Goal: Task Accomplishment & Management: Complete application form

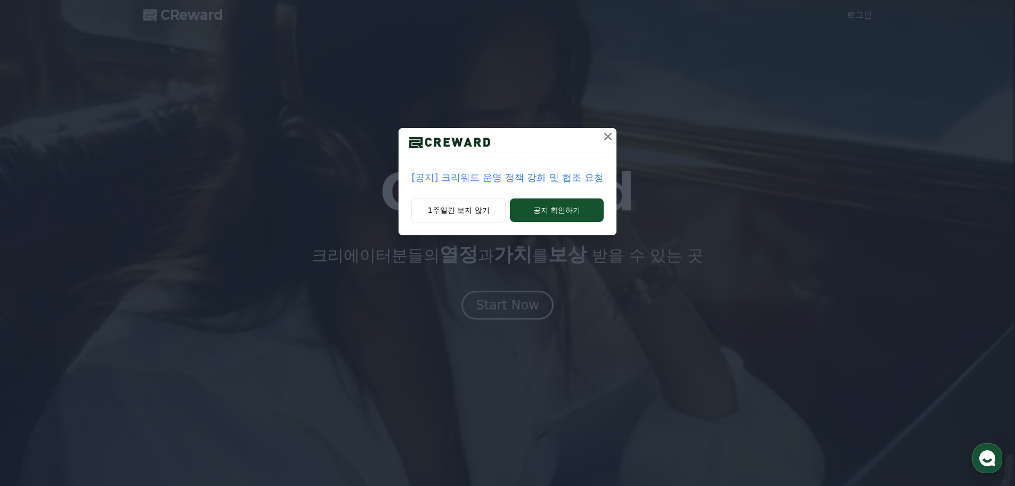
click at [538, 179] on p "[공지] 크리워드 운영 정책 강화 및 협조 요청" at bounding box center [507, 177] width 192 height 15
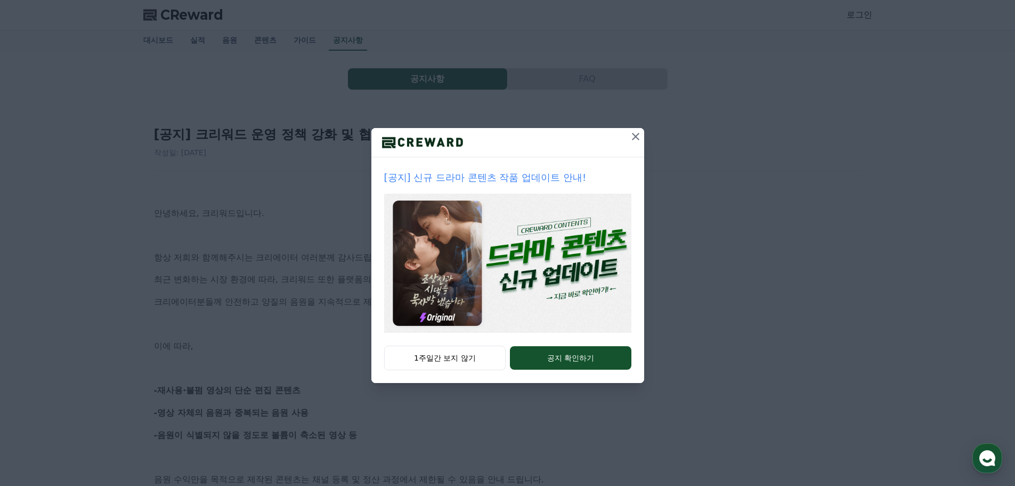
drag, startPoint x: 468, startPoint y: 359, endPoint x: 642, endPoint y: 149, distance: 272.2
click at [643, 164] on div "[공지] 신규 드라마 콘텐츠 작품 업데이트 안내! 1주일간 보지 않기 공지 확인하기" at bounding box center [507, 255] width 273 height 255
click at [634, 138] on icon at bounding box center [635, 136] width 7 height 7
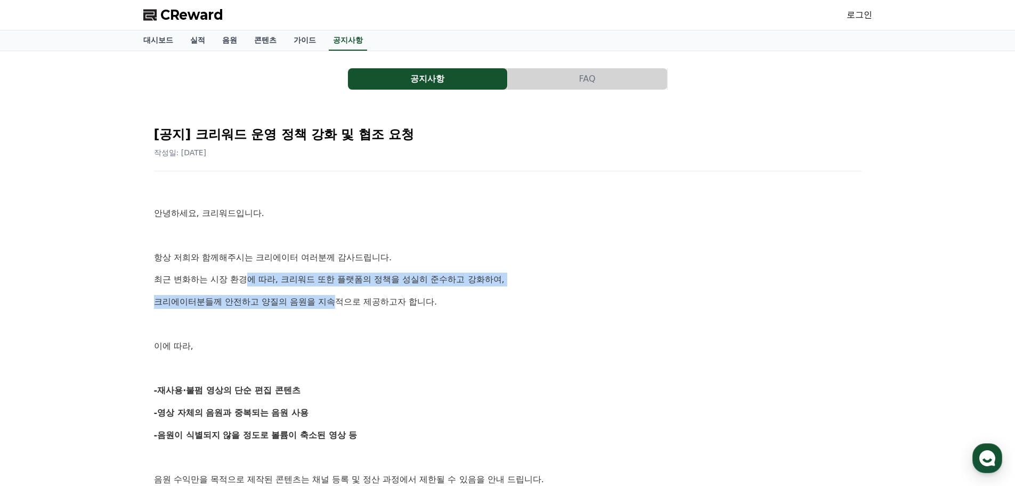
drag, startPoint x: 260, startPoint y: 278, endPoint x: 493, endPoint y: 339, distance: 240.7
click at [493, 339] on p "이에 따라," at bounding box center [508, 346] width 708 height 14
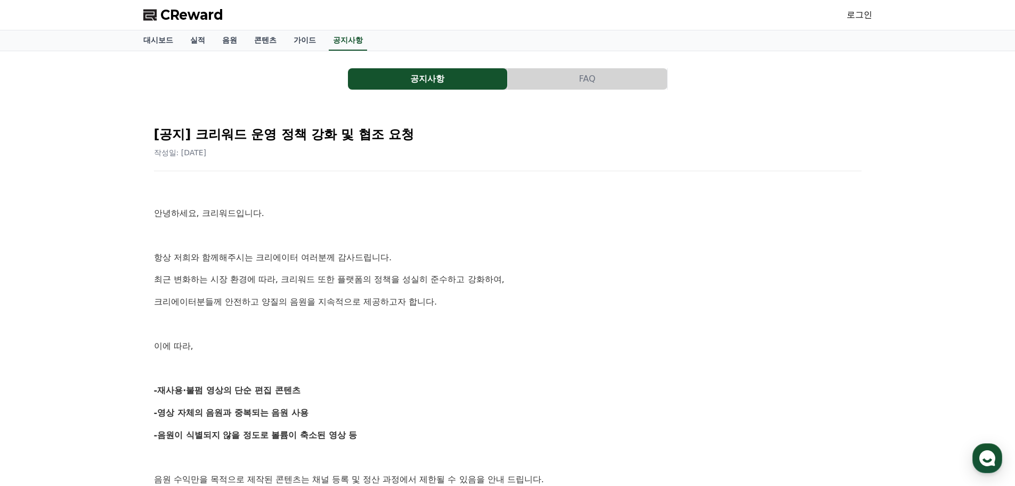
drag, startPoint x: 181, startPoint y: 387, endPoint x: 342, endPoint y: 423, distance: 165.5
drag, startPoint x: 336, startPoint y: 424, endPoint x: 180, endPoint y: 390, distance: 160.0
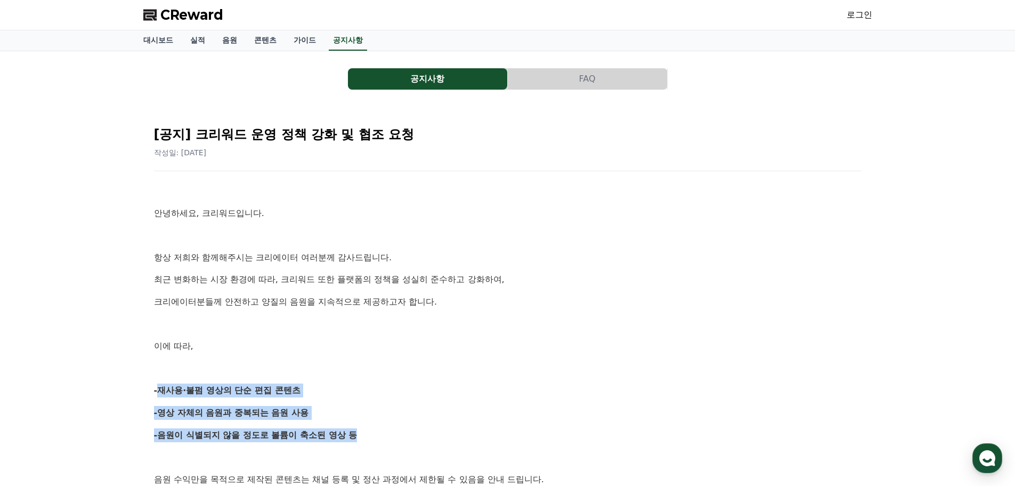
drag, startPoint x: 149, startPoint y: 387, endPoint x: 364, endPoint y: 425, distance: 218.7
drag, startPoint x: 364, startPoint y: 425, endPoint x: 183, endPoint y: 394, distance: 183.8
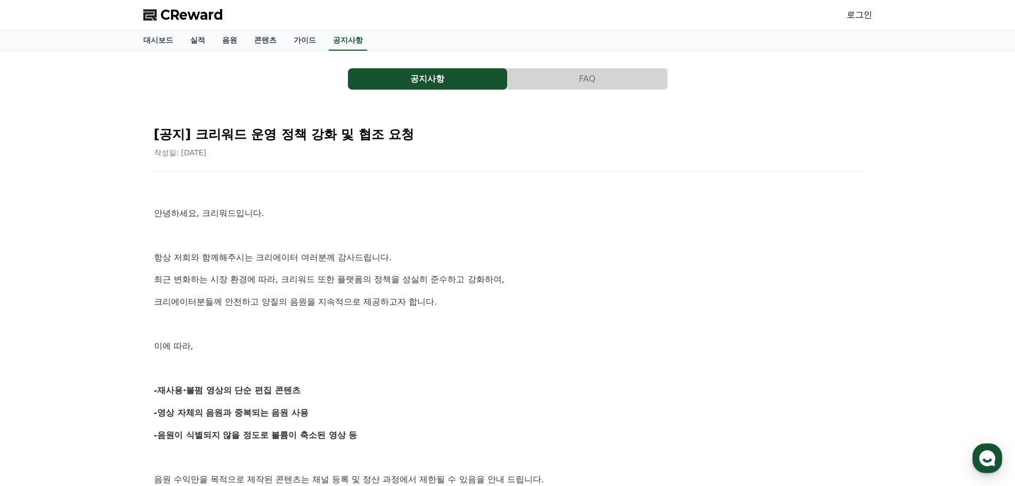
drag, startPoint x: 182, startPoint y: 394, endPoint x: 160, endPoint y: 394, distance: 21.9
click at [177, 394] on strong "-재사용·불펌 영상의 단순 편집 콘텐츠" at bounding box center [227, 390] width 147 height 10
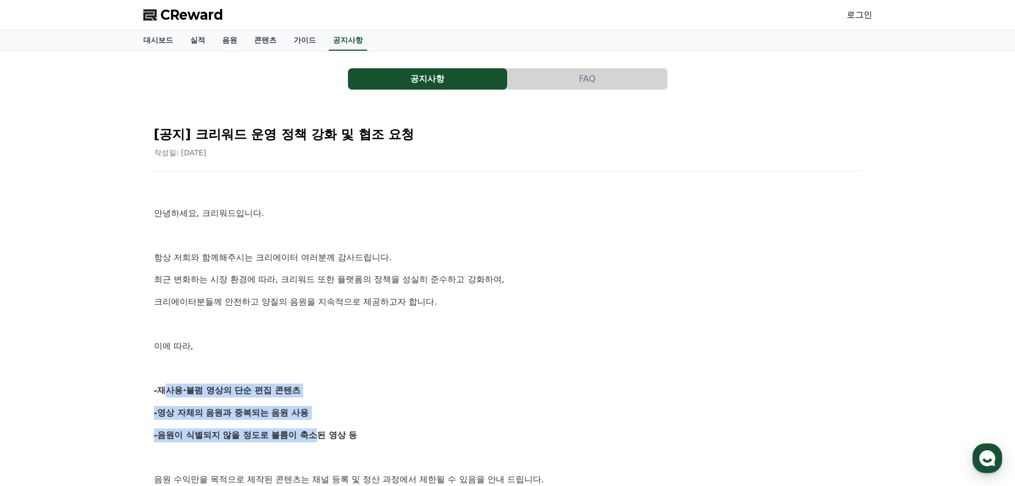
drag, startPoint x: 160, startPoint y: 394, endPoint x: 316, endPoint y: 427, distance: 159.2
drag, startPoint x: 364, startPoint y: 437, endPoint x: 203, endPoint y: 402, distance: 165.2
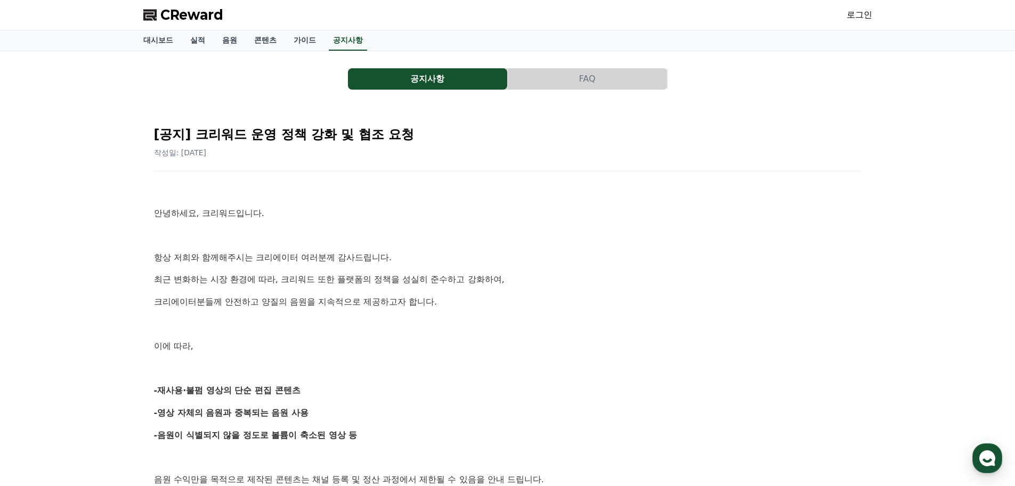
drag, startPoint x: 156, startPoint y: 384, endPoint x: 414, endPoint y: 443, distance: 264.8
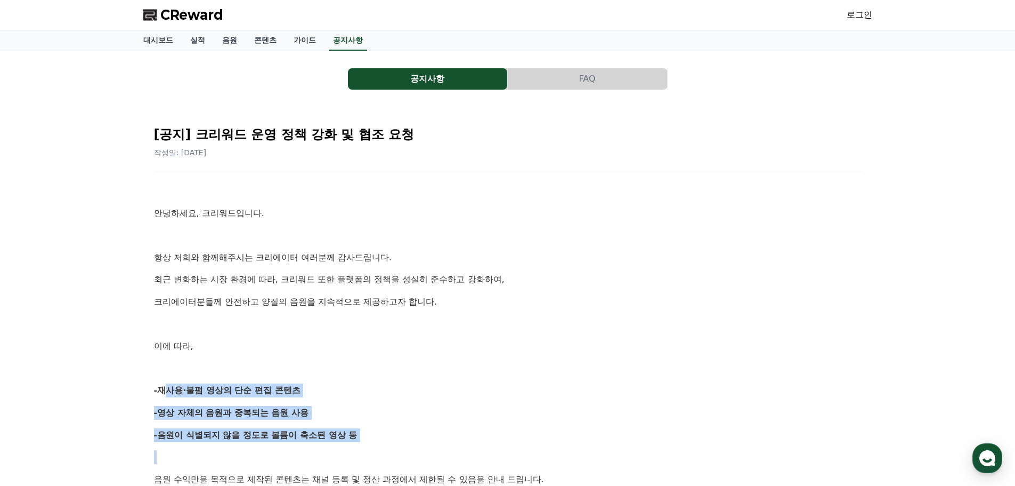
drag, startPoint x: 345, startPoint y: 434, endPoint x: 159, endPoint y: 398, distance: 189.6
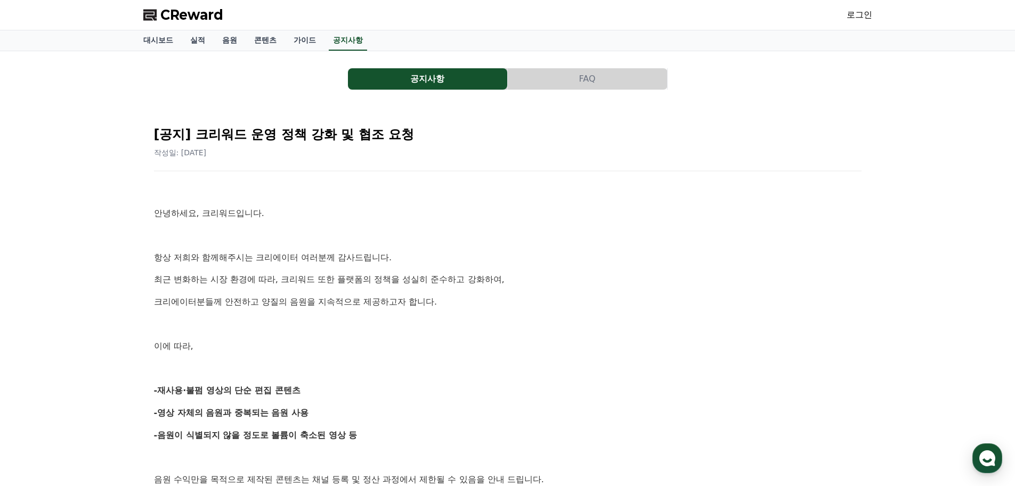
drag, startPoint x: 166, startPoint y: 396, endPoint x: 394, endPoint y: 432, distance: 231.0
click at [395, 432] on p "-음원이 식별되지 않을 정도로 볼륨이 축소된 영상 등" at bounding box center [508, 435] width 708 height 14
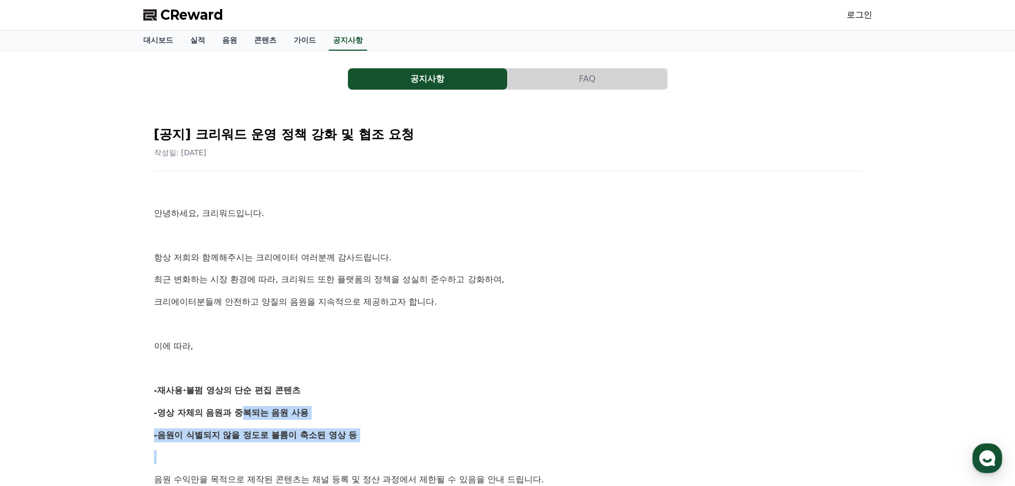
drag, startPoint x: 341, startPoint y: 421, endPoint x: 208, endPoint y: 393, distance: 136.2
drag, startPoint x: 158, startPoint y: 387, endPoint x: 348, endPoint y: 387, distance: 189.2
click at [335, 388] on p "-재사용·불펌 영상의 단순 편집 콘텐츠" at bounding box center [508, 390] width 708 height 14
click at [349, 386] on p "-재사용·불펌 영상의 단순 편집 콘텐츠" at bounding box center [508, 390] width 708 height 14
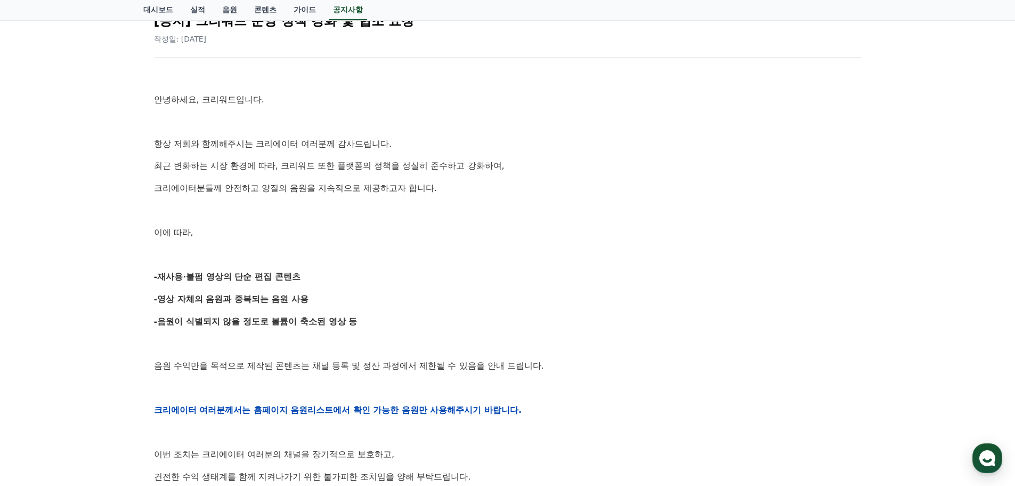
scroll to position [213, 0]
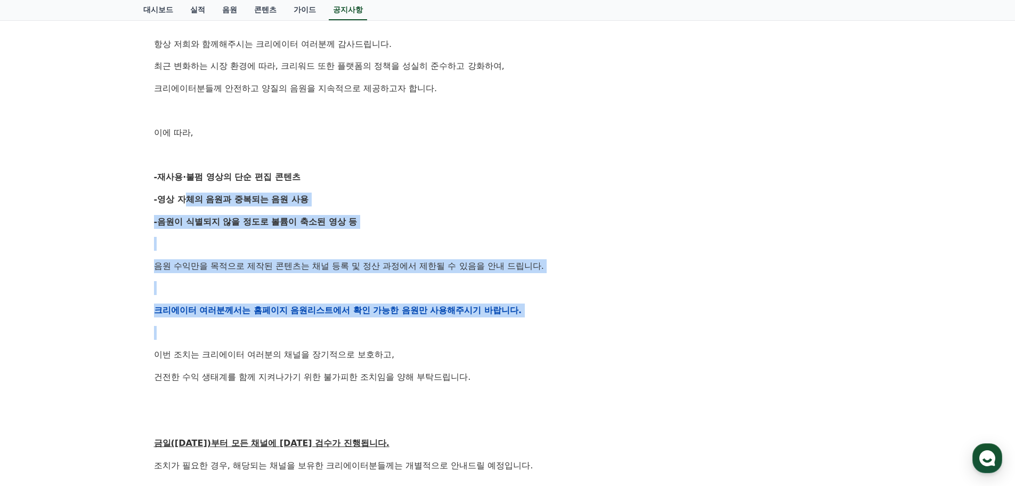
drag, startPoint x: 194, startPoint y: 197, endPoint x: 587, endPoint y: 373, distance: 430.4
click at [587, 373] on div "안녕하세요, 크리워드입니다. 항상 저희와 함께해주시는 크리에이터 여러분께 감사드립니다. 최근 변화하는 시장 환경에 따라, 크리워드 또한 플랫폼…" at bounding box center [508, 310] width 708 height 678
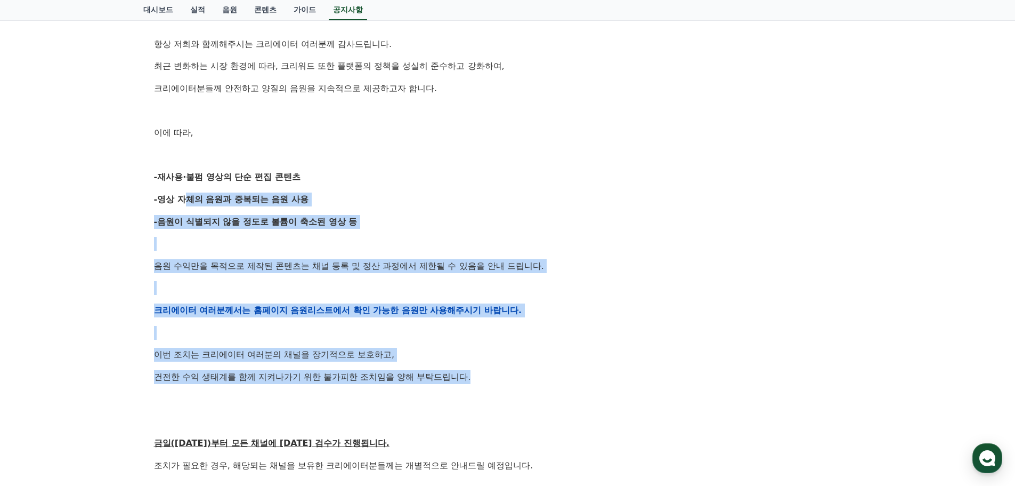
click at [585, 373] on p "건전한 수익 생태계를 함께 지켜나가기 위한 불가피한 조치임을 양해 부탁드립니다." at bounding box center [508, 377] width 708 height 14
drag, startPoint x: 515, startPoint y: 367, endPoint x: 204, endPoint y: 230, distance: 339.6
click at [204, 230] on div "안녕하세요, 크리워드입니다. 항상 저희와 함께해주시는 크리에이터 여러분께 감사드립니다. 최근 변화하는 시장 환경에 따라, 크리워드 또한 플랫폼…" at bounding box center [508, 310] width 708 height 678
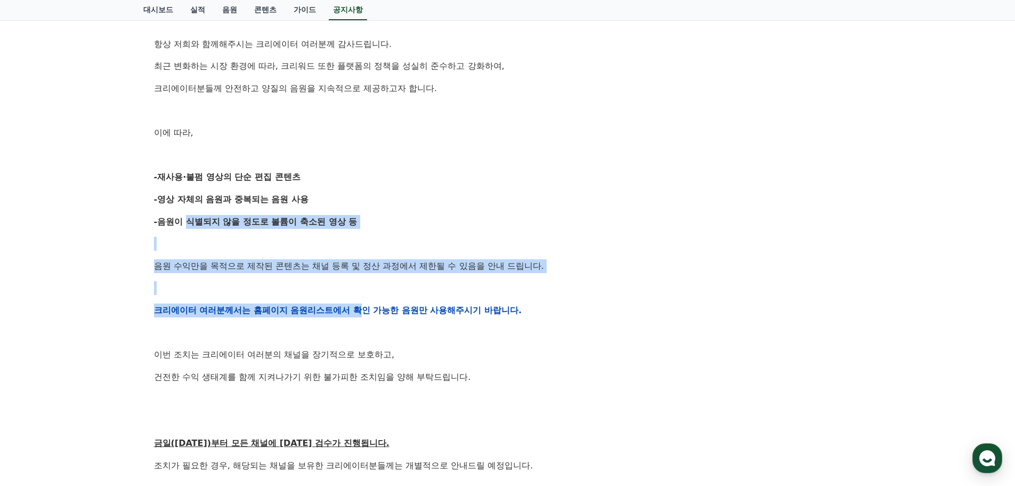
drag, startPoint x: 184, startPoint y: 222, endPoint x: 540, endPoint y: 385, distance: 391.1
click at [528, 381] on div "안녕하세요, 크리워드입니다. 항상 저희와 함께해주시는 크리에이터 여러분께 감사드립니다. 최근 변화하는 시장 환경에 따라, 크리워드 또한 플랫폼…" at bounding box center [508, 310] width 708 height 678
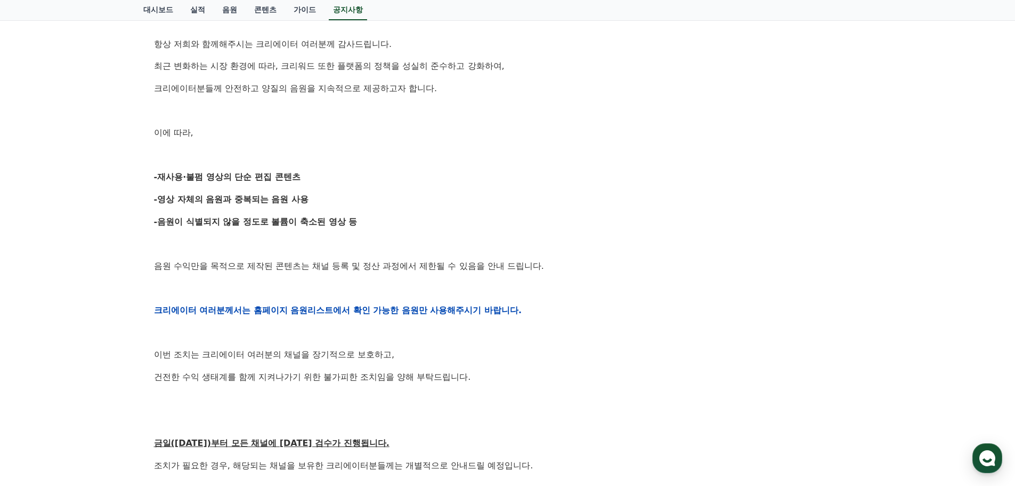
click at [546, 386] on div "안녕하세요, 크리워드입니다. 항상 저희와 함께해주시는 크리에이터 여러분께 감사드립니다. 최근 변화하는 시장 환경에 따라, 크리워드 또한 플랫폼…" at bounding box center [508, 310] width 708 height 678
click at [537, 381] on p "건전한 수익 생태계를 함께 지켜나가기 위한 불가피한 조치임을 양해 부탁드립니다." at bounding box center [508, 377] width 708 height 14
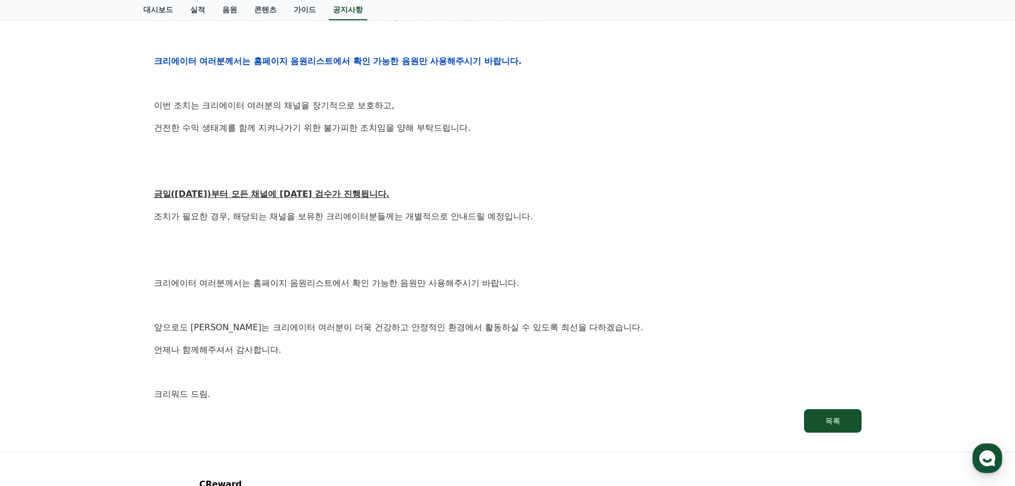
scroll to position [561, 0]
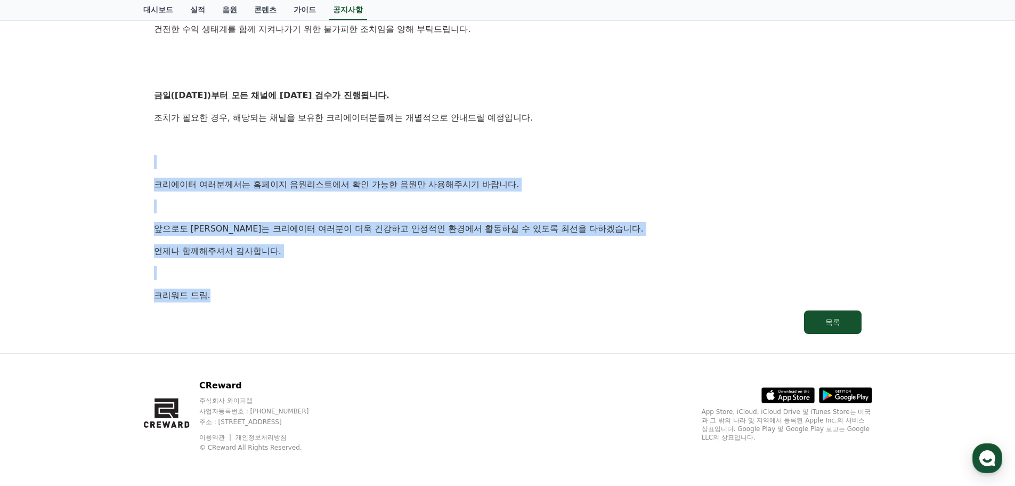
drag, startPoint x: 319, startPoint y: 245, endPoint x: 147, endPoint y: 110, distance: 218.6
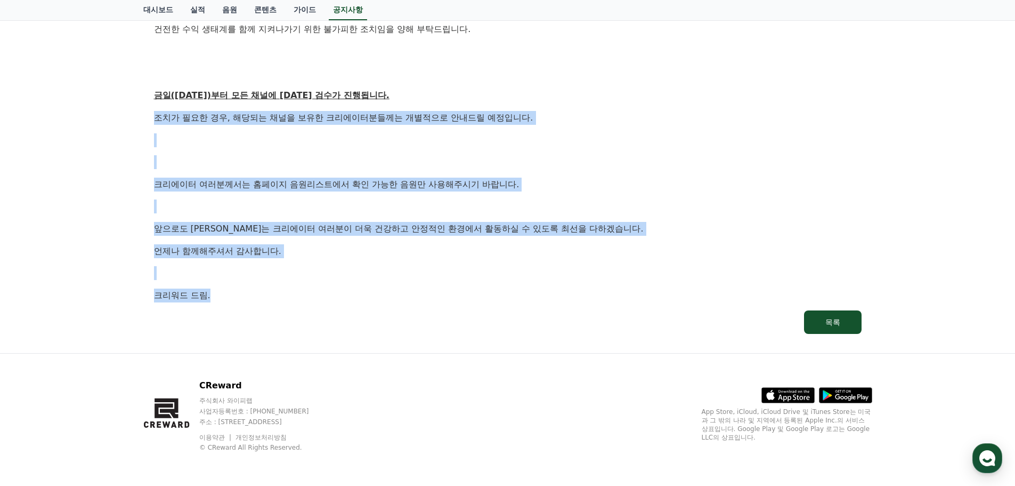
drag, startPoint x: 156, startPoint y: 106, endPoint x: 354, endPoint y: 303, distance: 279.6
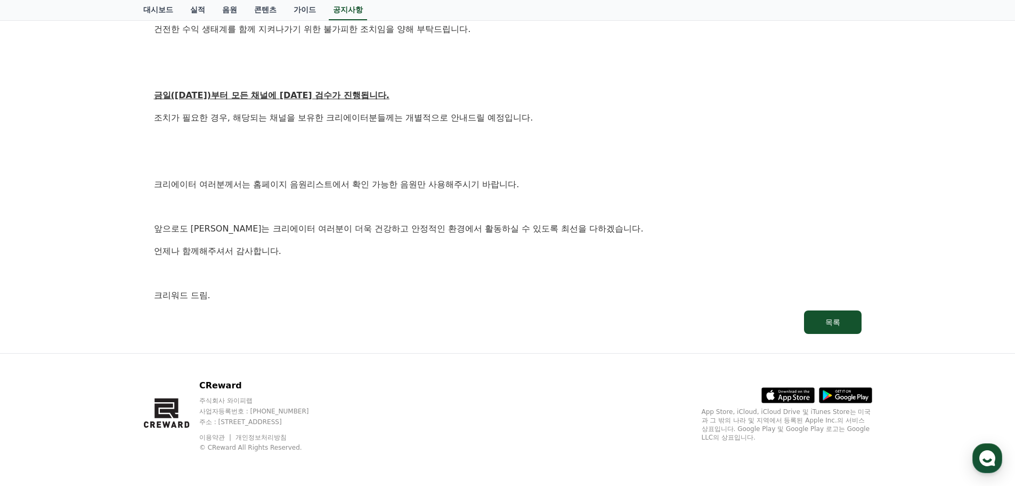
click at [354, 297] on p "크리워드 드림." at bounding box center [508, 295] width 708 height 14
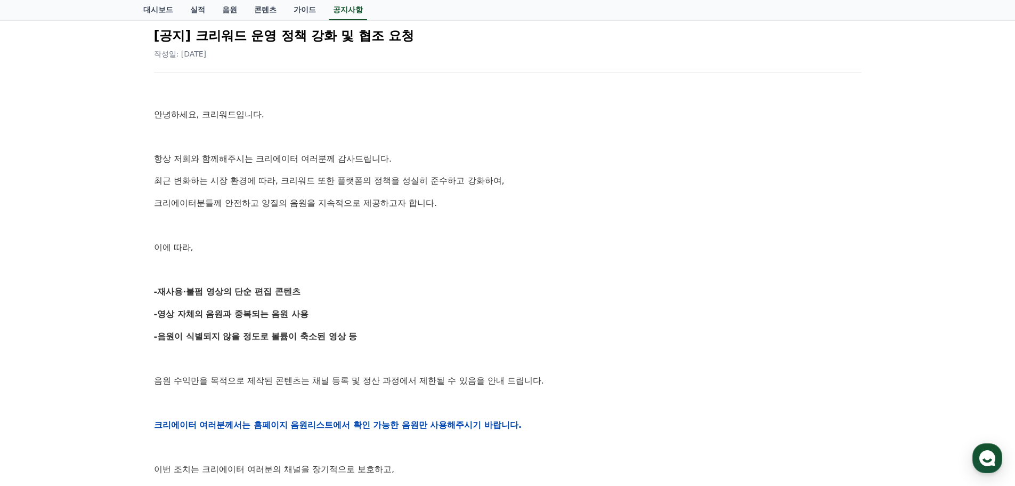
scroll to position [0, 0]
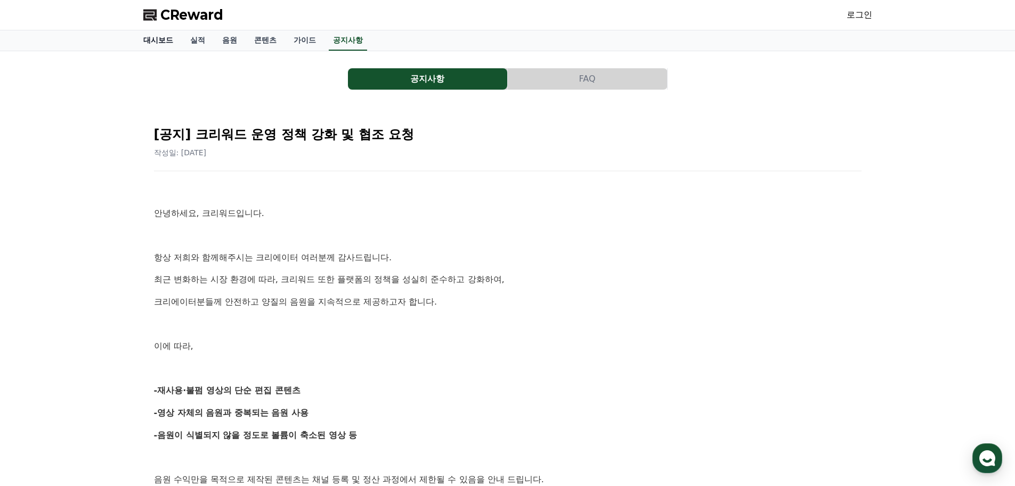
click at [157, 39] on link "대시보드" at bounding box center [158, 40] width 47 height 20
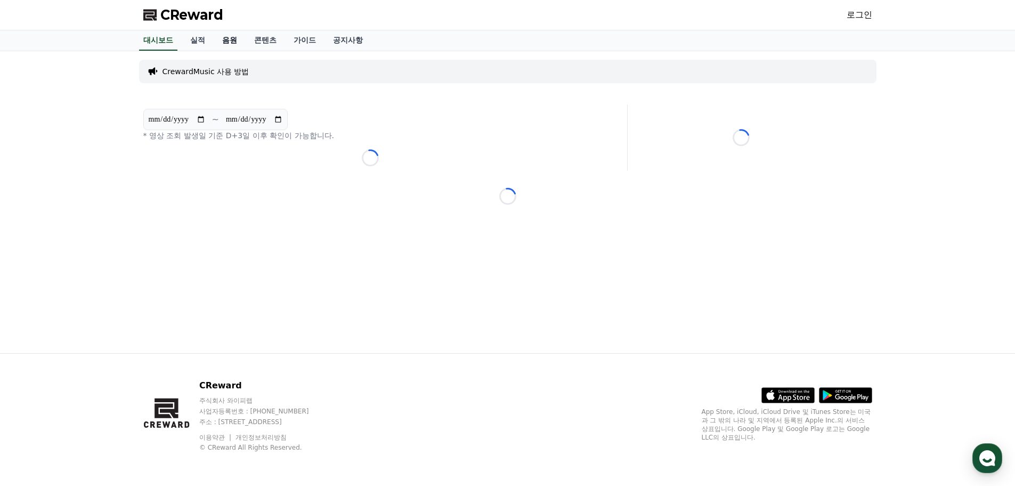
click at [217, 49] on link "음원" at bounding box center [230, 40] width 32 height 20
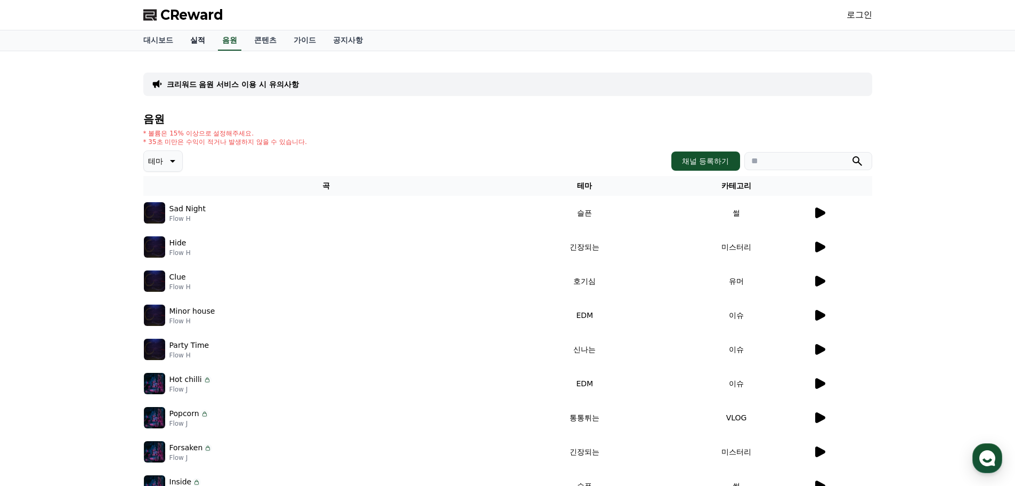
click at [196, 45] on link "실적" at bounding box center [198, 40] width 32 height 20
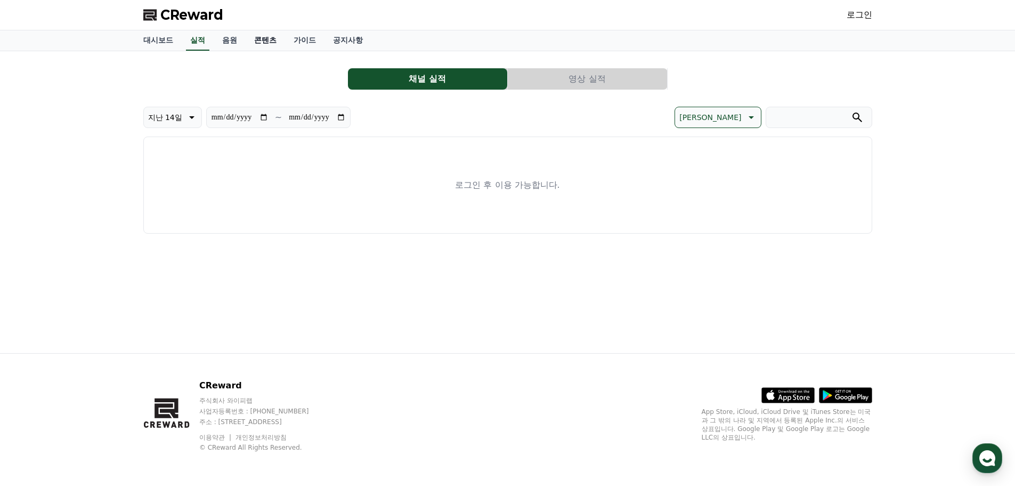
click at [255, 37] on link "콘텐츠" at bounding box center [265, 40] width 39 height 20
click at [300, 35] on link "가이드" at bounding box center [304, 40] width 39 height 20
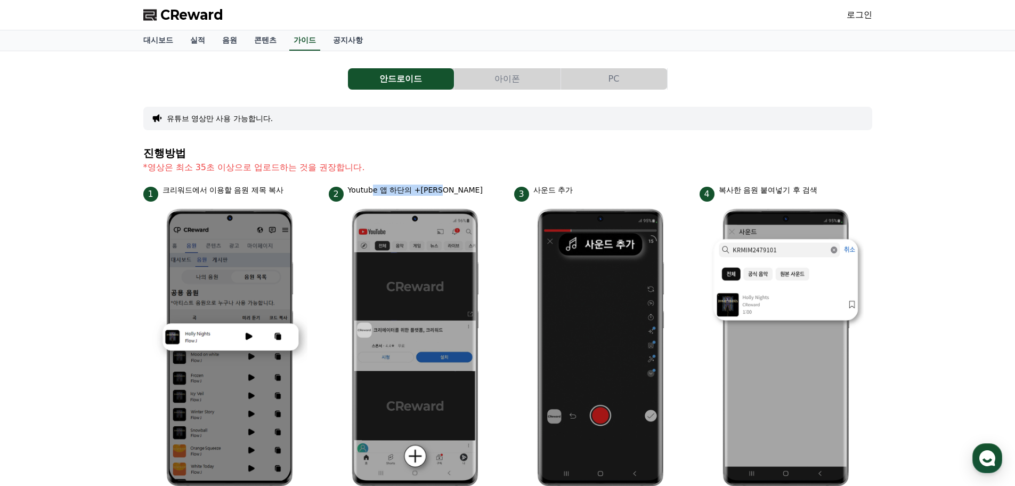
drag, startPoint x: 371, startPoint y: 188, endPoint x: 493, endPoint y: 197, distance: 121.9
click at [493, 199] on div "2 Youtube 앱 하단의 +[PERSON_NAME]" at bounding box center [415, 192] width 173 height 17
click at [508, 172] on p "*영상은 최소 35초 이상으로 업로드하는 것을 권장합니다." at bounding box center [507, 167] width 729 height 13
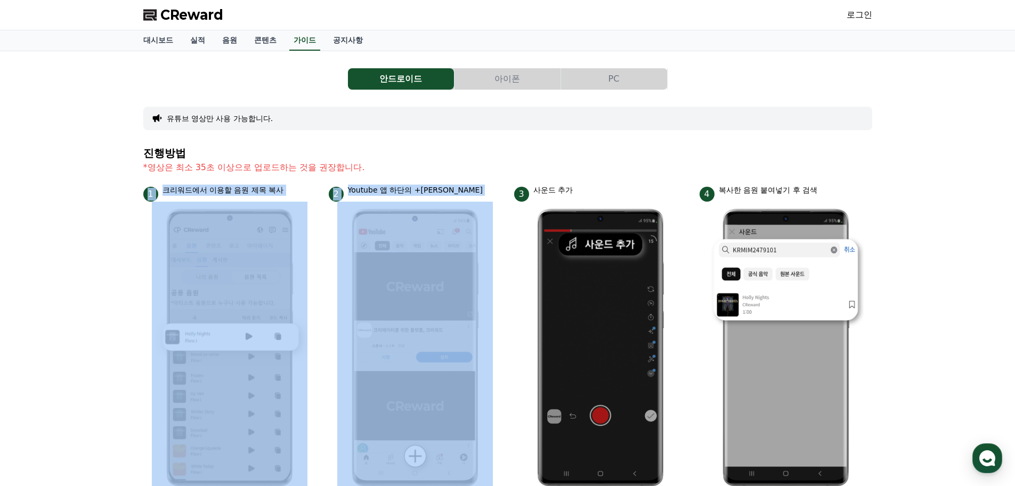
drag, startPoint x: 519, startPoint y: 193, endPoint x: 633, endPoint y: 176, distance: 114.9
click at [624, 182] on div "진행방법 *영상은 최소 35초 이상으로 업로드하는 것을 권장합니다. 1 크리워드에서 이용할 음원 제목 복사 2 Youtube 앱 하단의 +버튼…" at bounding box center [507, 484] width 729 height 675
click at [632, 170] on p "*영상은 최소 35초 이상으로 업로드하는 것을 권장합니다." at bounding box center [507, 167] width 729 height 13
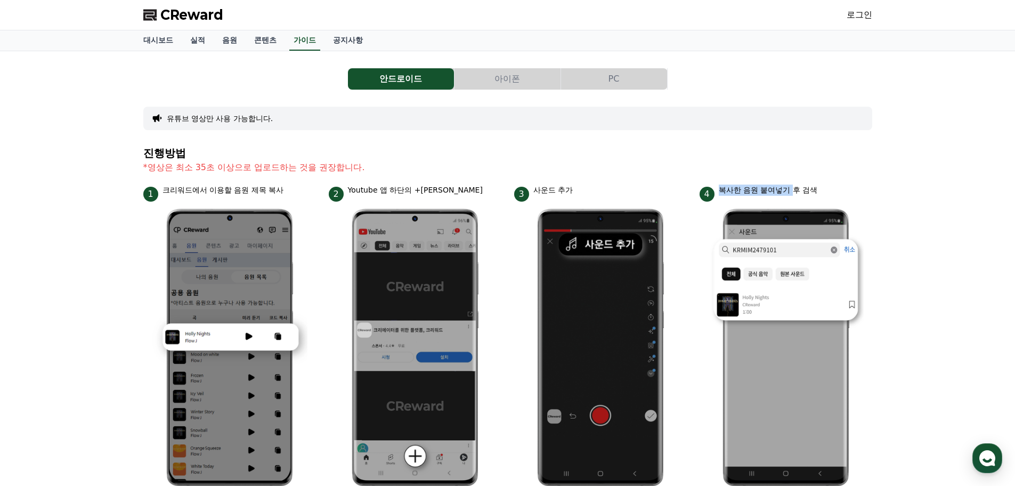
drag, startPoint x: 720, startPoint y: 189, endPoint x: 845, endPoint y: 197, distance: 125.0
click at [845, 197] on div "4 복사한 음원 붙여넣기 후 검색" at bounding box center [786, 192] width 173 height 17
click at [855, 198] on div "4 복사한 음원 붙여넣기 후 검색" at bounding box center [786, 192] width 173 height 17
click at [868, 12] on link "로그인" at bounding box center [860, 15] width 26 height 13
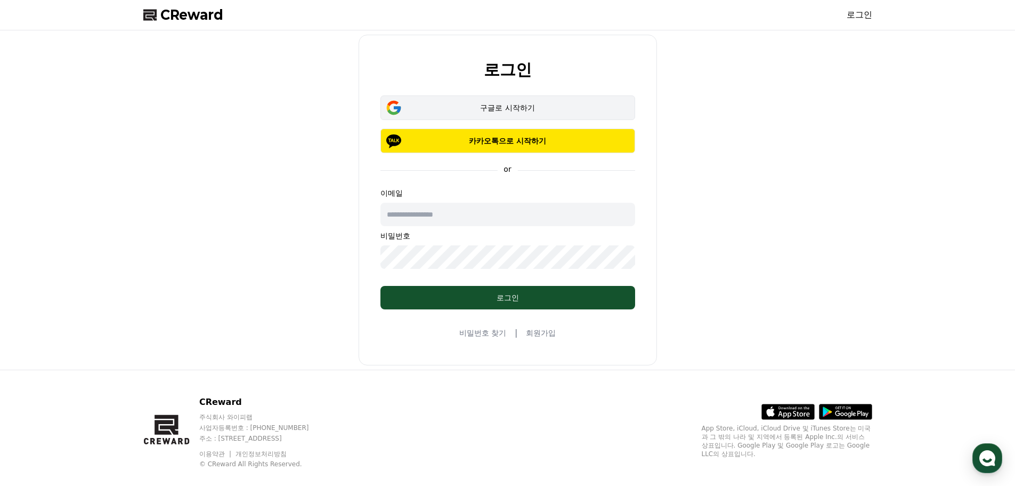
click at [550, 110] on div "구글로 시작하기" at bounding box center [508, 107] width 224 height 11
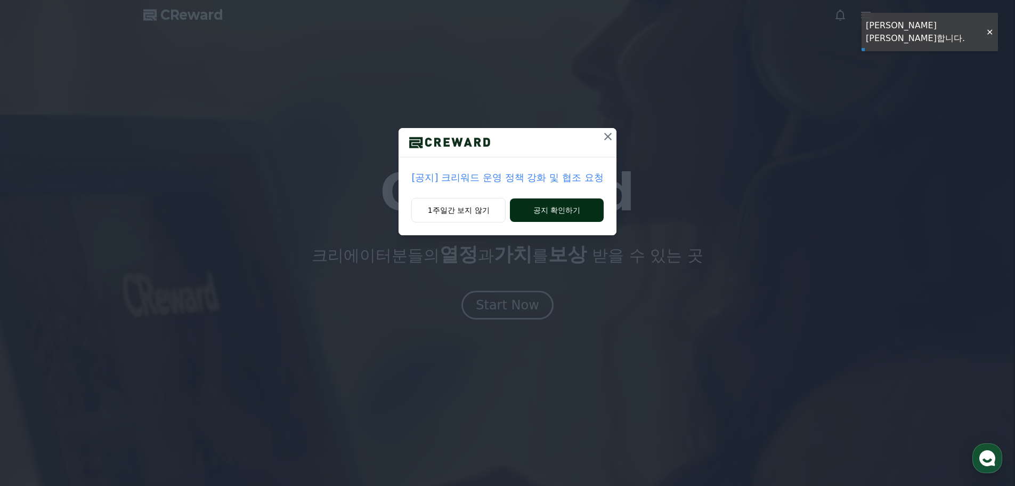
click at [530, 203] on button "공지 확인하기" at bounding box center [556, 209] width 93 height 23
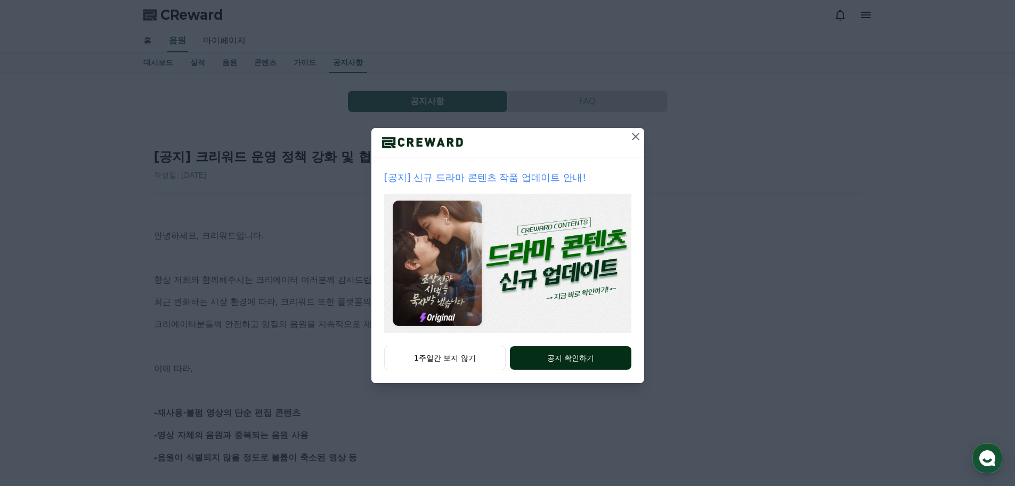
click at [579, 360] on button "공지 확인하기" at bounding box center [570, 357] width 121 height 23
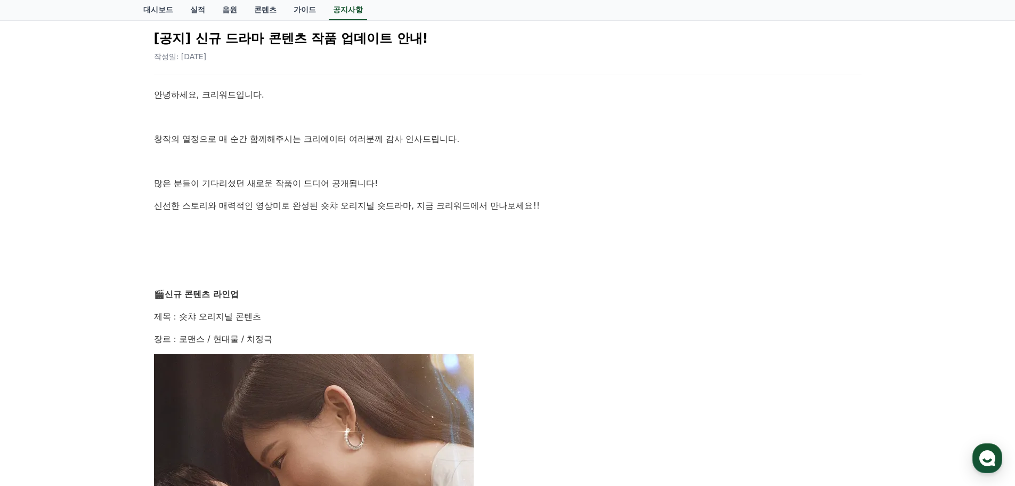
scroll to position [213, 0]
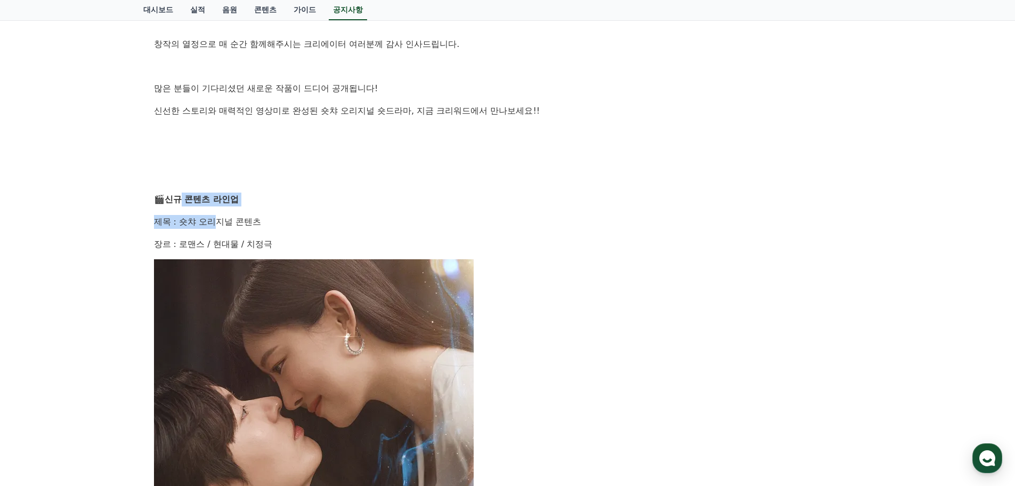
click at [308, 238] on p "장르 : 로맨스 / 현대물 / 치정극" at bounding box center [508, 244] width 708 height 14
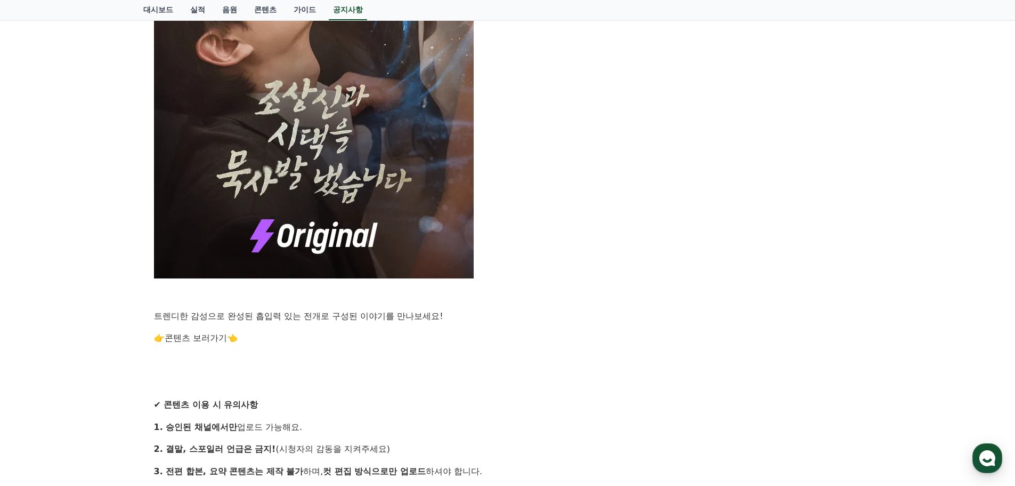
scroll to position [799, 0]
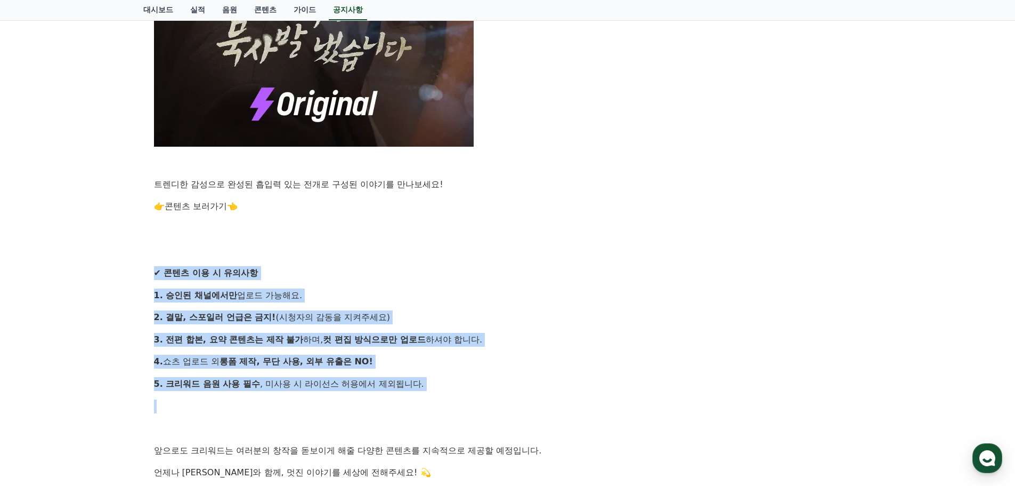
drag, startPoint x: 158, startPoint y: 282, endPoint x: 421, endPoint y: 393, distance: 284.7
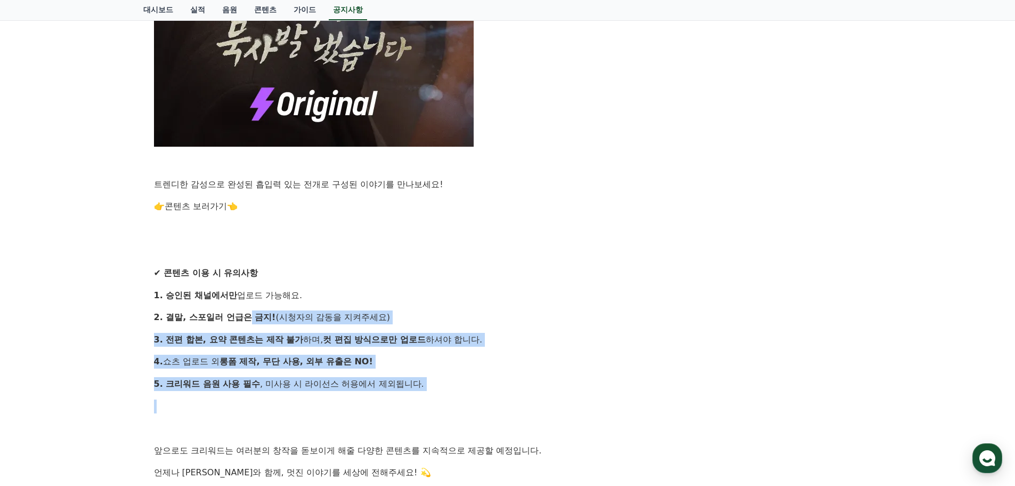
drag, startPoint x: 442, startPoint y: 393, endPoint x: 184, endPoint y: 280, distance: 281.6
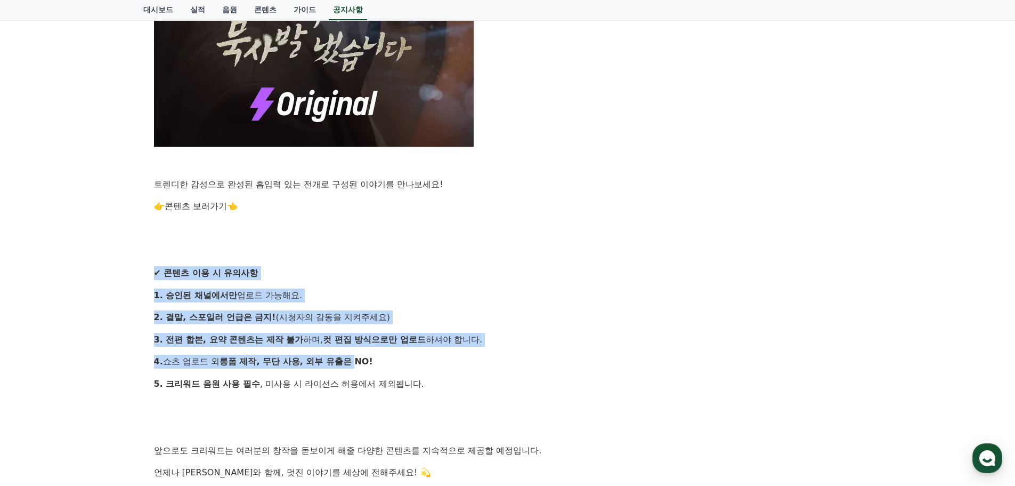
drag, startPoint x: 164, startPoint y: 277, endPoint x: 434, endPoint y: 375, distance: 287.3
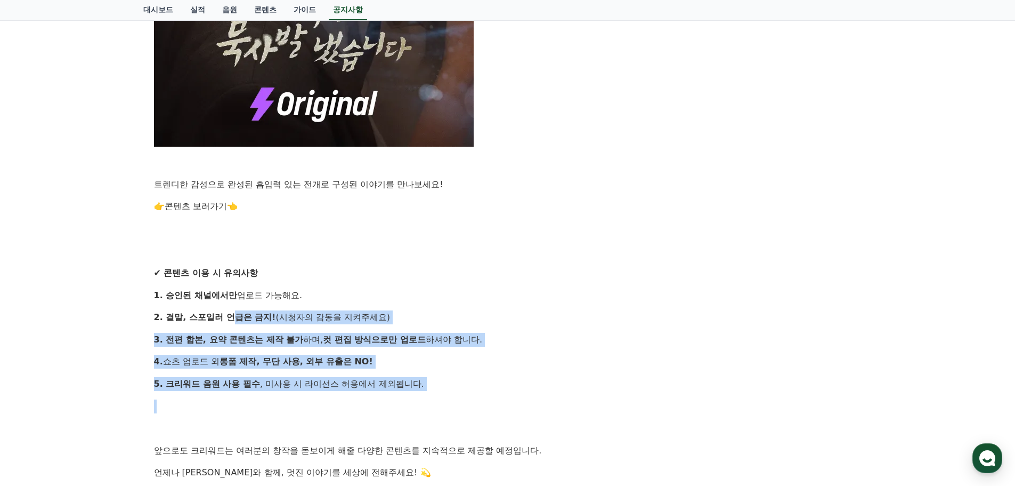
drag, startPoint x: 427, startPoint y: 382, endPoint x: 230, endPoint y: 308, distance: 210.9
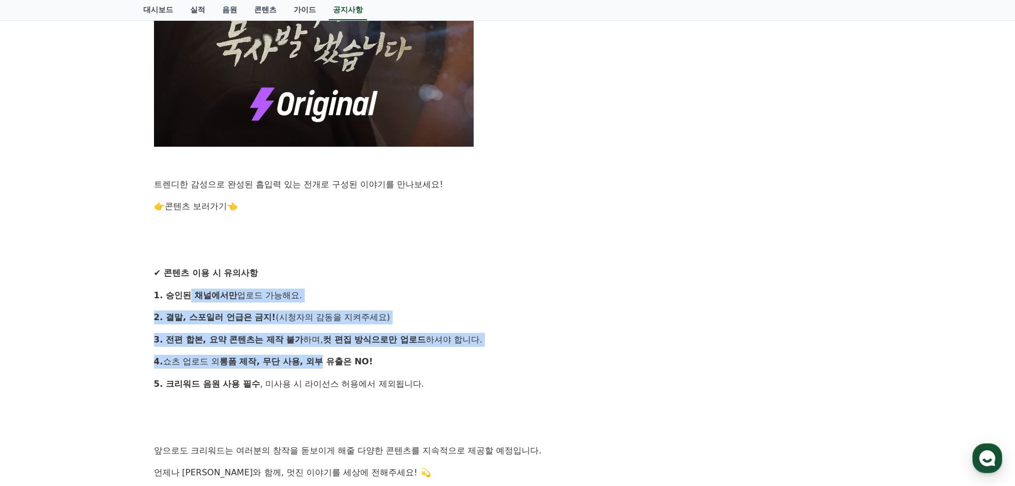
drag, startPoint x: 197, startPoint y: 290, endPoint x: 403, endPoint y: 375, distance: 223.2
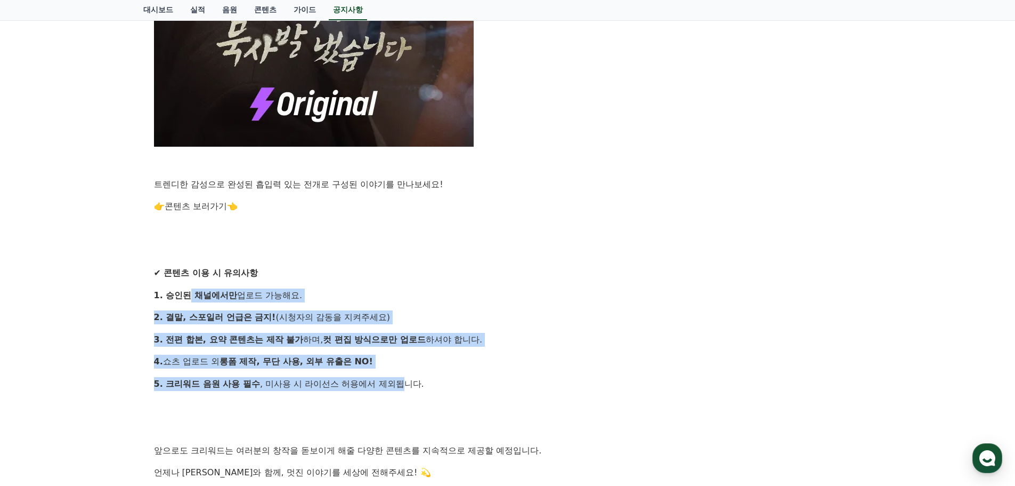
drag, startPoint x: 403, startPoint y: 375, endPoint x: 435, endPoint y: 393, distance: 37.2
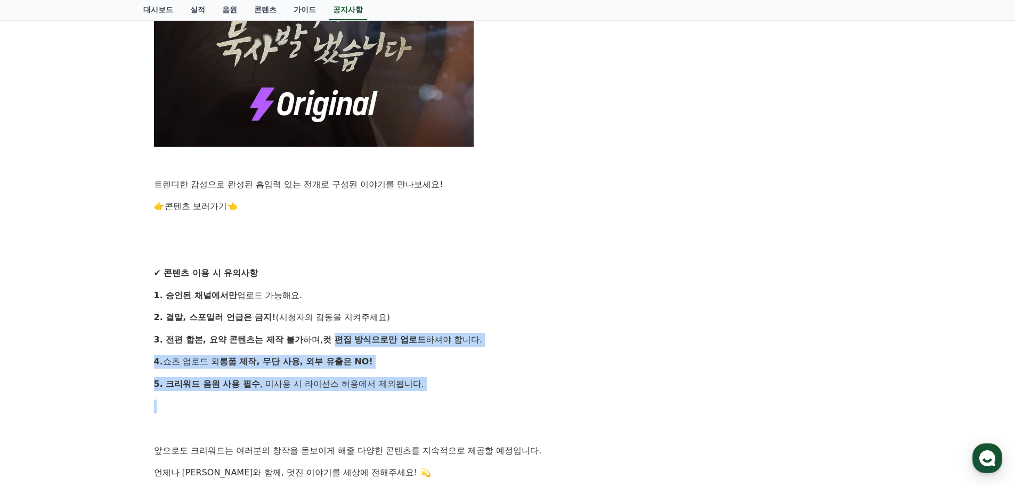
drag, startPoint x: 435, startPoint y: 393, endPoint x: 246, endPoint y: 300, distance: 211.0
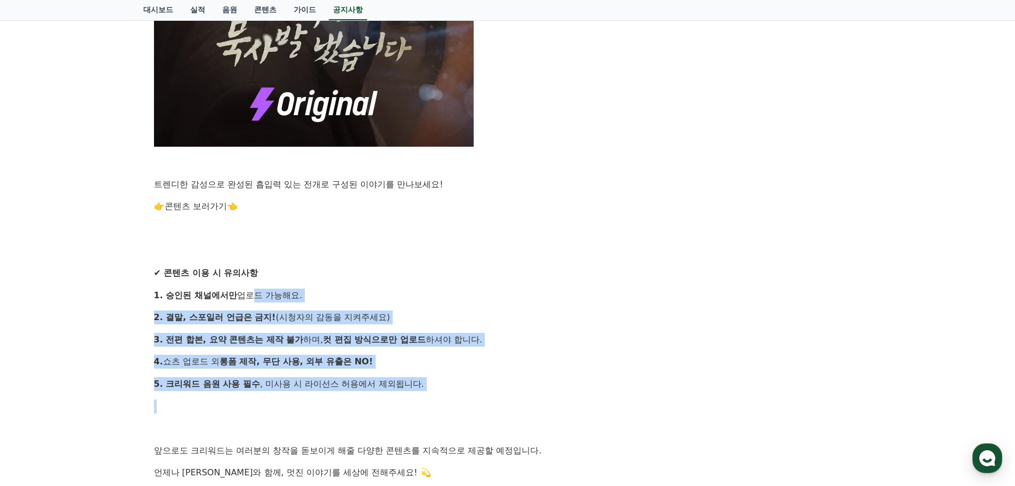
click at [246, 300] on p "1. 승인된 채널에서만 업로드 가능해요." at bounding box center [508, 295] width 708 height 14
drag, startPoint x: 197, startPoint y: 287, endPoint x: 440, endPoint y: 385, distance: 262.1
click at [440, 385] on p "5. 크리워드 음원 사용 필수 , 미사용 시 라이선스 허용에서 제외됩니다." at bounding box center [508, 384] width 708 height 14
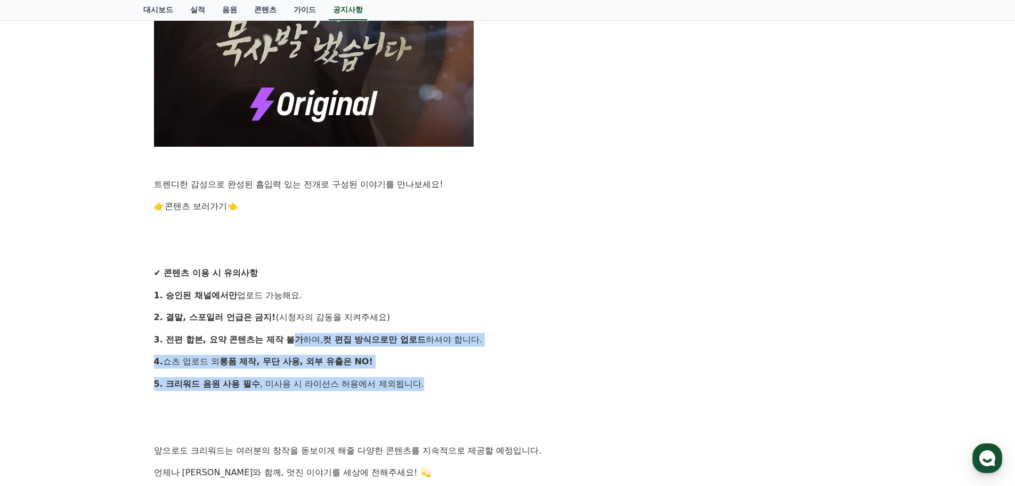
drag, startPoint x: 421, startPoint y: 376, endPoint x: 251, endPoint y: 309, distance: 182.3
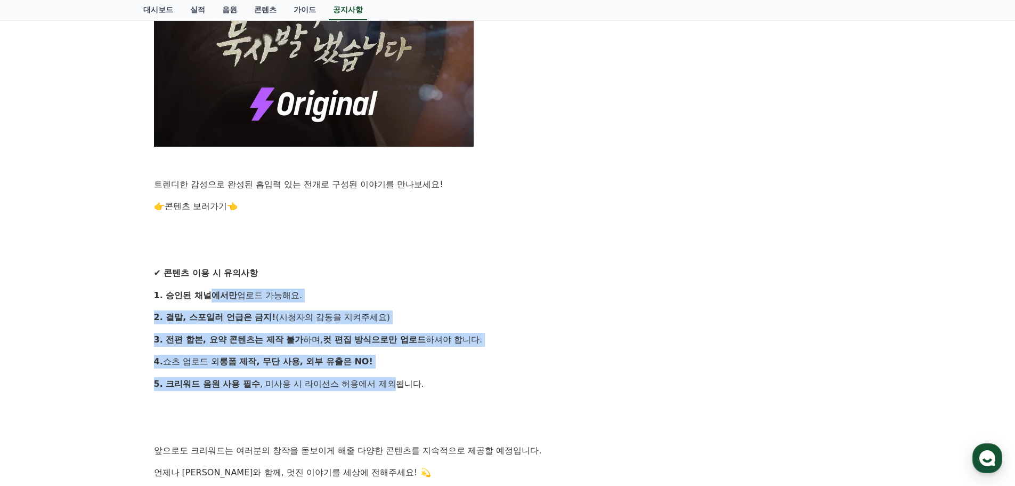
drag, startPoint x: 214, startPoint y: 296, endPoint x: 476, endPoint y: 406, distance: 283.6
click at [476, 405] on p at bounding box center [508, 406] width 708 height 14
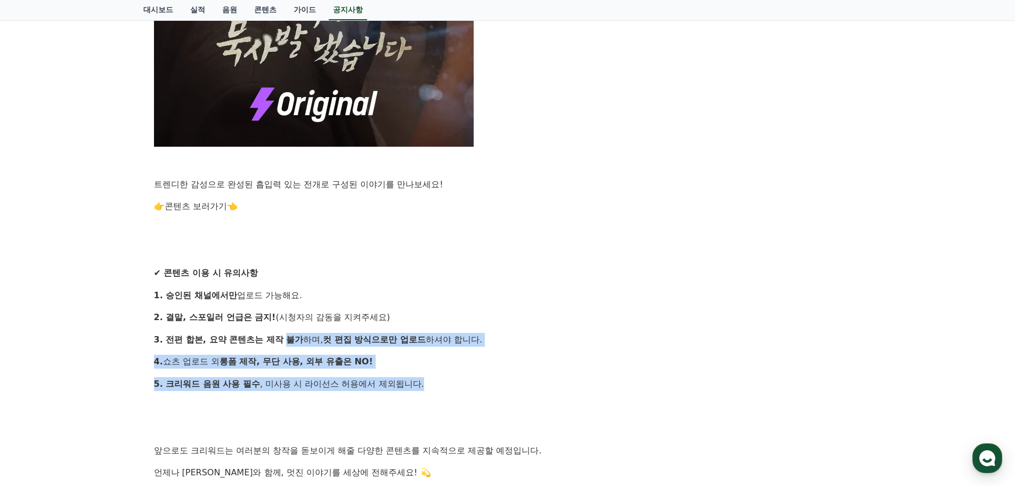
drag, startPoint x: 442, startPoint y: 386, endPoint x: 220, endPoint y: 304, distance: 237.6
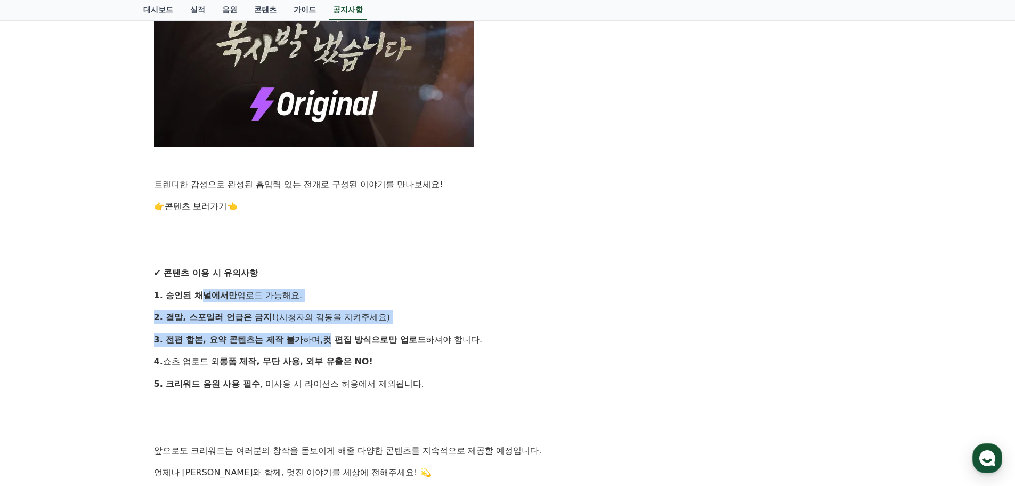
drag, startPoint x: 204, startPoint y: 292, endPoint x: 417, endPoint y: 383, distance: 231.4
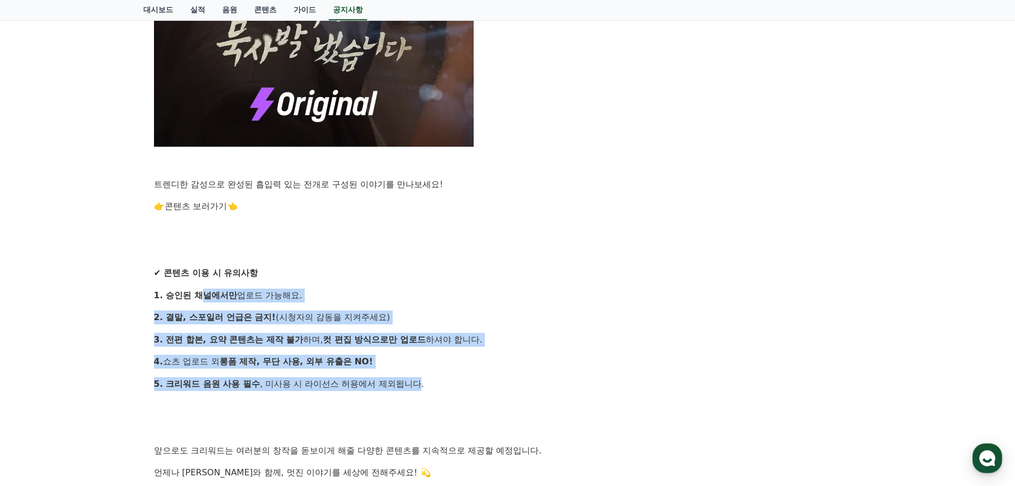
click at [419, 384] on p "5. 크리워드 음원 사용 필수 , 미사용 시 라이선스 허용에서 제외됩니다." at bounding box center [508, 384] width 708 height 14
drag, startPoint x: 434, startPoint y: 383, endPoint x: 237, endPoint y: 310, distance: 210.5
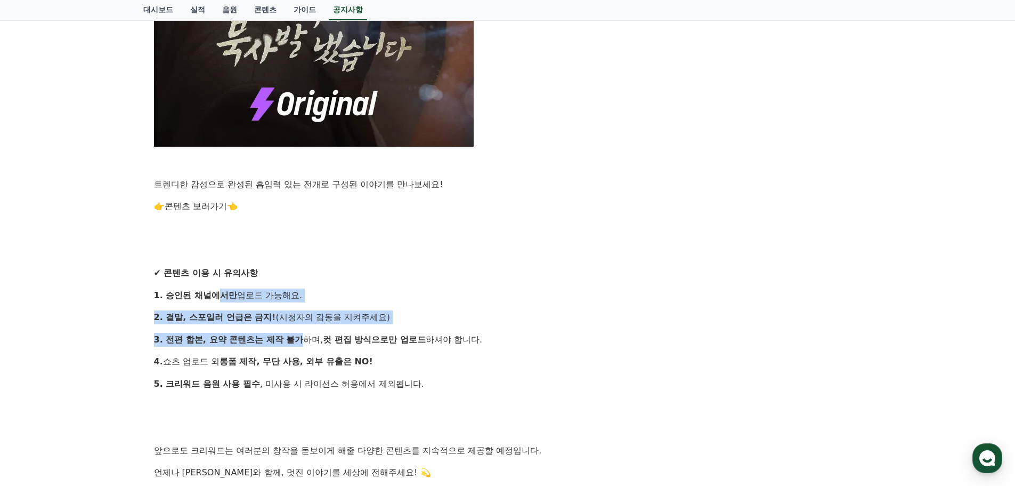
drag, startPoint x: 222, startPoint y: 300, endPoint x: 432, endPoint y: 385, distance: 226.4
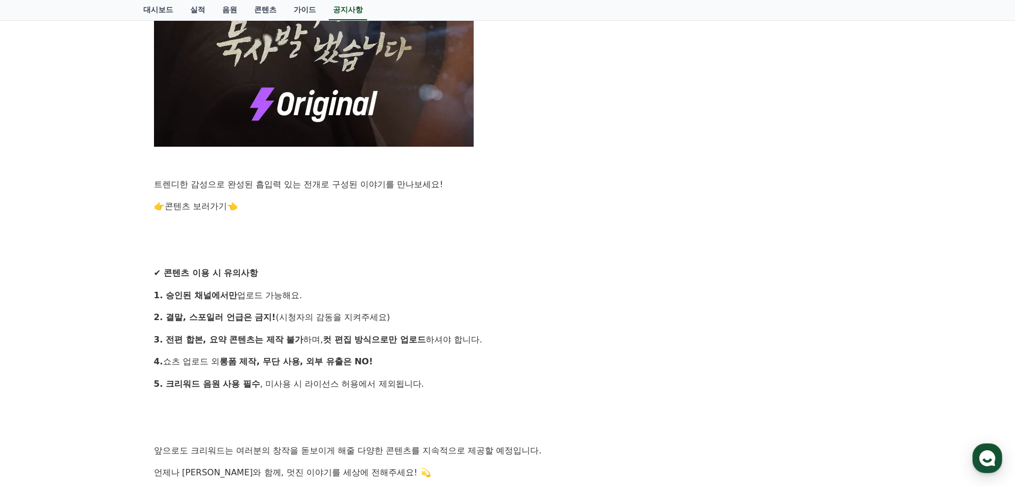
click at [436, 384] on p "5. 크리워드 음원 사용 필수 , 미사용 시 라이선스 허용에서 제외됩니다." at bounding box center [508, 384] width 708 height 14
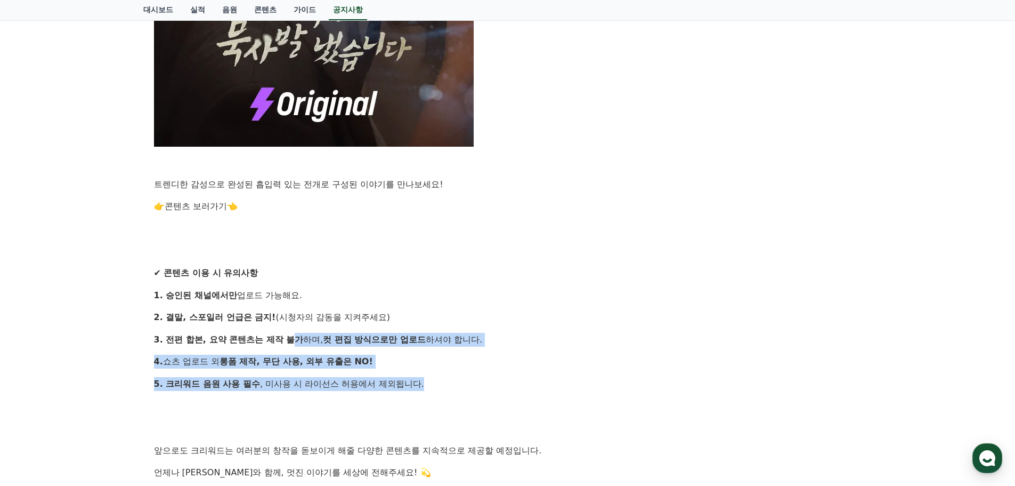
drag, startPoint x: 445, startPoint y: 386, endPoint x: 235, endPoint y: 311, distance: 222.5
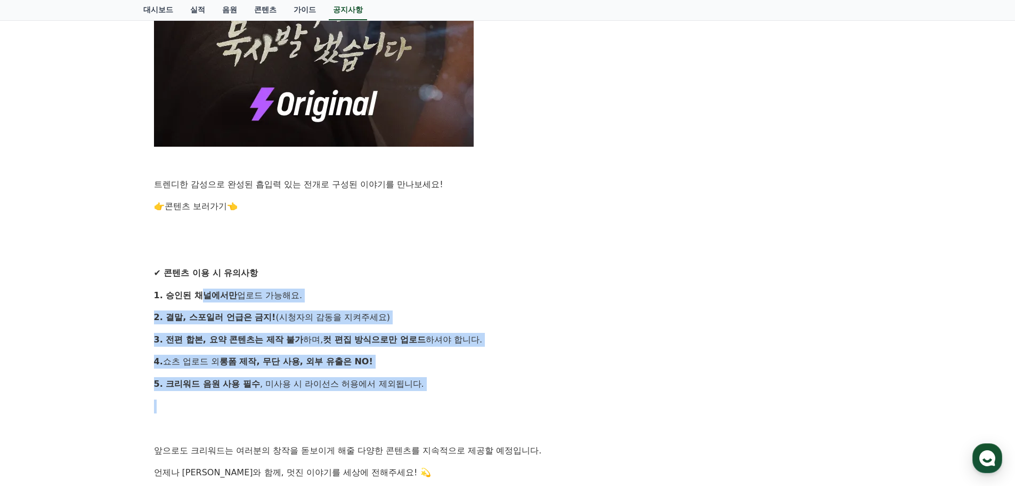
drag, startPoint x: 202, startPoint y: 302, endPoint x: 474, endPoint y: 401, distance: 289.3
click at [475, 401] on p at bounding box center [508, 406] width 708 height 14
click at [303, 338] on p "3. 전편 합본, 요약 콘텐츠는 제작 불가 하며, 컷 편집 방식으로만 업로드 하셔야 합니다." at bounding box center [508, 340] width 708 height 14
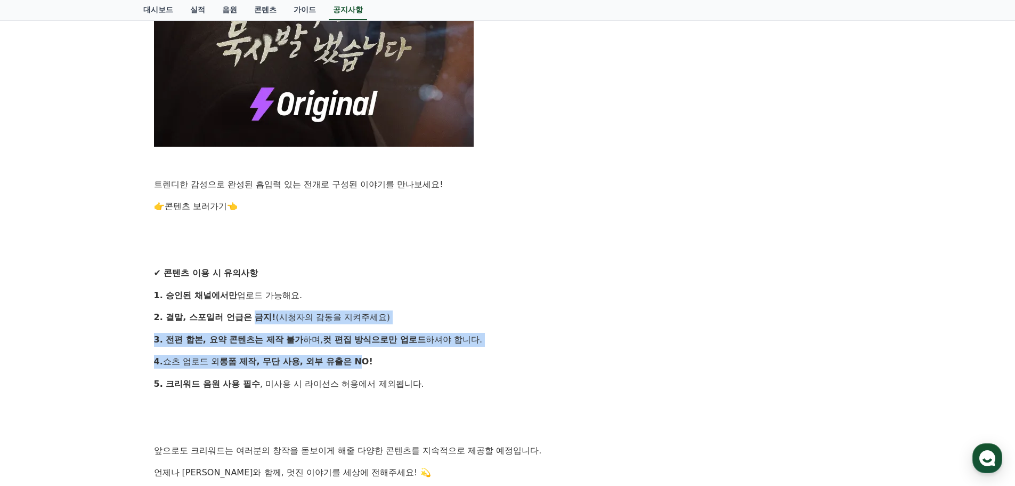
drag, startPoint x: 253, startPoint y: 309, endPoint x: 462, endPoint y: 402, distance: 228.3
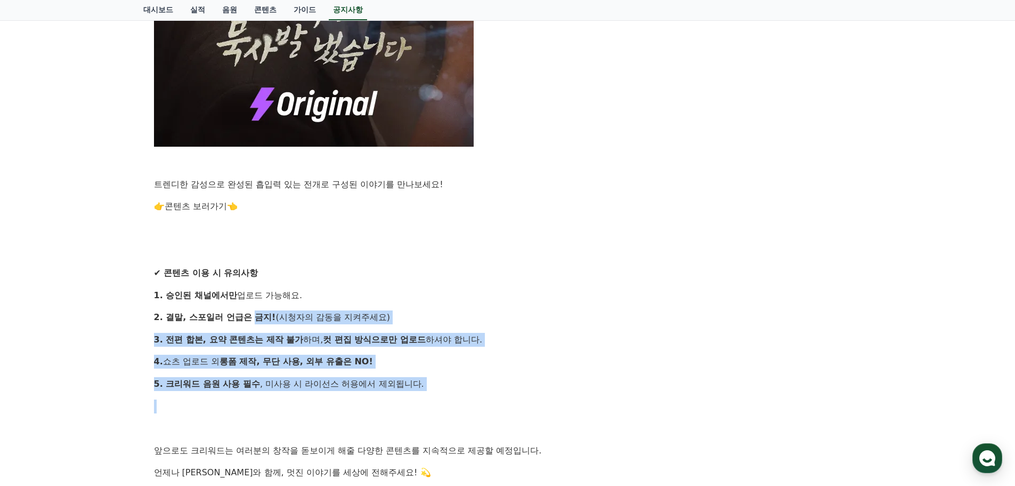
click at [462, 402] on p at bounding box center [508, 406] width 708 height 14
drag, startPoint x: 446, startPoint y: 387, endPoint x: 270, endPoint y: 333, distance: 184.1
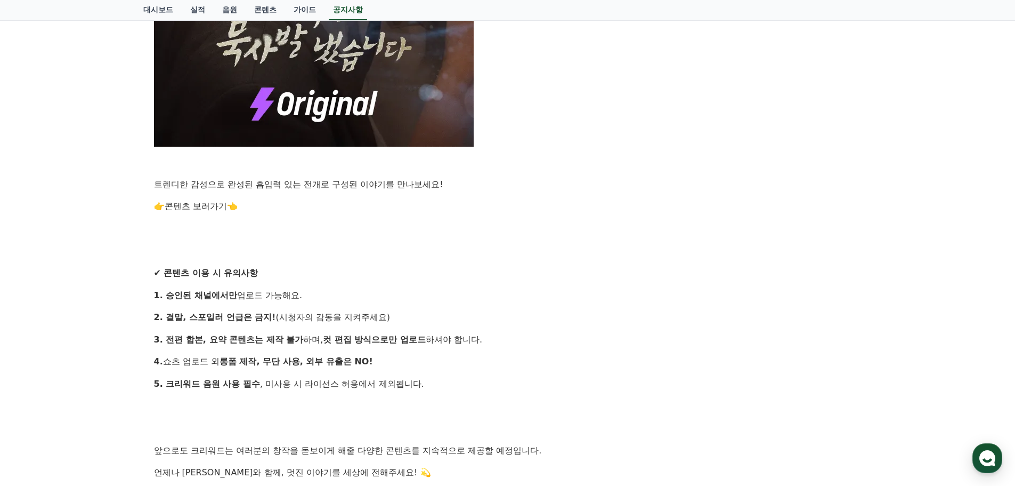
click at [241, 321] on p "2. 결말, 스포일러 언급은 금지! (시청자의 감동을 지켜주세요)" at bounding box center [508, 317] width 708 height 14
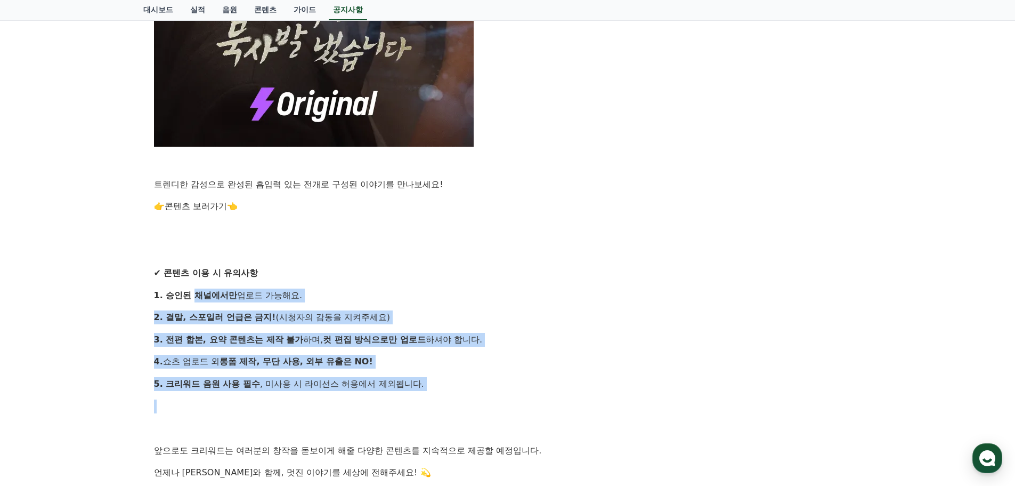
drag, startPoint x: 238, startPoint y: 321, endPoint x: 446, endPoint y: 393, distance: 220.0
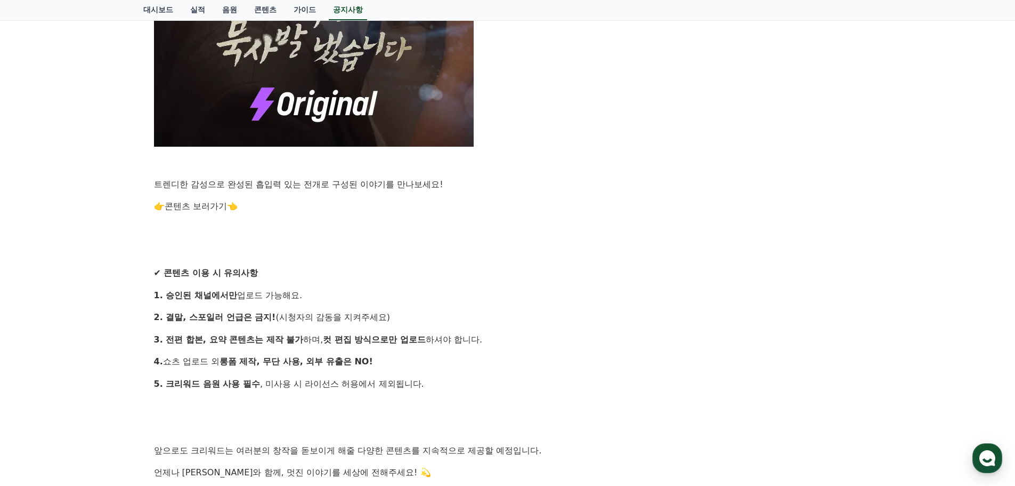
click at [441, 389] on p "5. 크리워드 음원 사용 필수 , 미사용 시 라이선스 허용에서 제외됩니다." at bounding box center [508, 384] width 708 height 14
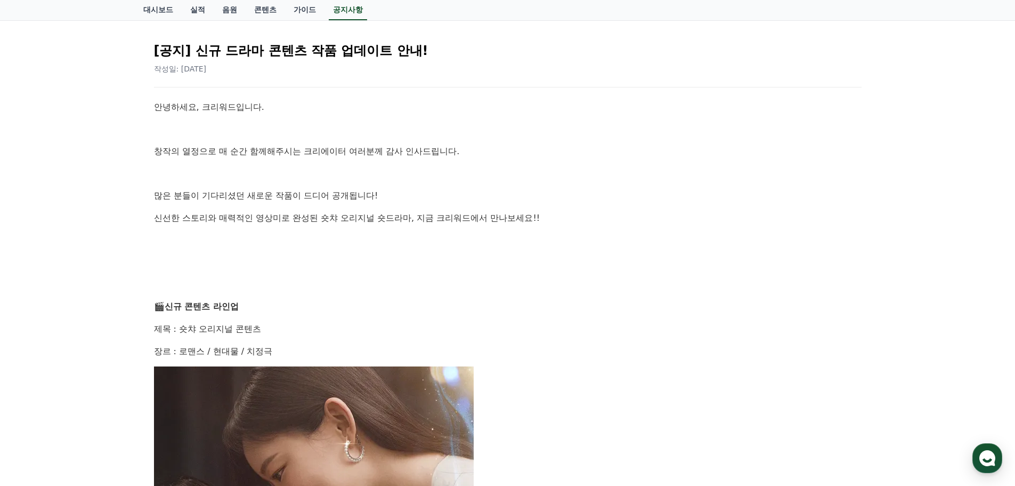
scroll to position [0, 0]
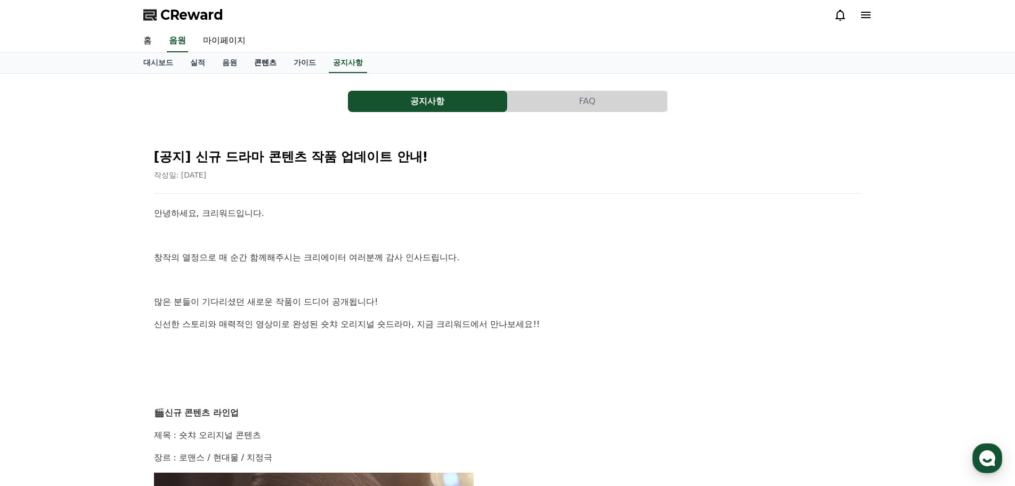
click at [269, 66] on link "콘텐츠" at bounding box center [265, 63] width 39 height 20
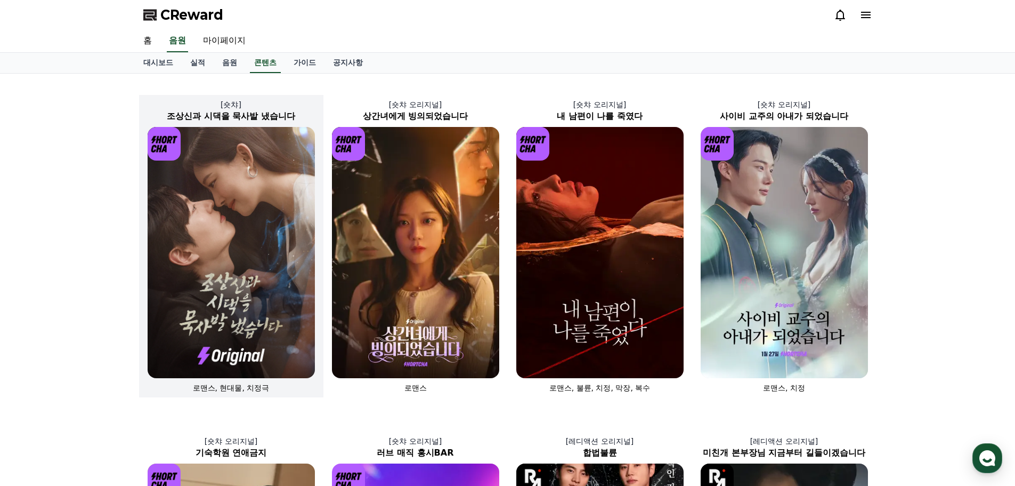
click at [274, 290] on img at bounding box center [231, 252] width 167 height 251
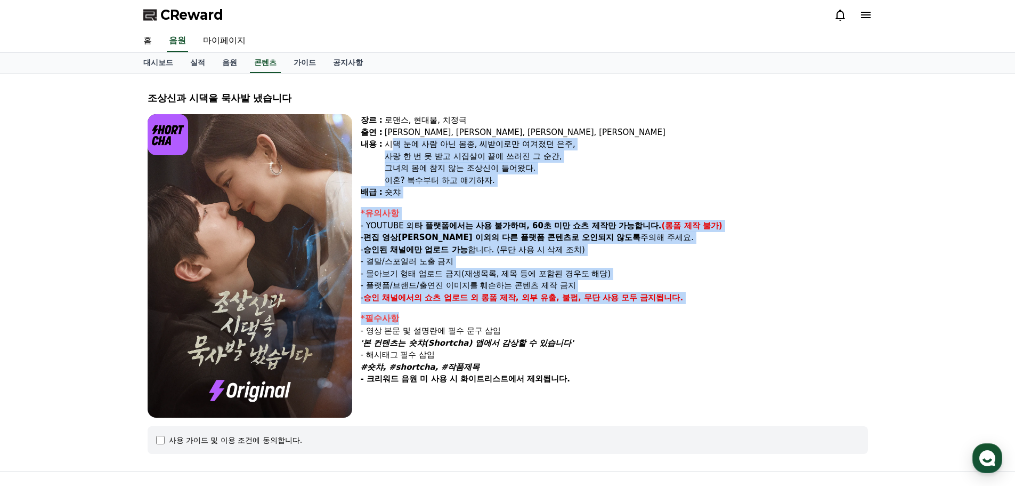
drag, startPoint x: 393, startPoint y: 140, endPoint x: 560, endPoint y: 341, distance: 261.6
click at [560, 341] on div "장르 : 로맨스, 현대물, 치정극 출연 : 최윤정, 정시현, 신영찬, 송경아 내용 : 시댁 눈에 사람 아닌 몸종, 씨받이로만 여겨졌던 은주, …" at bounding box center [614, 265] width 507 height 303
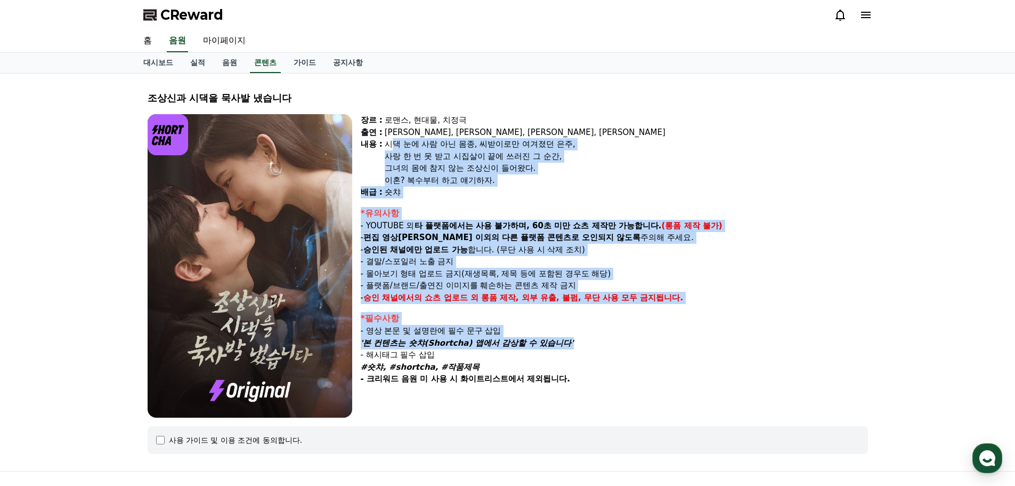
click at [560, 342] on em "'본 컨텐츠는 숏챠(Shortcha) 앱에서 감상할 수 있습니다'" at bounding box center [467, 343] width 213 height 10
drag, startPoint x: 568, startPoint y: 369, endPoint x: 395, endPoint y: 149, distance: 279.5
click at [395, 149] on div "장르 : 로맨스, 현대물, 치정극 출연 : 최윤정, 정시현, 신영찬, 송경아 내용 : 시댁 눈에 사람 아닌 몸종, 씨받이로만 여겨졌던 은주, …" at bounding box center [614, 265] width 507 height 303
click at [395, 149] on div "시댁 눈에 사람 아닌 몸종, 씨받이로만 여겨졌던 은주," at bounding box center [626, 144] width 483 height 12
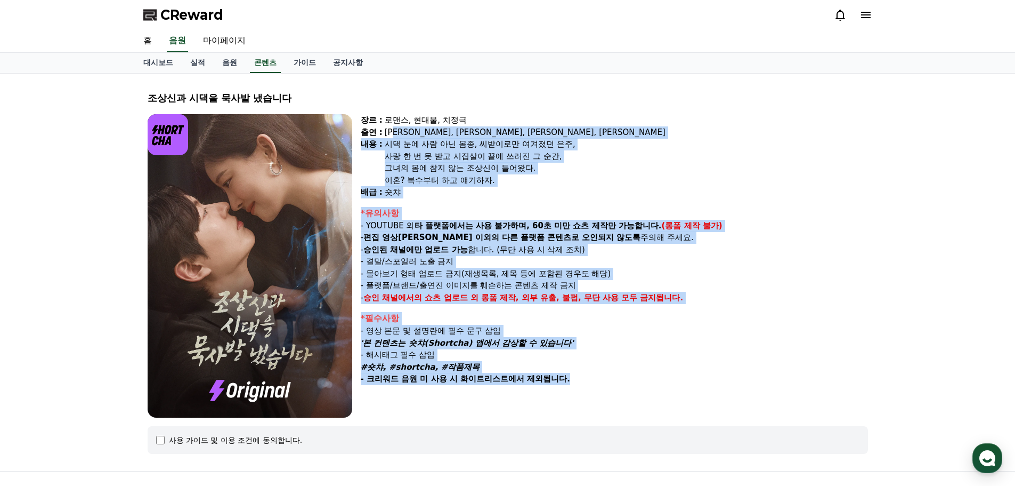
drag, startPoint x: 432, startPoint y: 154, endPoint x: 593, endPoint y: 383, distance: 279.9
click at [593, 383] on div "장르 : 로맨스, 현대물, 치정극 출연 : 최윤정, 정시현, 신영찬, 송경아 내용 : 시댁 눈에 사람 아닌 몸종, 씨받이로만 여겨졌던 은주, …" at bounding box center [614, 265] width 507 height 303
click at [593, 383] on p "- 크리워드 음원 미 사용 시 화이트리스트에서 제외됩니다." at bounding box center [614, 379] width 507 height 12
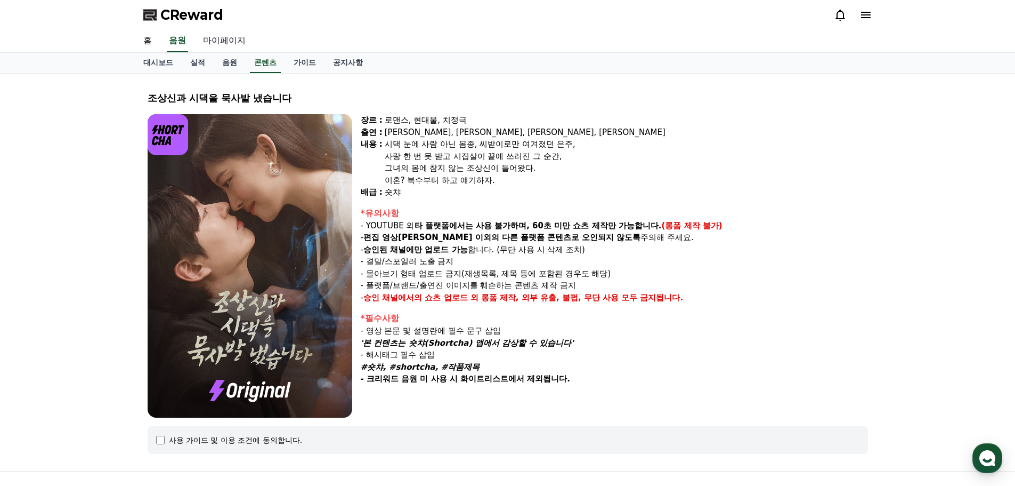
click at [238, 43] on link "마이페이지" at bounding box center [225, 41] width 60 height 22
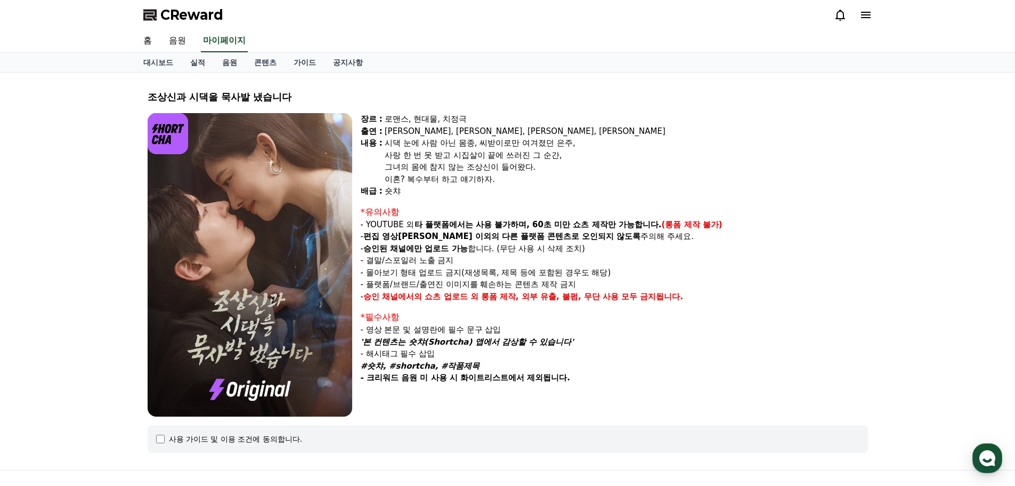
select select "**********"
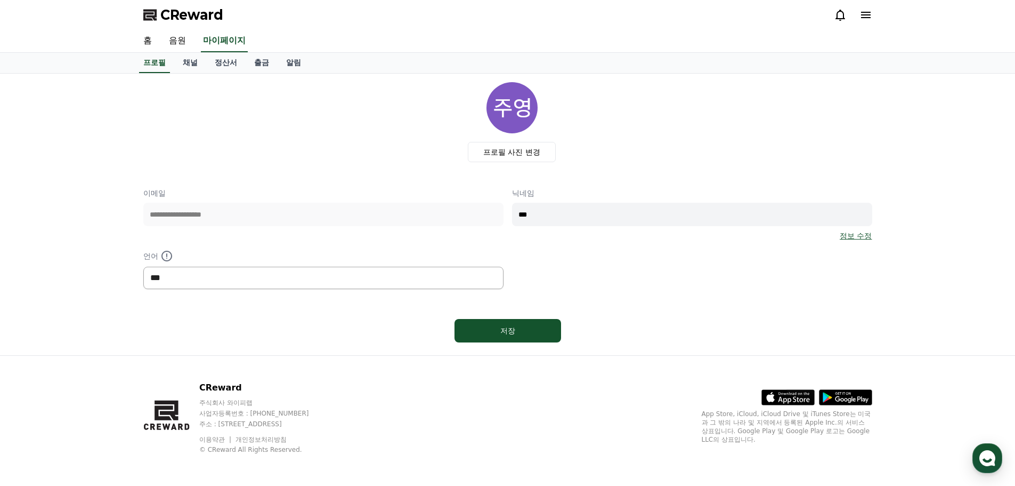
click at [230, 275] on select "*** ******* ***" at bounding box center [323, 277] width 360 height 22
click at [189, 67] on link "채널" at bounding box center [190, 63] width 32 height 20
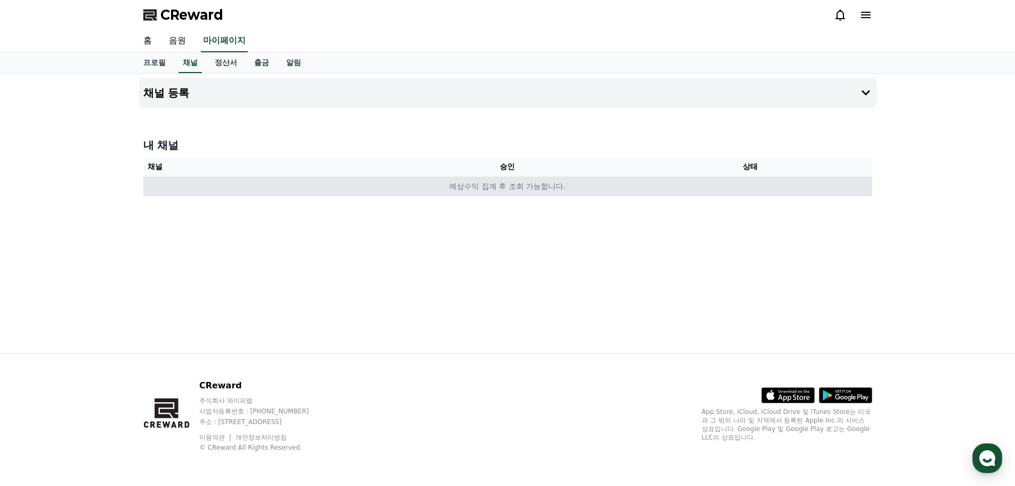
click at [421, 183] on td "예상수익 집계 후 조회 가능합니다." at bounding box center [507, 186] width 729 height 20
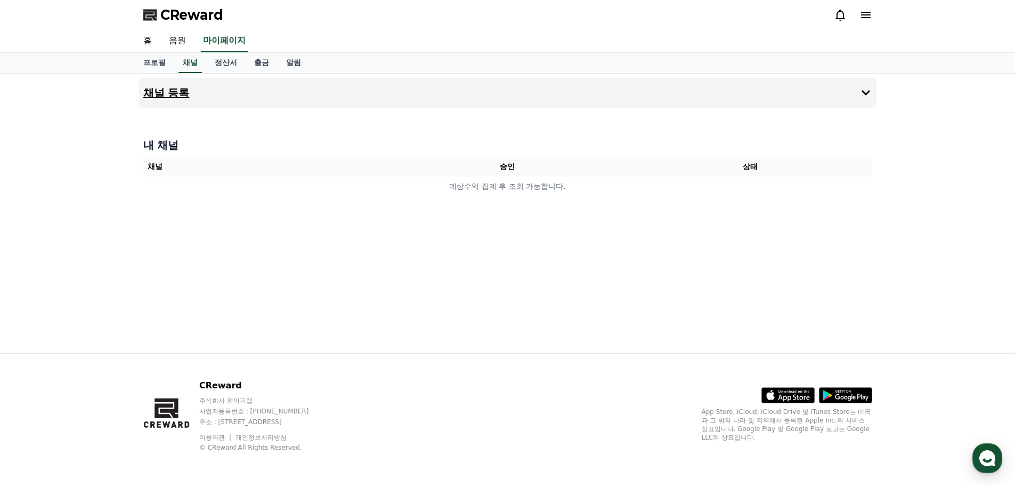
click at [828, 96] on button "채널 등록" at bounding box center [508, 93] width 738 height 30
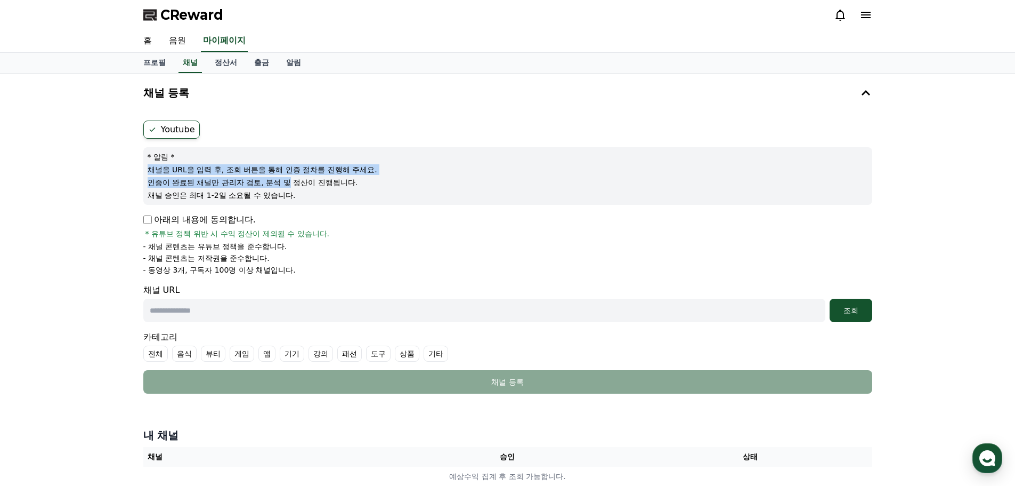
drag, startPoint x: 149, startPoint y: 174, endPoint x: 305, endPoint y: 196, distance: 158.2
click at [292, 185] on div "* 알림 * 채널을 URL을 입력 후, 조회 버튼을 통해 인증 절차를 진행해 주세요. 인증이 완료된 채널만 관리자 검토, 분석 및 정산이 진행…" at bounding box center [507, 176] width 729 height 58
click at [306, 196] on p "채널 승인은 최대 1-2일 소요될 수 있습니다." at bounding box center [508, 195] width 721 height 11
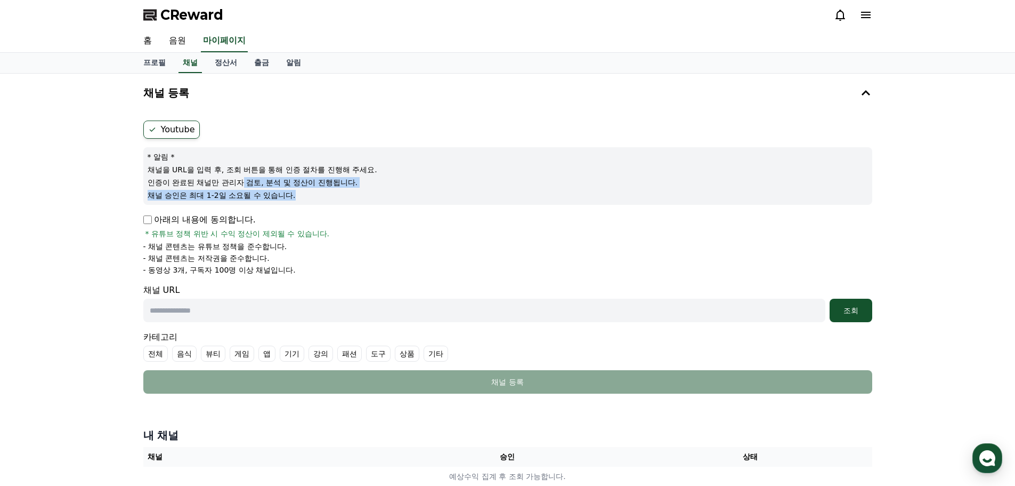
drag, startPoint x: 288, startPoint y: 187, endPoint x: 224, endPoint y: 174, distance: 65.2
click at [226, 174] on div "* 알림 * 채널을 URL을 입력 후, 조회 버튼을 통해 인증 절차를 진행해 주세요. 인증이 완료된 채널만 관리자 검토, 분석 및 정산이 진행…" at bounding box center [507, 176] width 729 height 58
click at [224, 174] on p "채널을 URL을 입력 후, 조회 버튼을 통해 인증 절차를 진행해 주세요." at bounding box center [508, 169] width 721 height 11
drag, startPoint x: 206, startPoint y: 171, endPoint x: 340, endPoint y: 201, distance: 136.7
click at [340, 201] on div "* 알림 * 채널을 URL을 입력 후, 조회 버튼을 통해 인증 절차를 진행해 주세요. 인증이 완료된 채널만 관리자 검토, 분석 및 정산이 진행…" at bounding box center [507, 176] width 729 height 58
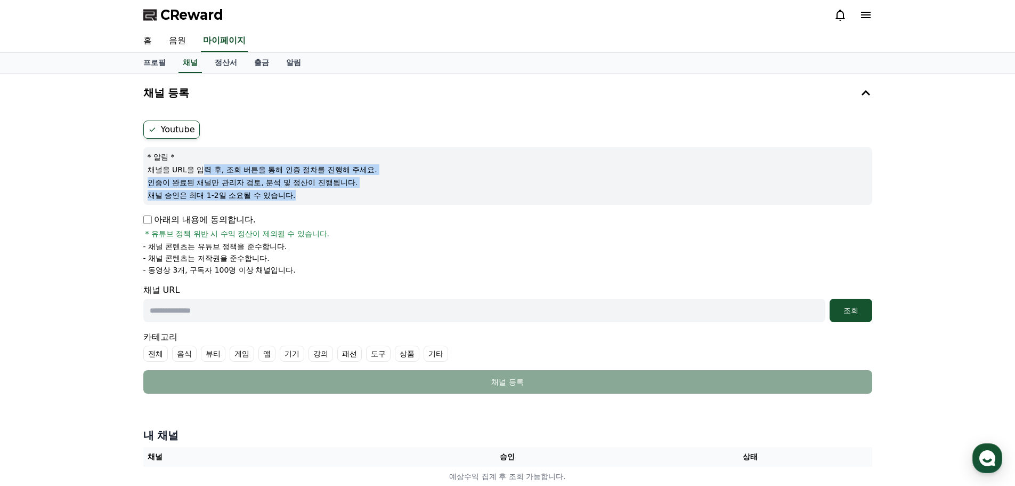
click at [340, 201] on div "* 알림 * 채널을 URL을 입력 후, 조회 버튼을 통해 인증 절차를 진행해 주세요. 인증이 완료된 채널만 관리자 검토, 분석 및 정산이 진행…" at bounding box center [507, 176] width 729 height 58
click at [213, 176] on div "* 알림 * 채널을 URL을 입력 후, 조회 버튼을 통해 인증 절차를 진행해 주세요. 인증이 완료된 채널만 관리자 검토, 분석 및 정산이 진행…" at bounding box center [507, 176] width 729 height 58
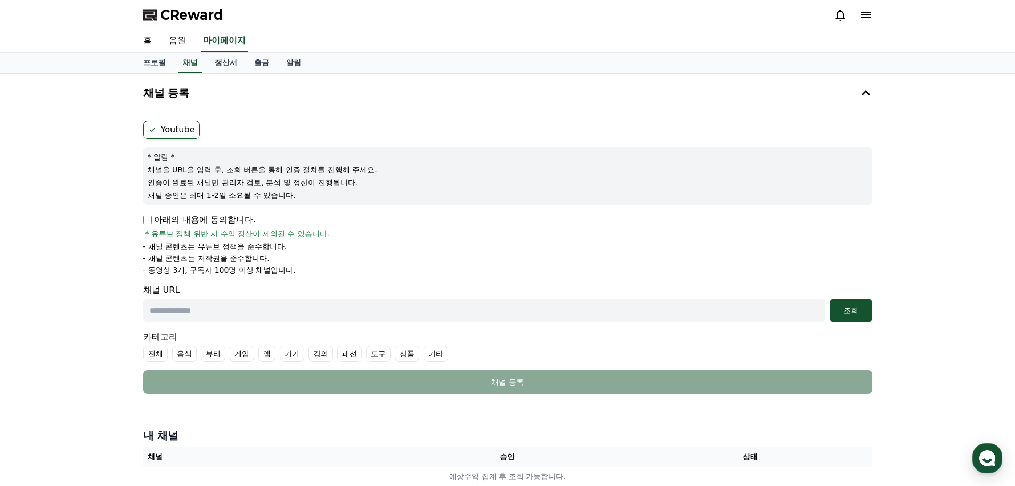
click at [211, 175] on div "* 알림 * 채널을 URL을 입력 후, 조회 버튼을 통해 인증 절차를 진행해 주세요. 인증이 완료된 채널만 관리자 검토, 분석 및 정산이 진행…" at bounding box center [507, 176] width 729 height 58
drag, startPoint x: 184, startPoint y: 164, endPoint x: 335, endPoint y: 195, distance: 153.9
click at [335, 195] on div "* 알림 * 채널을 URL을 입력 후, 조회 버튼을 통해 인증 절차를 진행해 주세요. 인증이 완료된 채널만 관리자 검토, 분석 및 정산이 진행…" at bounding box center [507, 176] width 729 height 58
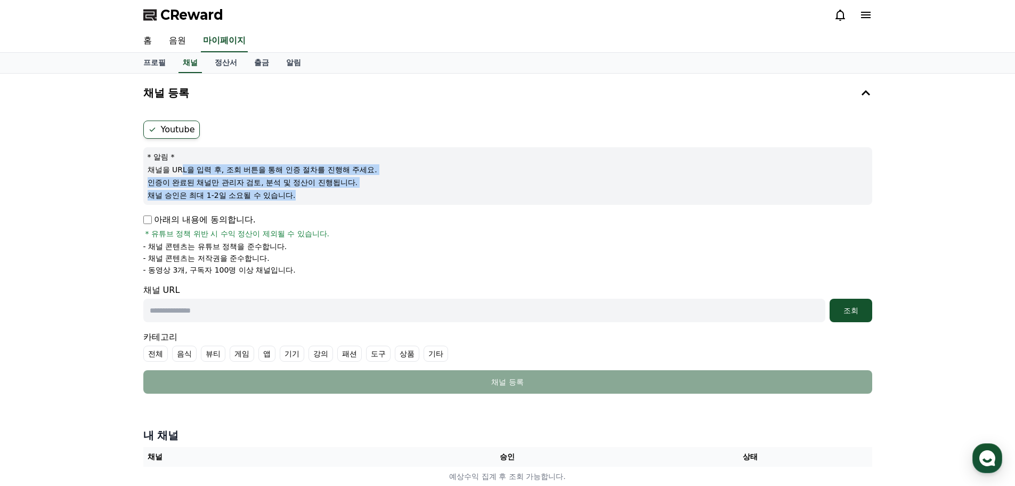
click at [335, 195] on p "채널 승인은 최대 1-2일 소요될 수 있습니다." at bounding box center [508, 195] width 721 height 11
drag, startPoint x: 299, startPoint y: 193, endPoint x: 225, endPoint y: 171, distance: 77.0
click at [228, 172] on div "* 알림 * 채널을 URL을 입력 후, 조회 버튼을 통해 인증 절차를 진행해 주세요. 인증이 완료된 채널만 관리자 검토, 분석 및 정산이 진행…" at bounding box center [507, 176] width 729 height 58
click at [225, 171] on p "채널을 URL을 입력 후, 조회 버튼을 통해 인증 절차를 진행해 주세요." at bounding box center [508, 169] width 721 height 11
drag, startPoint x: 222, startPoint y: 170, endPoint x: 309, endPoint y: 184, distance: 88.1
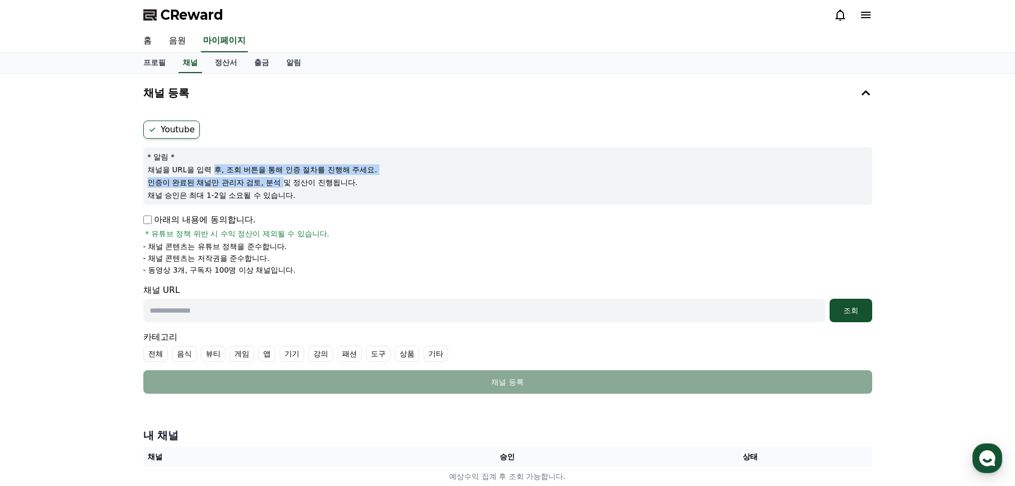
click at [308, 184] on div "* 알림 * 채널을 URL을 입력 후, 조회 버튼을 통해 인증 절차를 진행해 주세요. 인증이 완료된 채널만 관리자 검토, 분석 및 정산이 진행…" at bounding box center [507, 176] width 729 height 58
click at [310, 184] on p "인증이 완료된 채널만 관리자 검토, 분석 및 정산이 진행됩니다." at bounding box center [508, 182] width 721 height 11
drag, startPoint x: 303, startPoint y: 193, endPoint x: 210, endPoint y: 173, distance: 95.6
click at [211, 173] on div "* 알림 * 채널을 URL을 입력 후, 조회 버튼을 통해 인증 절차를 진행해 주세요. 인증이 완료된 채널만 관리자 검토, 분석 및 정산이 진행…" at bounding box center [507, 176] width 729 height 58
drag, startPoint x: 210, startPoint y: 173, endPoint x: 184, endPoint y: 176, distance: 26.4
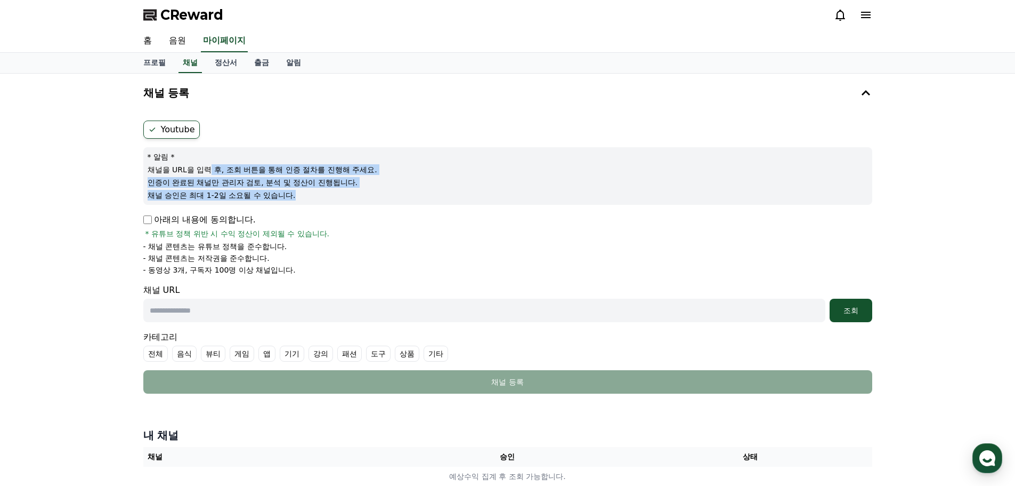
click at [208, 173] on p "채널을 URL을 입력 후, 조회 버튼을 통해 인증 절차를 진행해 주세요." at bounding box center [508, 169] width 721 height 11
click at [321, 205] on form "Youtube * 알림 * 채널을 URL을 입력 후, 조회 버튼을 통해 인증 절차를 진행해 주세요. 인증이 완료된 채널만 관리자 검토, 분석 …" at bounding box center [507, 256] width 729 height 273
drag
click at [241, 183] on div "* 알림 * 채널을 URL을 입력 후, 조회 버튼을 통해 인증 절차를 진행해 주세요. 인증이 완료된 채널만 관리자 검토, 분석 및 정산이 진행…" at bounding box center [507, 176] width 729 height 58
click at [238, 181] on p "인증이 완료된 채널만 관리자 검토, 분석 및 정산이 진행됩니다." at bounding box center [508, 182] width 721 height 11
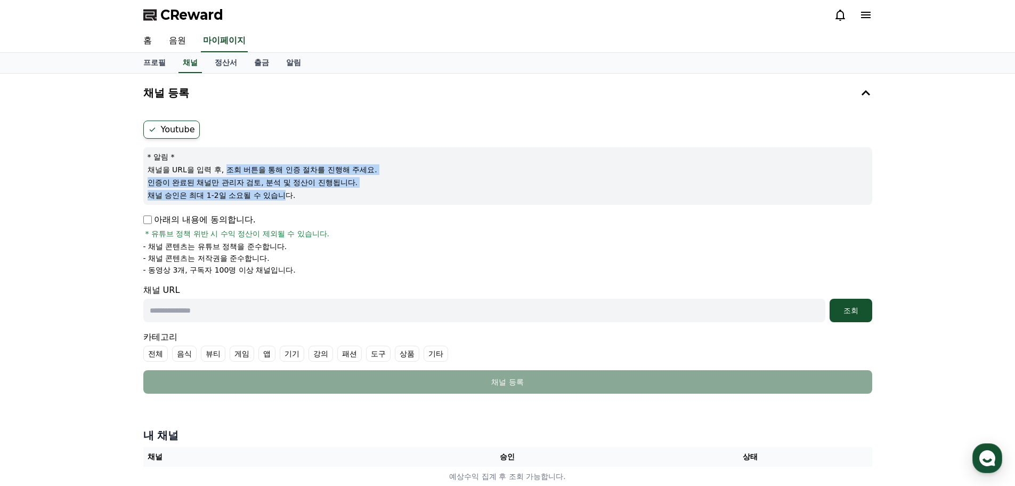
click at [301, 200] on div "* 알림 * 채널을 URL을 입력 후, 조회 버튼을 통해 인증 절차를 진행해 주세요. 인증이 완료된 채널만 관리자 검토, 분석 및 정산이 진행…" at bounding box center [507, 176] width 729 height 58
click at [307, 202] on div "* 알림 * 채널을 URL을 입력 후, 조회 버튼을 통해 인증 절차를 진행해 주세요. 인증이 완료된 채널만 관리자 검토, 분석 및 정산이 진행…" at bounding box center [507, 176] width 729 height 58
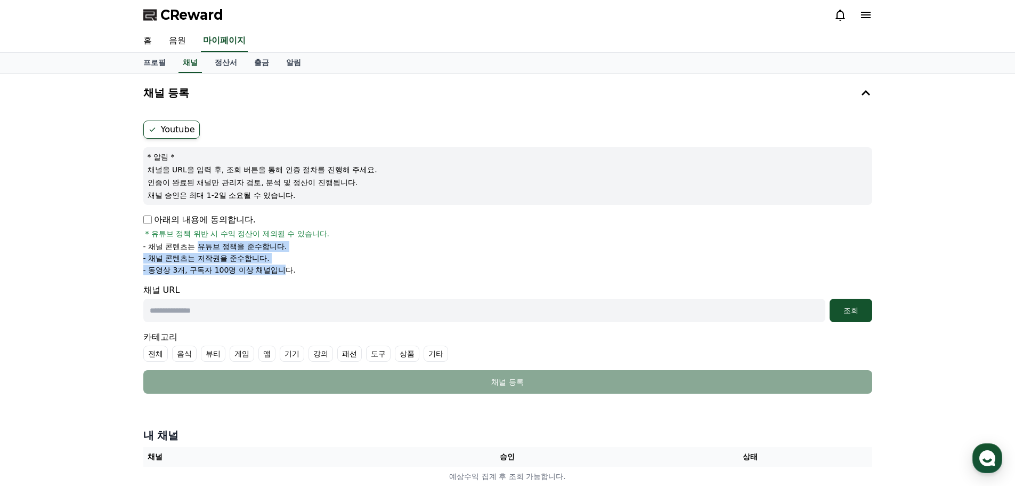
click at [289, 269] on div "아래의 내용에 동의합니다. * 유튜브 정책 위반 시 수익 정산이 제외될 수 있습니다. - 채널 콘텐츠는 유튜브 정책을 준수합니다. - 채널 콘…" at bounding box center [507, 244] width 729 height 62
click at [289, 269] on p "- 동영상 3개, 구독자 100명 이상 채널입니다." at bounding box center [219, 269] width 152 height 11
click at [218, 257] on ul "- 채널 콘텐츠는 유튜브 정책을 준수합니다. - 채널 콘텐츠는 저작권을 준수합니다. - 동영상 3개, 구독자 100명 이상 채널입니다." at bounding box center [507, 258] width 729 height 34
click at [205, 252] on ul "- 채널 콘텐츠는 유튜브 정책을 준수합니다. - 채널 콘텐츠는 저작권을 준수합니다. - 동영상 3개, 구독자 100명 이상 채널입니다." at bounding box center [507, 258] width 729 height 34
click at [322, 284] on form "Youtube * 알림 * 채널을 URL을 입력 후, 조회 버튼을 통해 인증 절차를 진행해 주세요. 인증이 완료된 채널만 관리자 검토, 분석 …" at bounding box center [507, 256] width 729 height 273
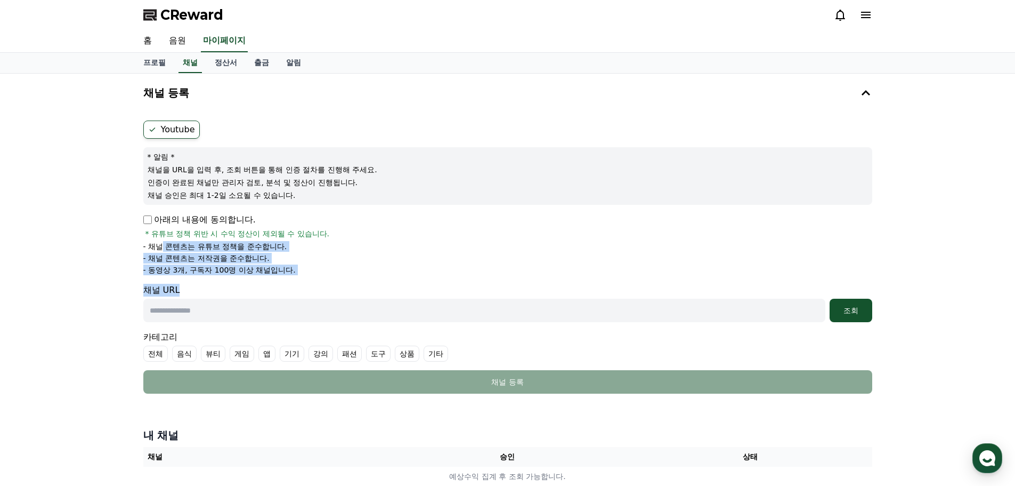
click at [322, 283] on form "Youtube * 알림 * 채널을 URL을 입력 후, 조회 버튼을 통해 인증 절차를 진행해 주세요. 인증이 완료된 채널만 관리자 검토, 분석 …" at bounding box center [507, 256] width 729 height 273
click at [204, 259] on form "Youtube * 알림 * 채널을 URL을 입력 후, 조회 버튼을 통해 인증 절차를 진행해 주세요. 인증이 완료된 채널만 관리자 검토, 분석 …" at bounding box center [507, 256] width 729 height 273
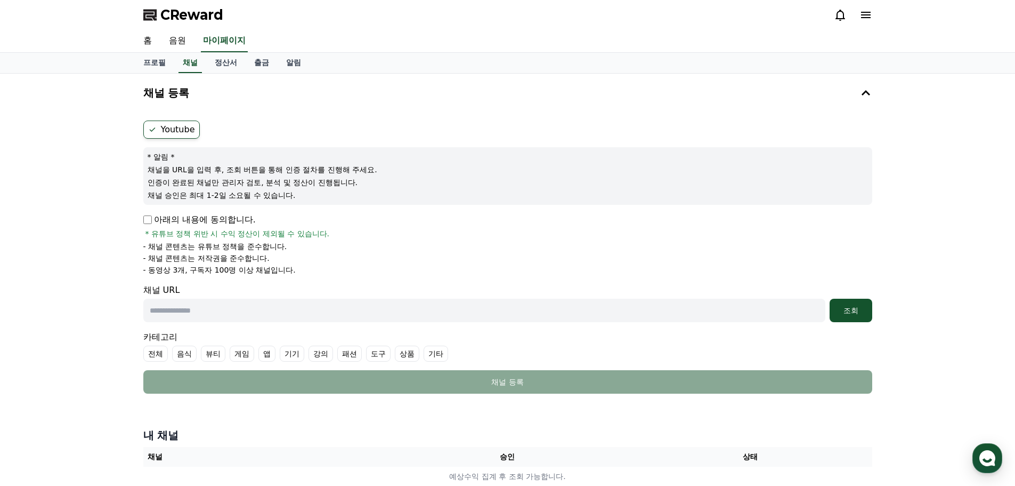
click at [193, 256] on p "- 채널 콘텐츠는 저작권을 준수합니다." at bounding box center [206, 258] width 126 height 11
click at [279, 270] on ul "- 채널 콘텐츠는 유튜브 정책을 준수합니다. - 채널 콘텐츠는 저작권을 준수합니다. - 동영상 3개, 구독자 100명 이상 채널입니다." at bounding box center [507, 258] width 729 height 34
click at [286, 271] on p "- 동영상 3개, 구독자 100명 이상 채널입니다." at bounding box center [219, 269] width 152 height 11
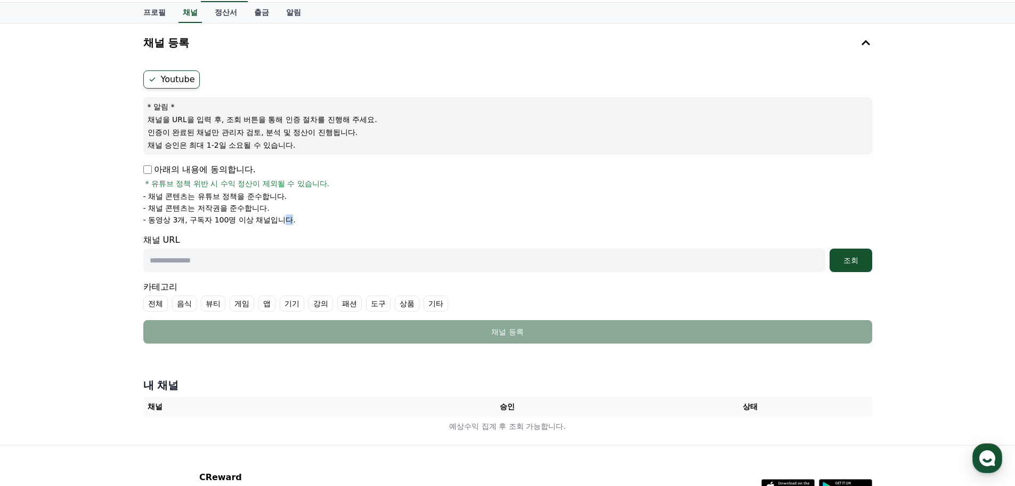
scroll to position [107, 0]
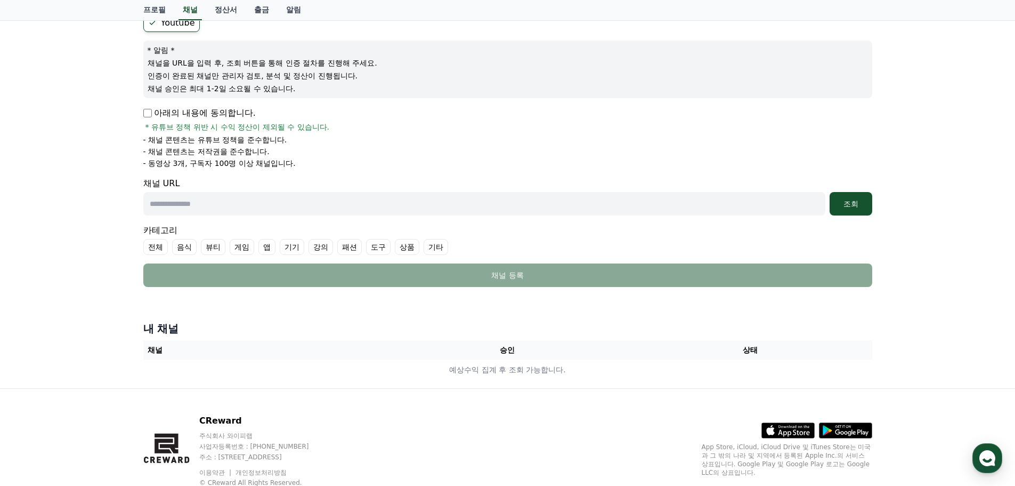
click at [585, 190] on div "채널 URL 조회" at bounding box center [507, 196] width 729 height 38
click at [584, 198] on input "text" at bounding box center [484, 203] width 682 height 23
click at [439, 247] on label "기타" at bounding box center [436, 247] width 25 height 16
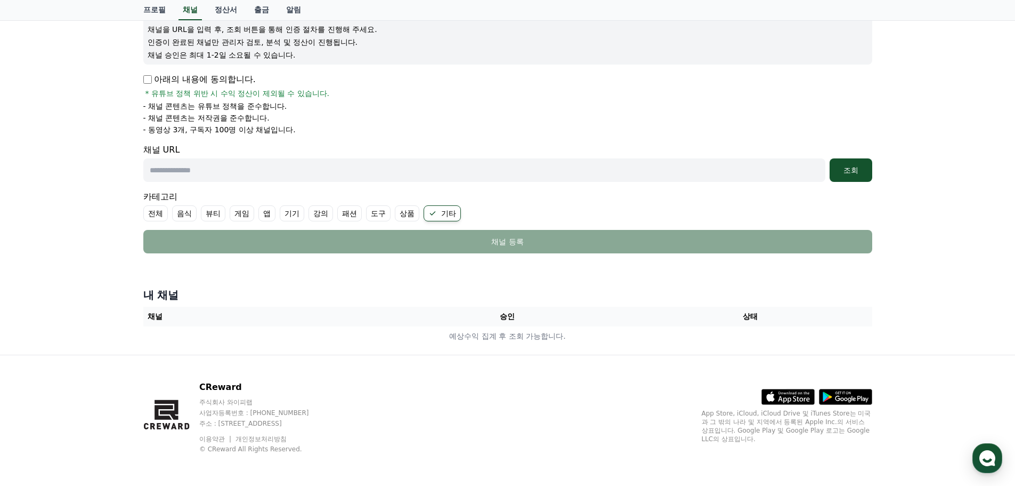
scroll to position [142, 0]
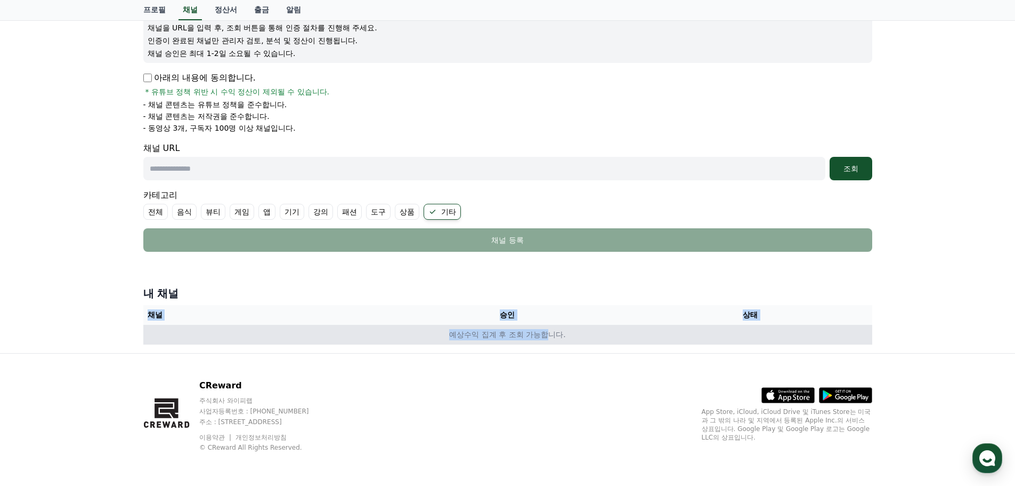
drag, startPoint x: 467, startPoint y: 305, endPoint x: 554, endPoint y: 326, distance: 88.8
click at [552, 326] on div "내 채널 채널 승인 상태 예상수익 집계 후 조회 가능합니다." at bounding box center [508, 314] width 738 height 67
click at [554, 326] on td "예상수익 집계 후 조회 가능합니다." at bounding box center [507, 335] width 729 height 20
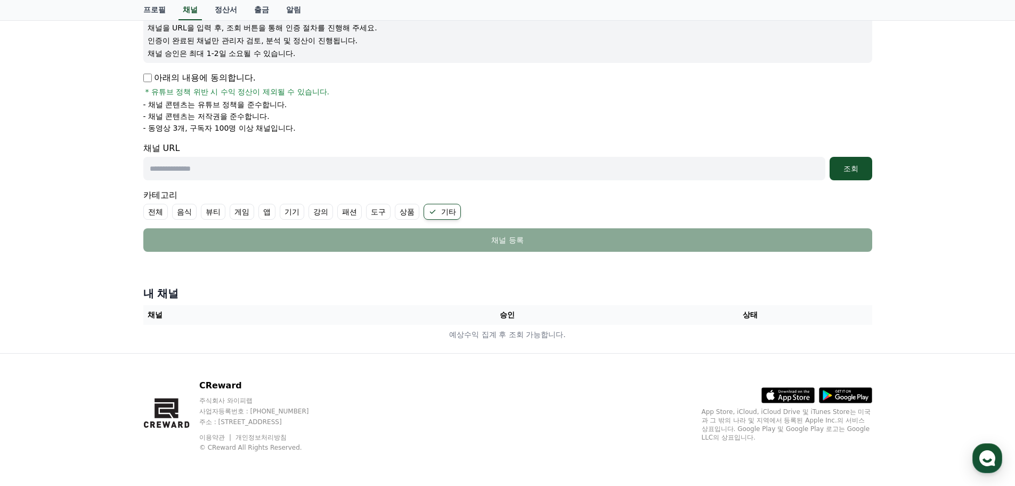
drag, startPoint x: 591, startPoint y: 341, endPoint x: 456, endPoint y: 305, distance: 140.1
click at [476, 309] on table "채널 승인 상태 예상수익 집계 후 조회 가능합니다." at bounding box center [507, 324] width 729 height 39
drag, startPoint x: 456, startPoint y: 305, endPoint x: 457, endPoint y: 311, distance: 6.6
click at [454, 305] on th "승인" at bounding box center [507, 315] width 243 height 20
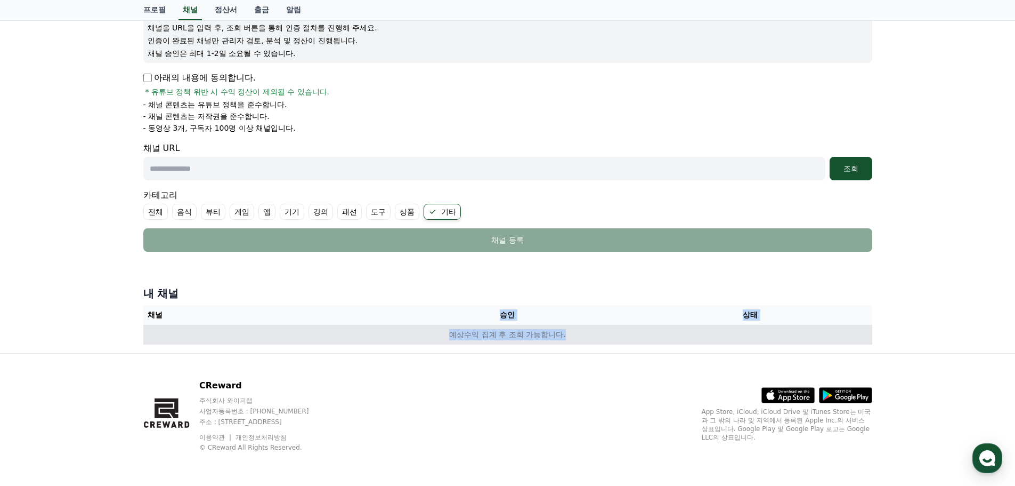
click at [591, 336] on td "예상수익 집계 후 조회 가능합니다." at bounding box center [507, 335] width 729 height 20
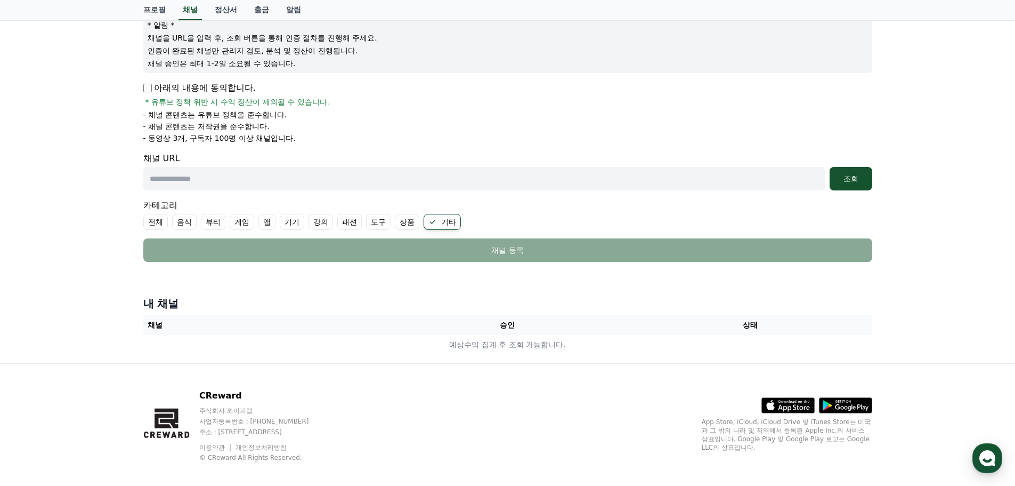
scroll to position [0, 0]
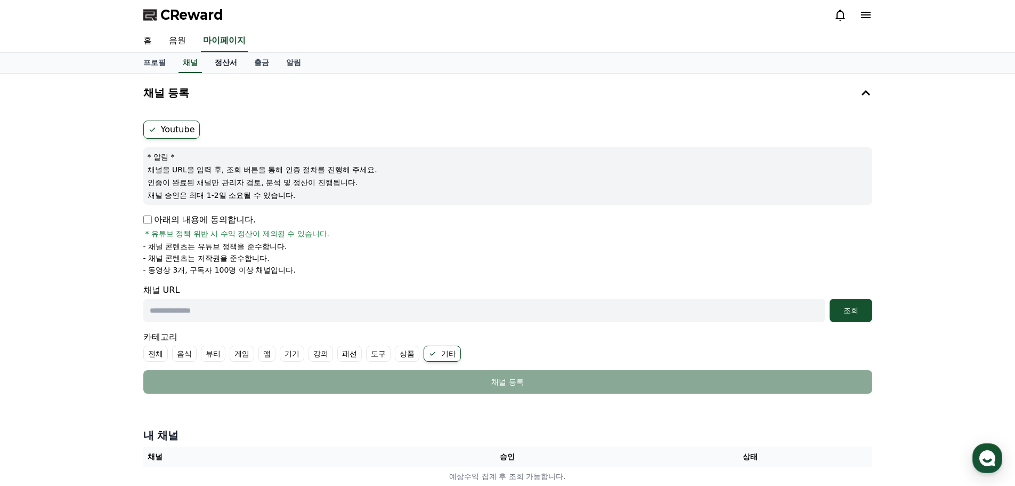
click at [220, 64] on link "정산서" at bounding box center [225, 63] width 39 height 20
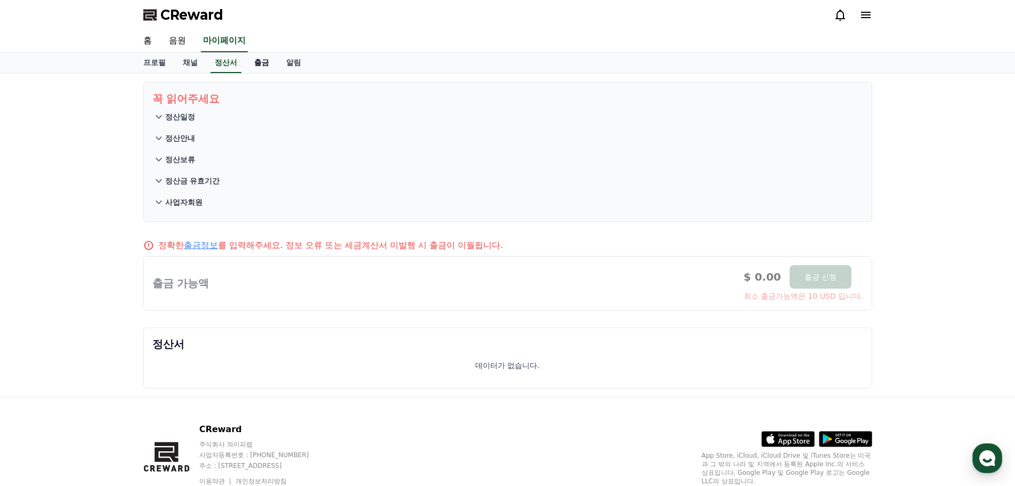
click at [263, 68] on link "출금" at bounding box center [262, 63] width 32 height 20
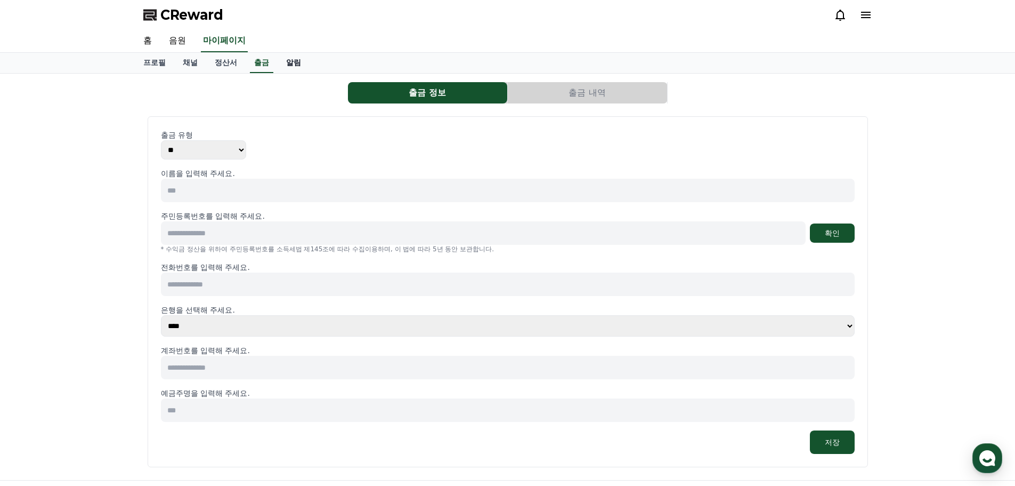
click at [285, 63] on link "알림" at bounding box center [294, 63] width 32 height 20
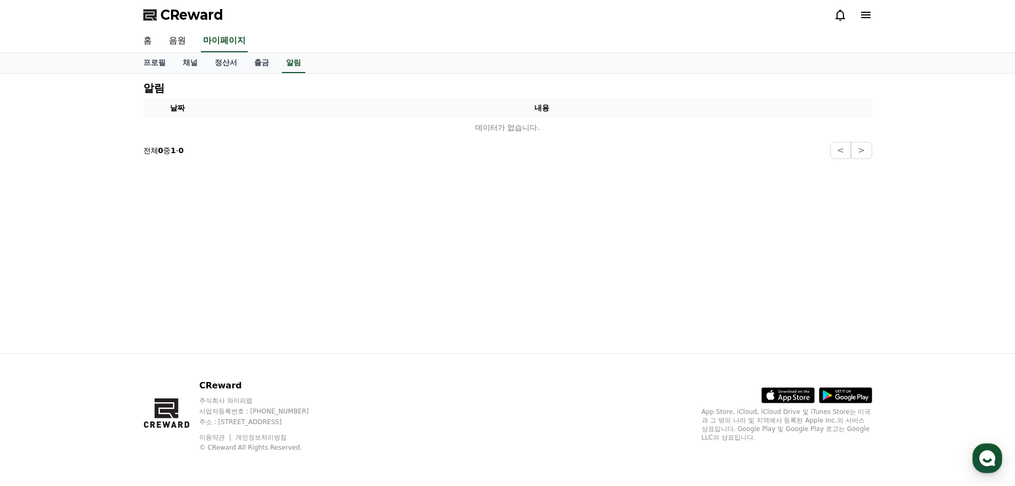
click at [146, 42] on link "홈" at bounding box center [148, 41] width 26 height 22
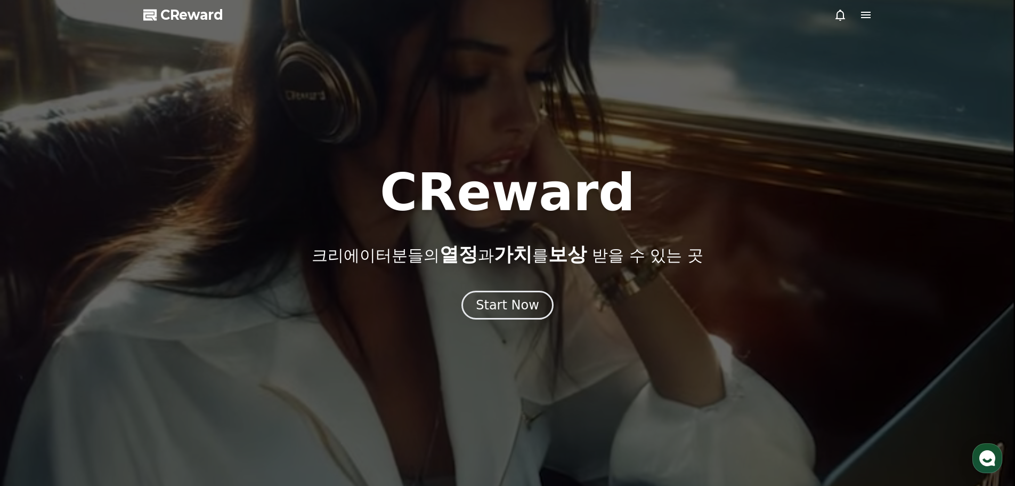
click at [157, 19] on icon at bounding box center [150, 14] width 15 height 15
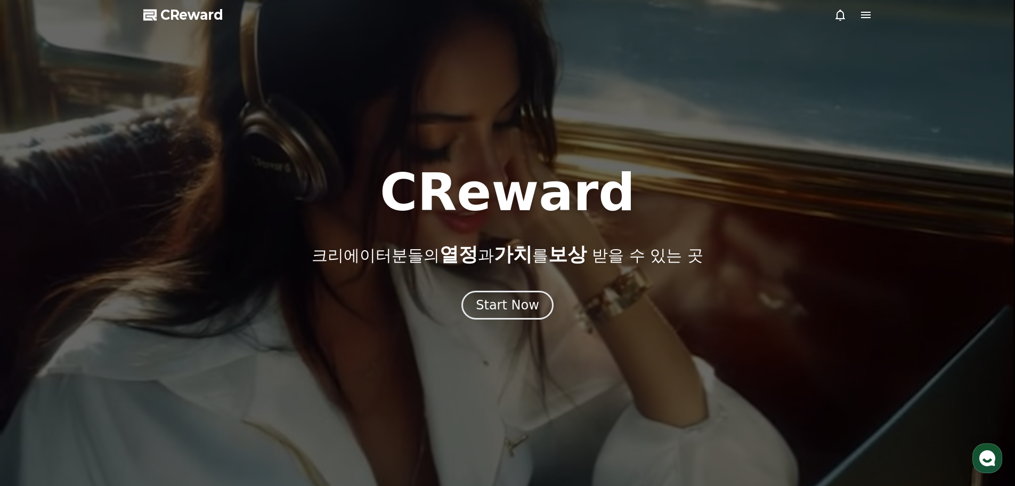
drag, startPoint x: 873, startPoint y: 19, endPoint x: 867, endPoint y: 17, distance: 6.6
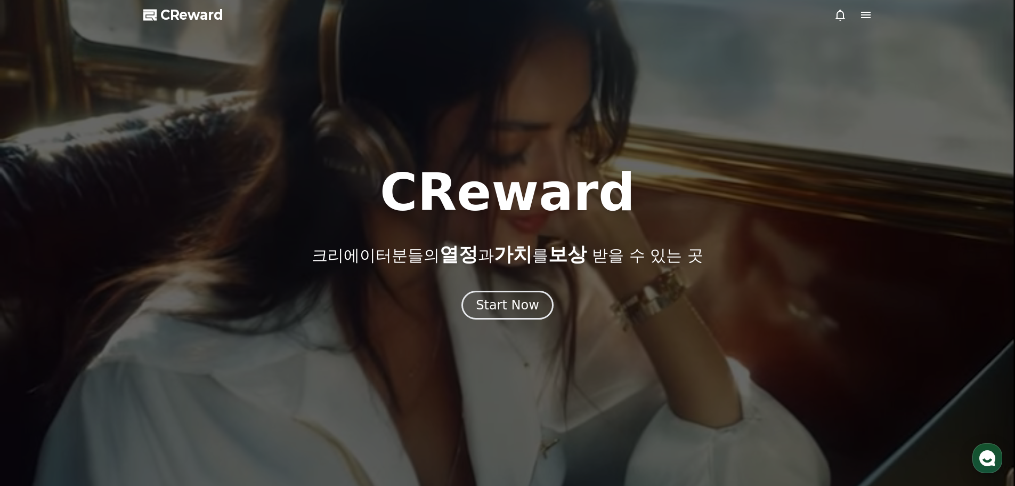
click at [873, 19] on div at bounding box center [507, 243] width 1015 height 486
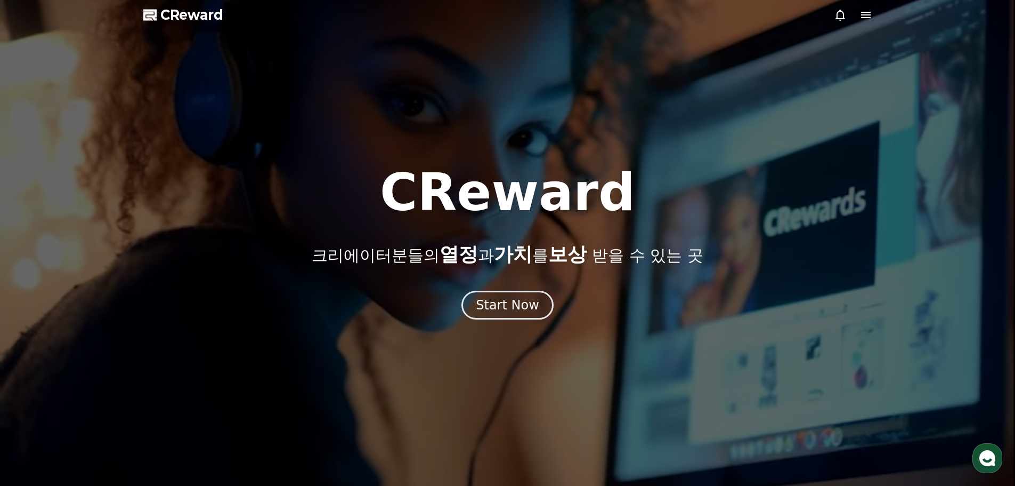
click at [866, 17] on icon at bounding box center [866, 15] width 13 height 13
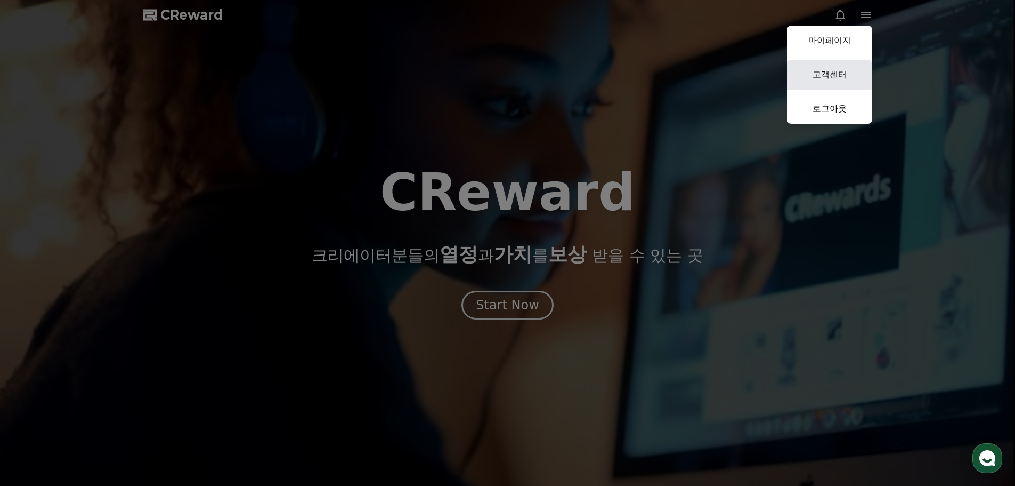
click at [837, 74] on link "고객센터" at bounding box center [829, 75] width 85 height 30
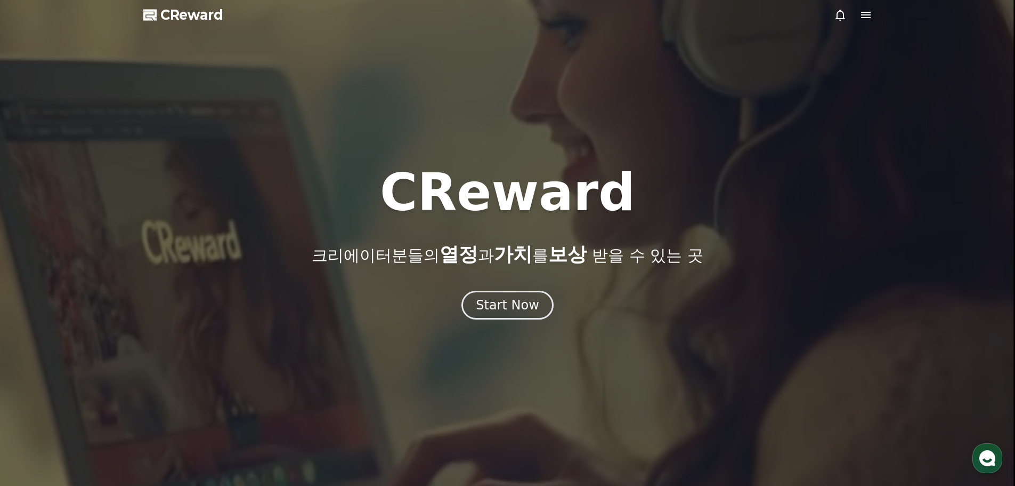
drag, startPoint x: 148, startPoint y: 20, endPoint x: 157, endPoint y: 21, distance: 9.7
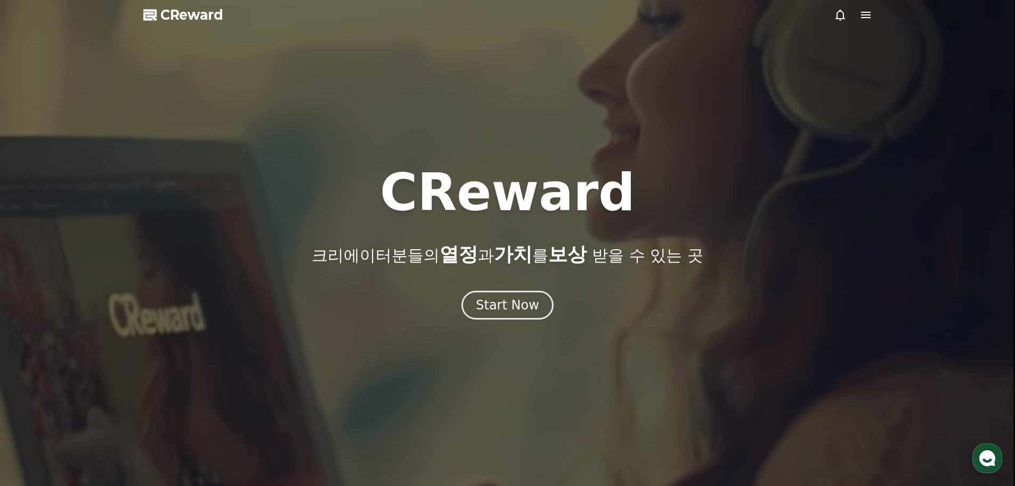
click at [148, 20] on polygon at bounding box center [148, 16] width 11 height 8
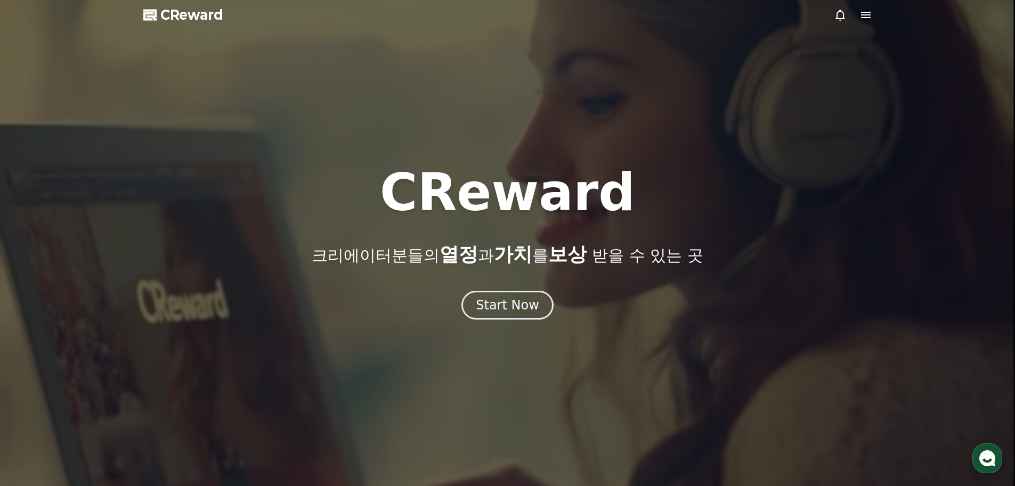
click at [174, 23] on div at bounding box center [507, 243] width 1015 height 486
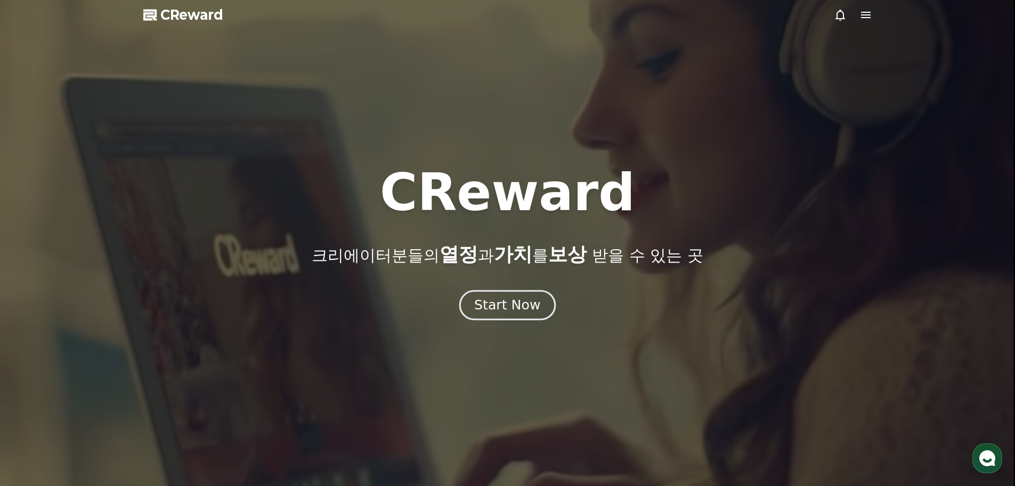
click at [529, 301] on div "Start Now" at bounding box center [507, 305] width 66 height 18
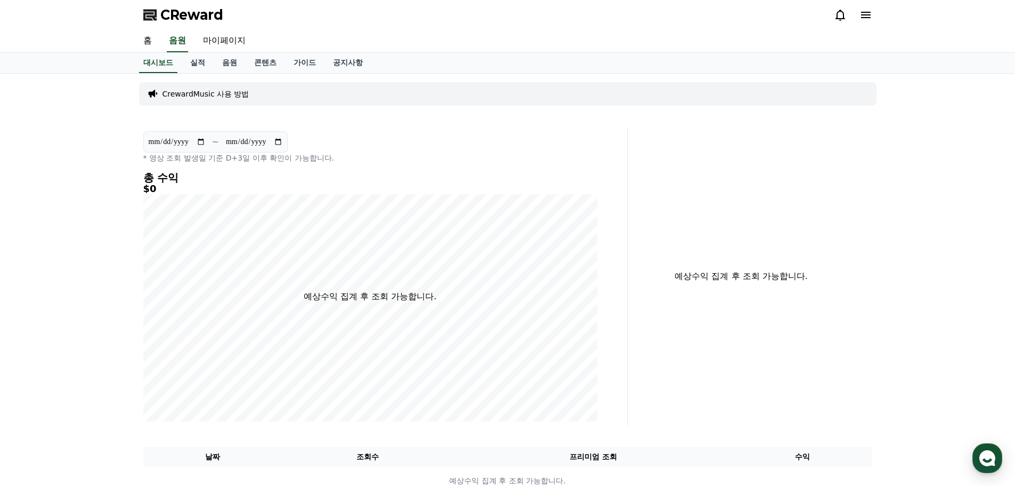
click at [352, 77] on div "**********" at bounding box center [508, 289] width 746 height 430
click at [352, 68] on link "공지사항" at bounding box center [348, 63] width 47 height 20
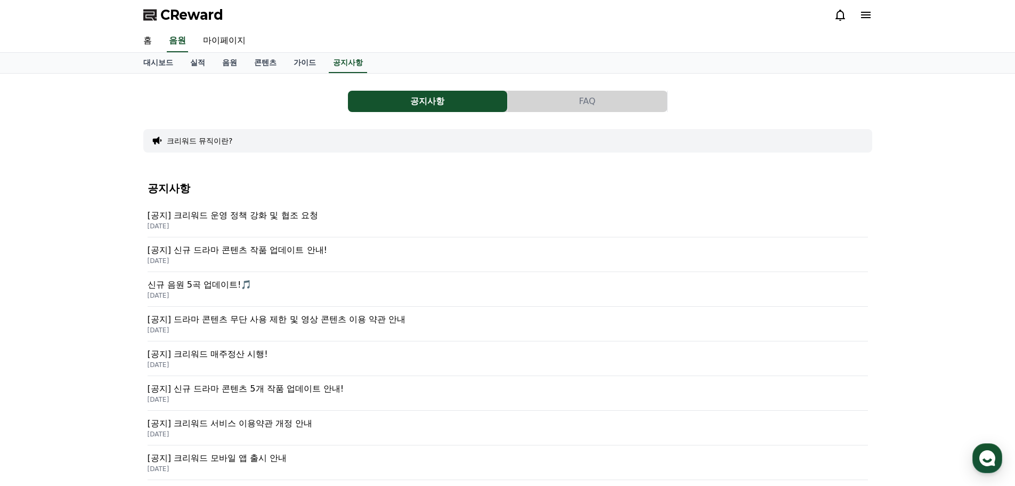
click at [267, 215] on p "[공지] 크리워드 운영 정책 강화 및 협조 요청" at bounding box center [508, 215] width 721 height 13
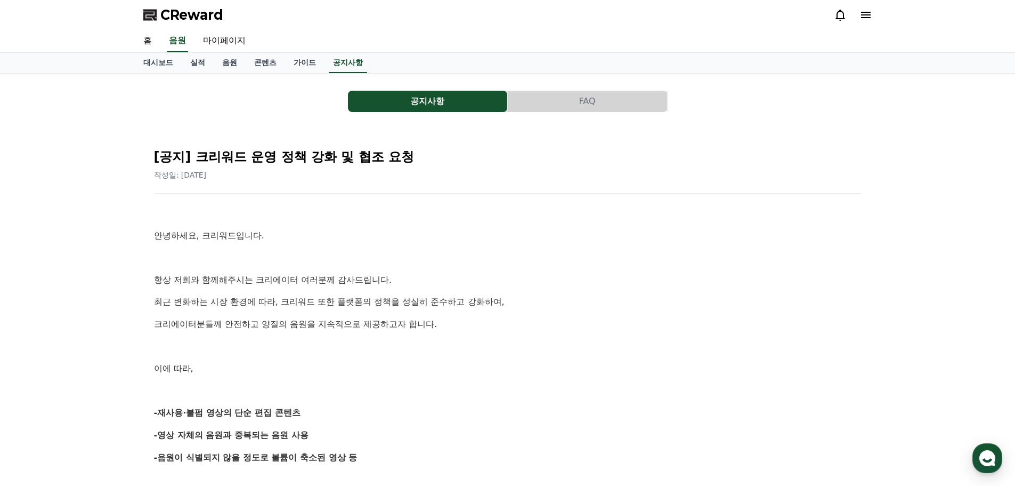
scroll to position [107, 0]
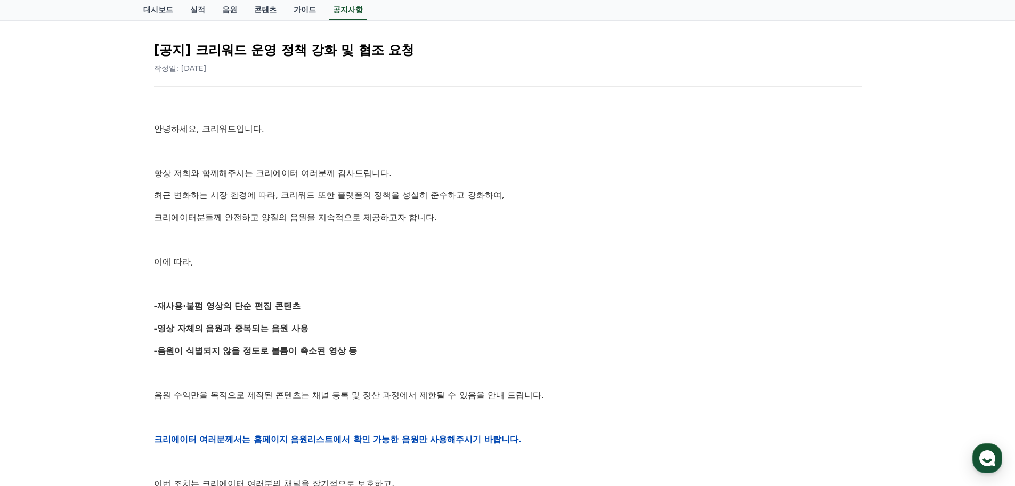
drag, startPoint x: 148, startPoint y: 305, endPoint x: 310, endPoint y: 304, distance: 162.6
click at [310, 304] on div "[공지] 크리워드 운영 정책 강화 및 협조 요청 작성일: [DATE] 안녕하세요, 크리워드입니다. 항상 저희와 함께해주시는 크리에이터 여러분께…" at bounding box center [507, 421] width 729 height 798
click at [311, 304] on p "-재사용·불펌 영상의 단순 편집 콘텐츠" at bounding box center [508, 306] width 708 height 14
click at [156, 309] on strong "-재사용·불펌 영상의 단순 편집 콘텐츠" at bounding box center [227, 306] width 147 height 10
drag, startPoint x: 154, startPoint y: 304, endPoint x: 312, endPoint y: 349, distance: 165.0
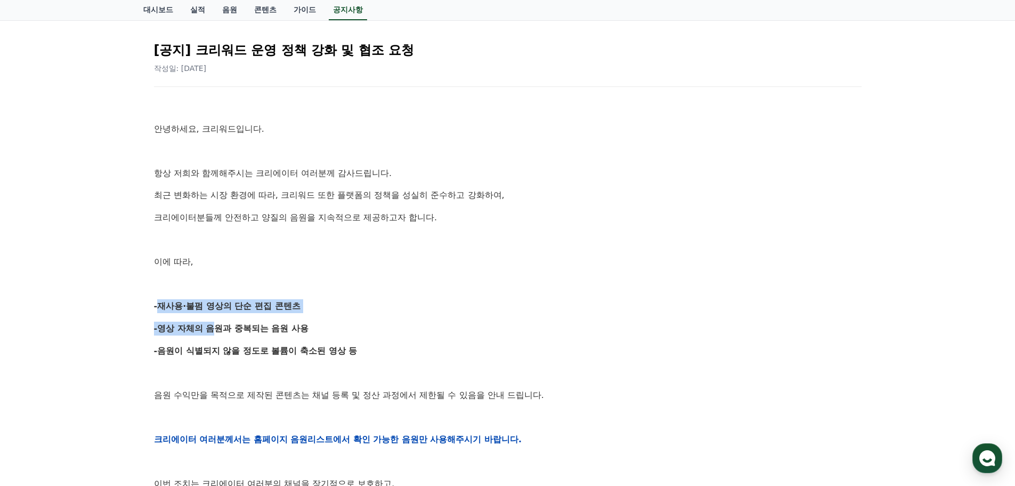
click at [295, 346] on div "안녕하세요, 크리워드입니다. 항상 저희와 함께해주시는 크리에이터 여러분께 감사드립니다. 최근 변화하는 시장 환경에 따라, 크리워드 또한 플랫폼…" at bounding box center [508, 439] width 708 height 678
click at [312, 349] on strong "-음원이 식별되지 않을 정도로 볼륨이 축소된 영상 등" at bounding box center [256, 350] width 204 height 10
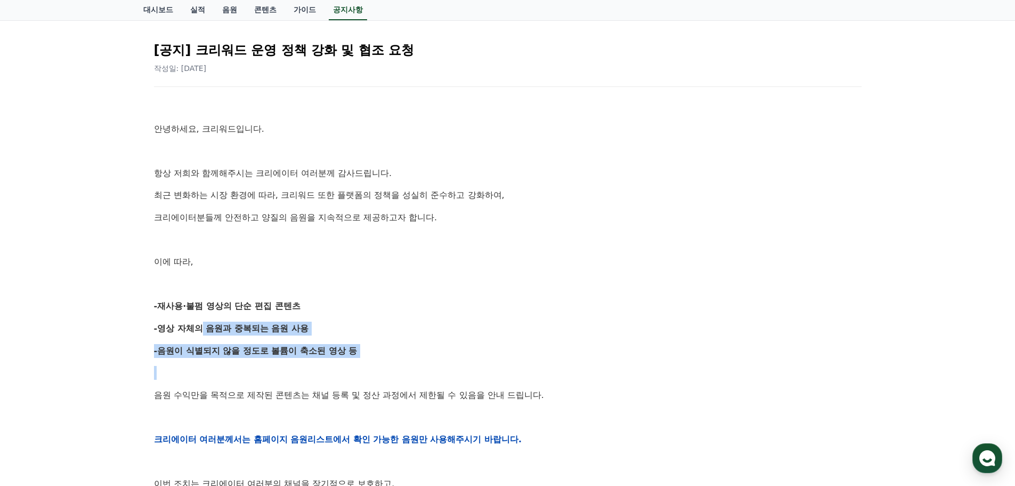
drag, startPoint x: 322, startPoint y: 345, endPoint x: 195, endPoint y: 318, distance: 130.4
click at [195, 318] on div "안녕하세요, 크리워드입니다. 항상 저희와 함께해주시는 크리에이터 여러분께 감사드립니다. 최근 변화하는 시장 환경에 따라, 크리워드 또한 플랫폼…" at bounding box center [508, 439] width 708 height 678
drag, startPoint x: 195, startPoint y: 318, endPoint x: 164, endPoint y: 309, distance: 32.2
click at [194, 318] on div "안녕하세요, 크리워드입니다. 항상 저희와 함께해주시는 크리에이터 여러분께 감사드립니다. 최근 변화하는 시장 환경에 따라, 크리워드 또한 플랫폼…" at bounding box center [508, 439] width 708 height 678
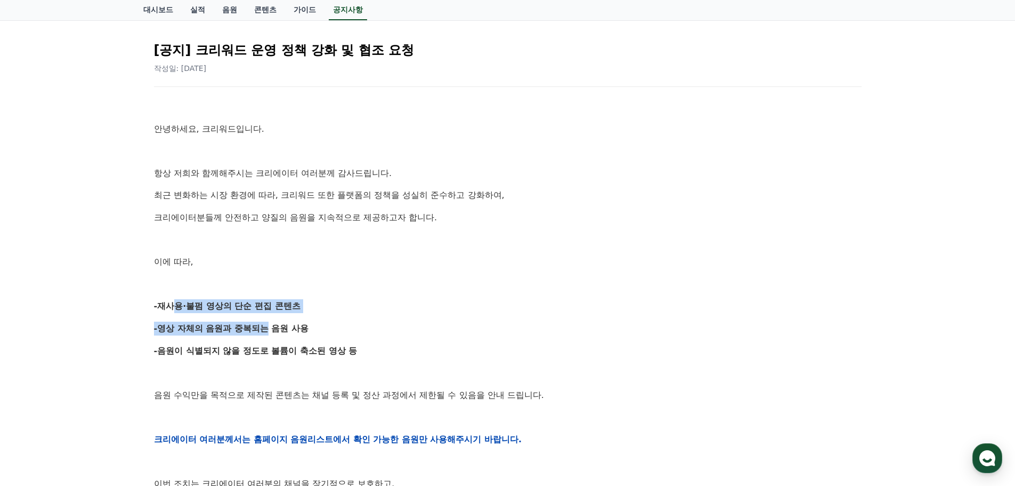
drag, startPoint x: 163, startPoint y: 309, endPoint x: 393, endPoint y: 370, distance: 237.8
click at [376, 365] on div "안녕하세요, 크리워드입니다. 항상 저희와 함께해주시는 크리에이터 여러분께 감사드립니다. 최근 변화하는 시장 환경에 따라, 크리워드 또한 플랫폼…" at bounding box center [508, 439] width 708 height 678
drag, startPoint x: 393, startPoint y: 370, endPoint x: 379, endPoint y: 365, distance: 14.2
click at [393, 370] on p at bounding box center [508, 373] width 708 height 14
click at [374, 353] on p "-음원이 식별되지 않을 정도로 볼륨이 축소된 영상 등" at bounding box center [508, 351] width 708 height 14
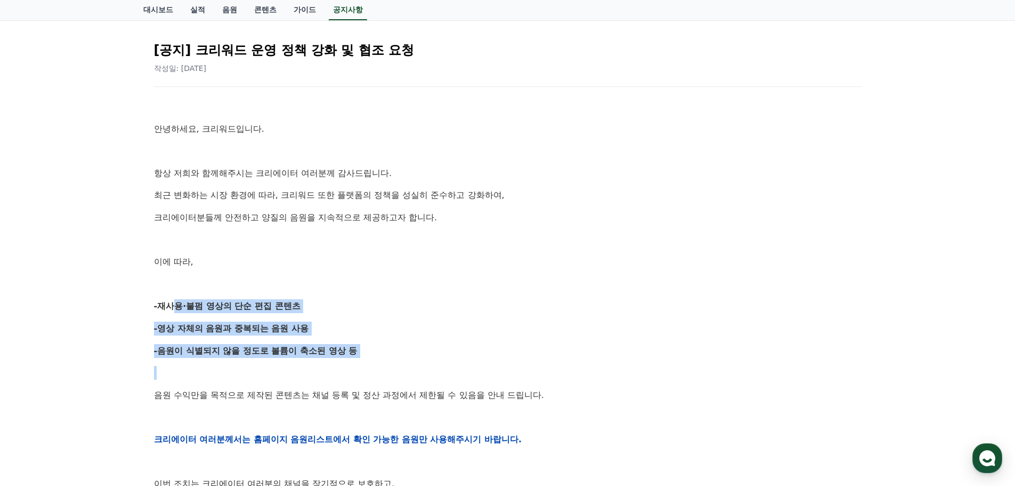
drag, startPoint x: 373, startPoint y: 351, endPoint x: 170, endPoint y: 310, distance: 207.1
click at [170, 310] on div "안녕하세요, 크리워드입니다. 항상 저희와 함께해주시는 크리에이터 여러분께 감사드립니다. 최근 변화하는 시장 환경에 따라, 크리워드 또한 플랫폼…" at bounding box center [508, 439] width 708 height 678
click at [170, 310] on strong "-재사용·불펌 영상의 단순 편집 콘텐츠" at bounding box center [227, 306] width 147 height 10
click at [373, 353] on div "안녕하세요, 크리워드입니다. 항상 저희와 함께해주시는 크리에이터 여러분께 감사드립니다. 최근 변화하는 시장 환경에 따라, 크리워드 또한 플랫폼…" at bounding box center [508, 439] width 708 height 678
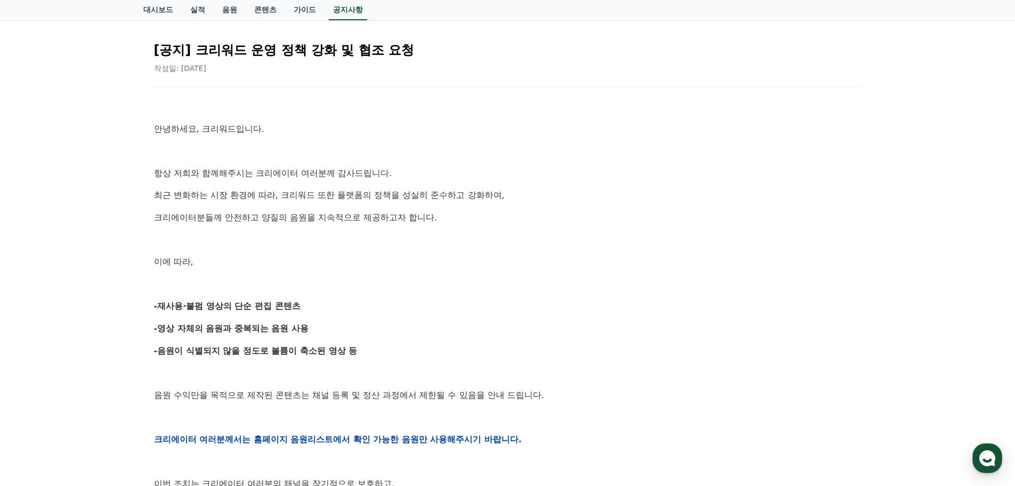
click at [397, 362] on div "안녕하세요, 크리워드입니다. 항상 저희와 함께해주시는 크리에이터 여러분께 감사드립니다. 최근 변화하는 시장 환경에 따라, 크리워드 또한 플랫폼…" at bounding box center [508, 439] width 708 height 678
click at [396, 360] on div "안녕하세요, 크리워드입니다. 항상 저희와 함께해주시는 크리에이터 여러분께 감사드립니다. 최근 변화하는 시장 환경에 따라, 크리워드 또한 플랫폼…" at bounding box center [508, 439] width 708 height 678
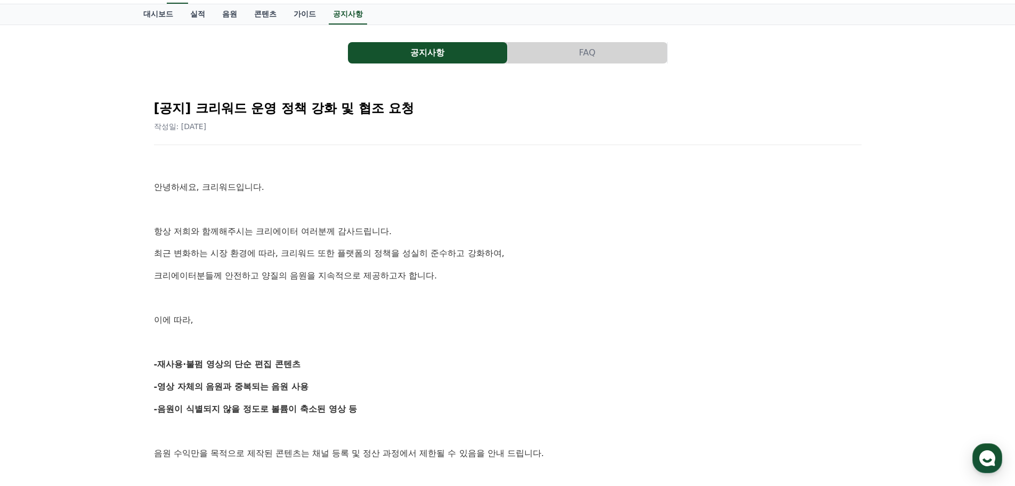
scroll to position [0, 0]
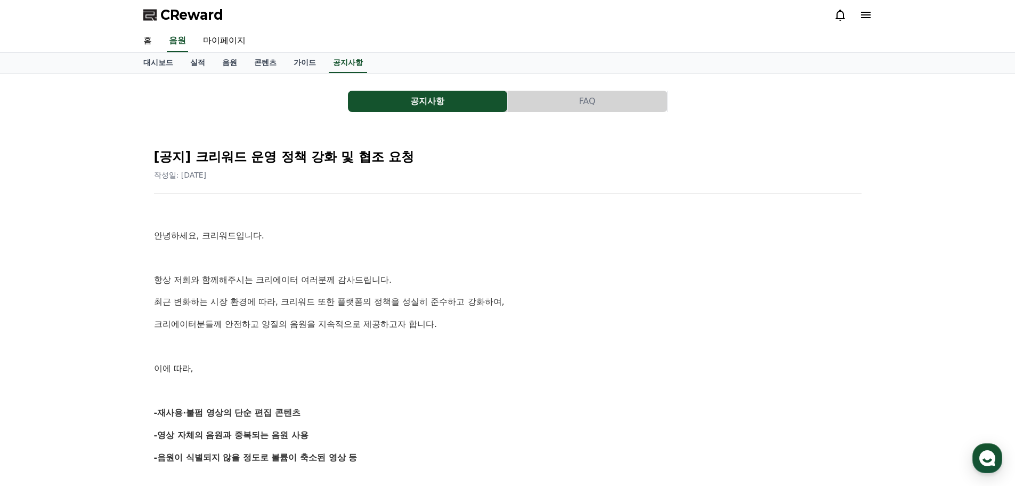
click at [532, 47] on div "홈 음원 마이페이지" at bounding box center [508, 41] width 746 height 22
click at [618, 107] on button "FAQ" at bounding box center [587, 101] width 159 height 21
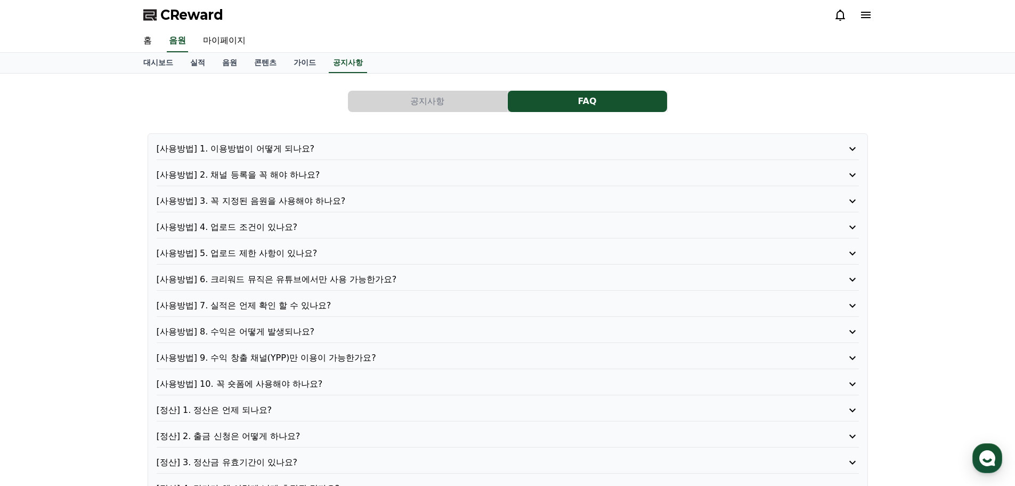
click at [301, 283] on p "[사용방법] 6. 크리워드 뮤직은 유튜브에서만 사용 가능한가요?" at bounding box center [480, 279] width 647 height 13
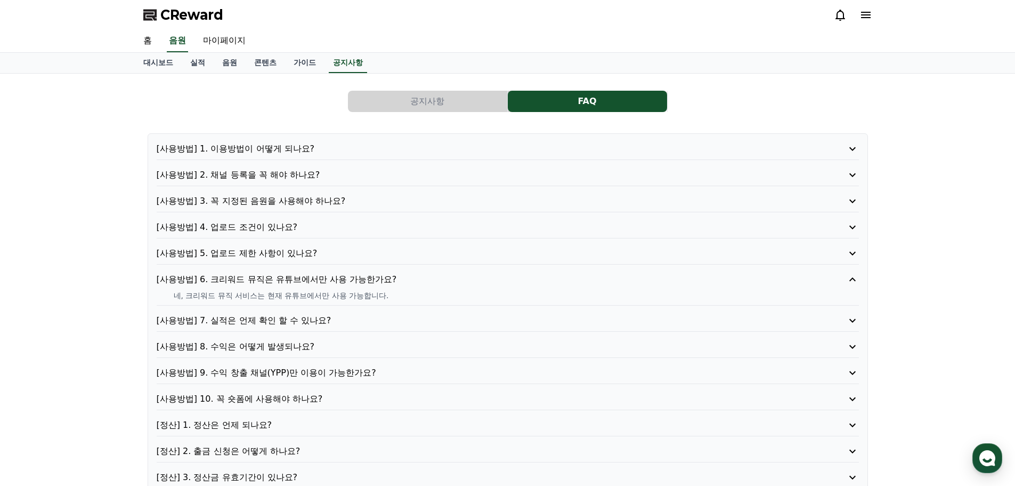
click at [303, 281] on p "[사용방법] 6. 크리워드 뮤직은 유튜브에서만 사용 가능한가요?" at bounding box center [480, 279] width 647 height 13
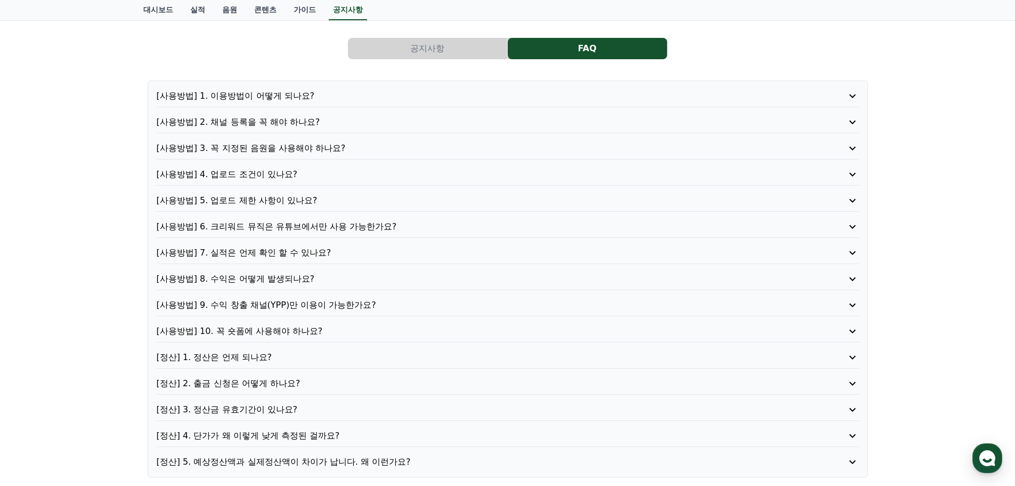
scroll to position [53, 0]
click at [299, 305] on p "[사용방법] 9. 수익 창출 채널(YPP)만 이용이 가능한가요?" at bounding box center [480, 304] width 647 height 13
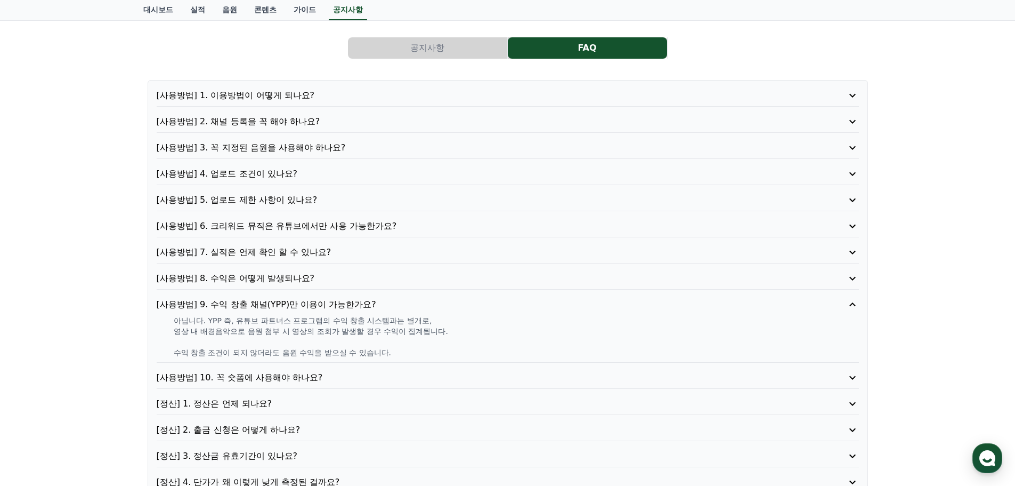
click at [299, 305] on p "[사용방법] 9. 수익 창출 채널(YPP)만 이용이 가능한가요?" at bounding box center [480, 304] width 647 height 13
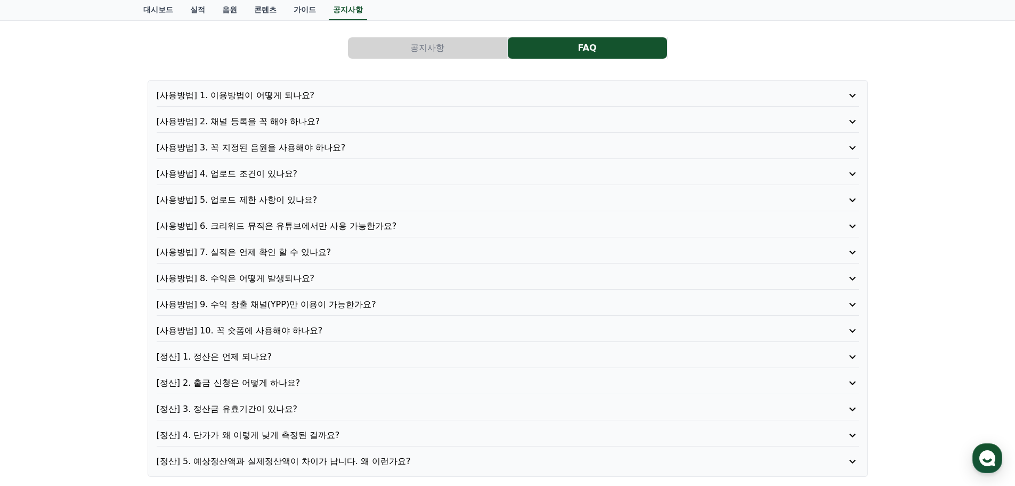
scroll to position [160, 0]
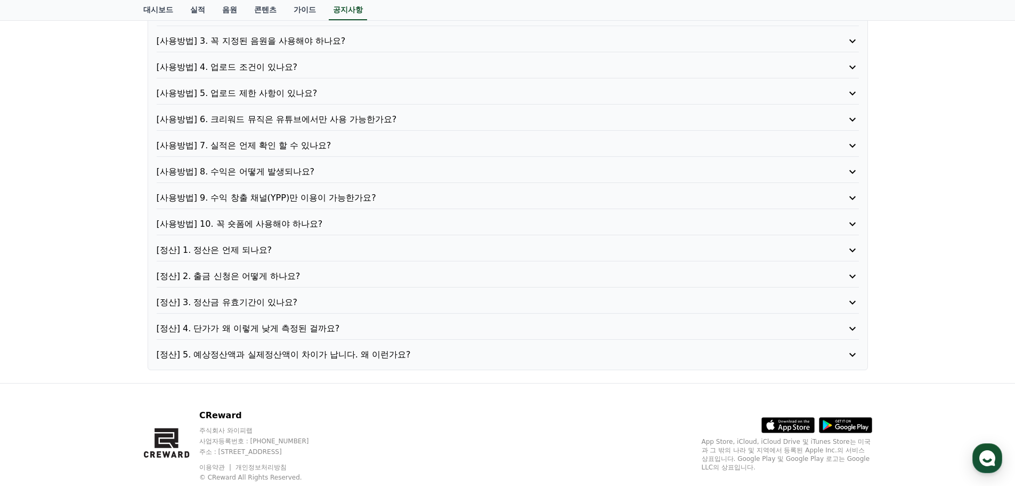
click at [297, 328] on p "[정산] 4. 단가가 왜 이렇게 낮게 측정된 걸까요?" at bounding box center [480, 328] width 647 height 13
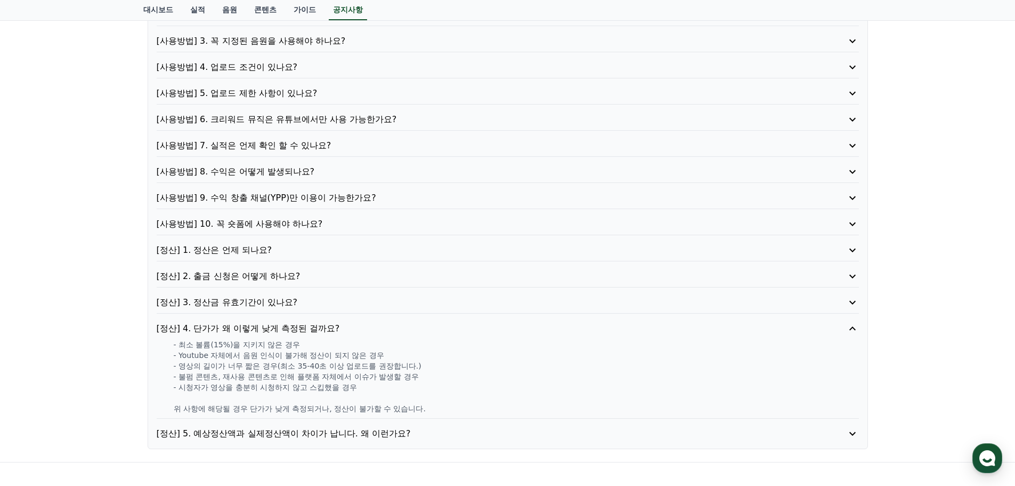
click at [297, 327] on p "[정산] 4. 단가가 왜 이렇게 낮게 측정된 걸까요?" at bounding box center [480, 328] width 647 height 13
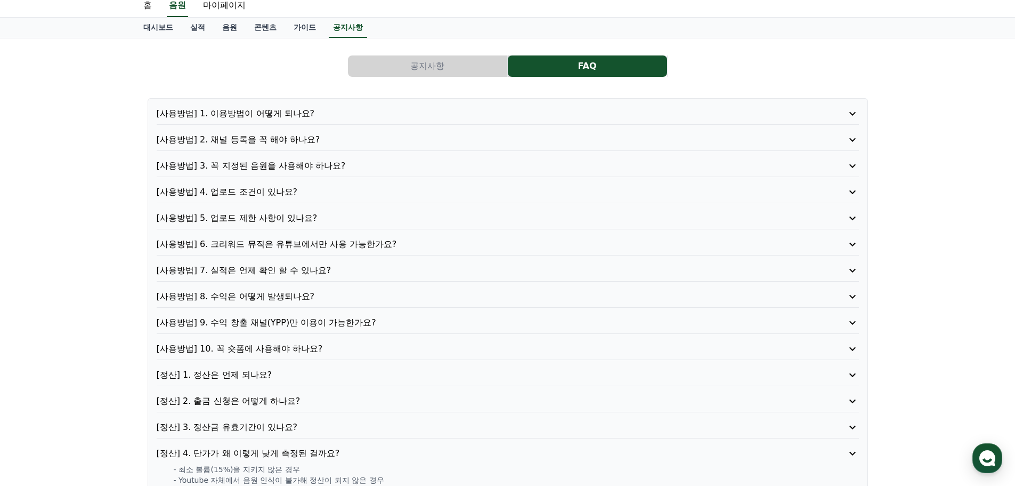
scroll to position [0, 0]
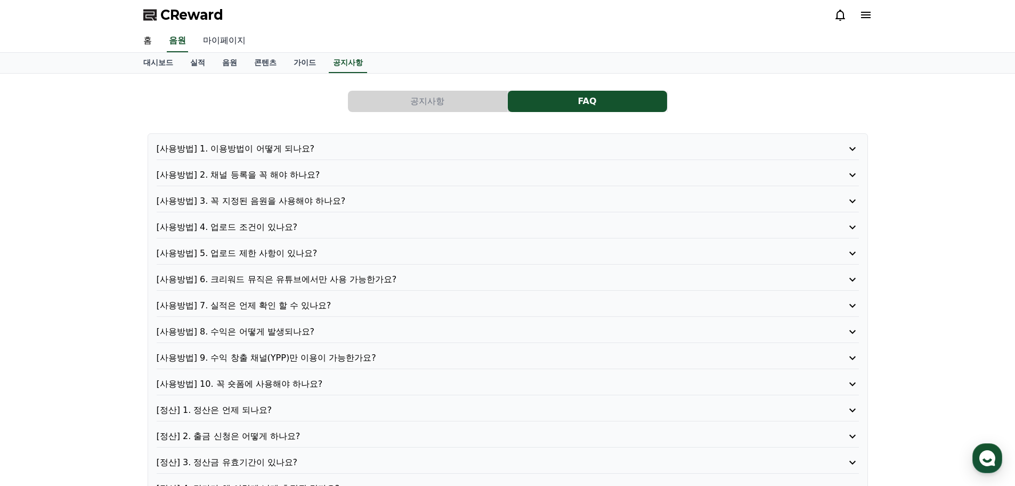
click at [217, 39] on link "마이페이지" at bounding box center [225, 41] width 60 height 22
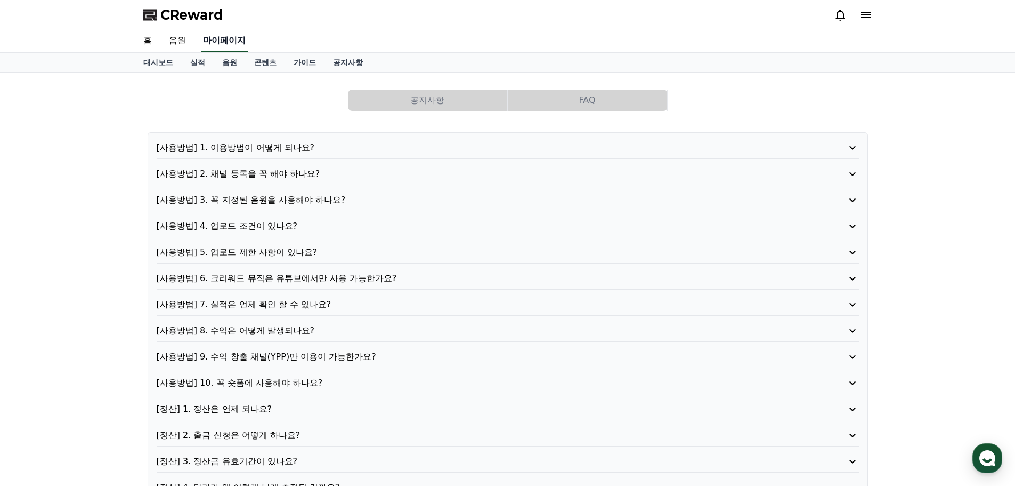
select select "**********"
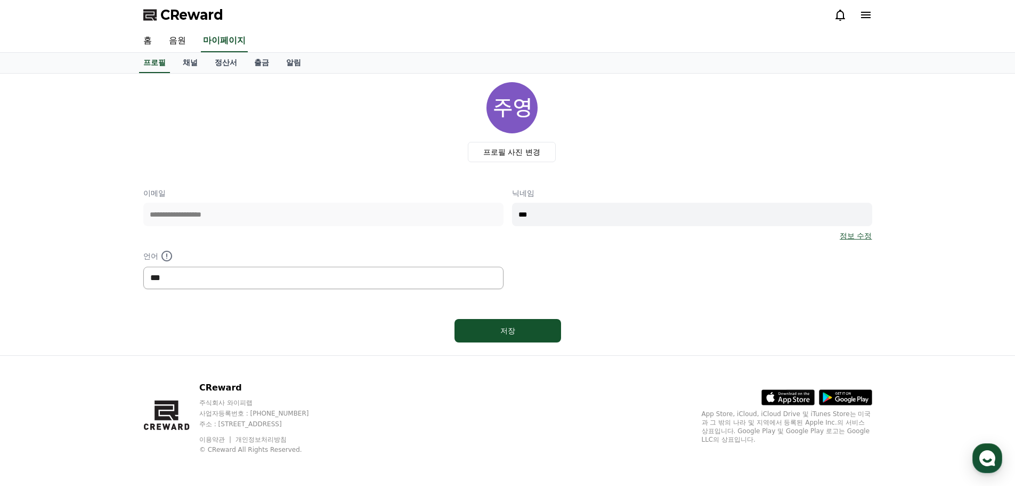
click at [261, 284] on select "*** ******* ***" at bounding box center [323, 277] width 360 height 22
click at [191, 63] on link "채널" at bounding box center [190, 63] width 32 height 20
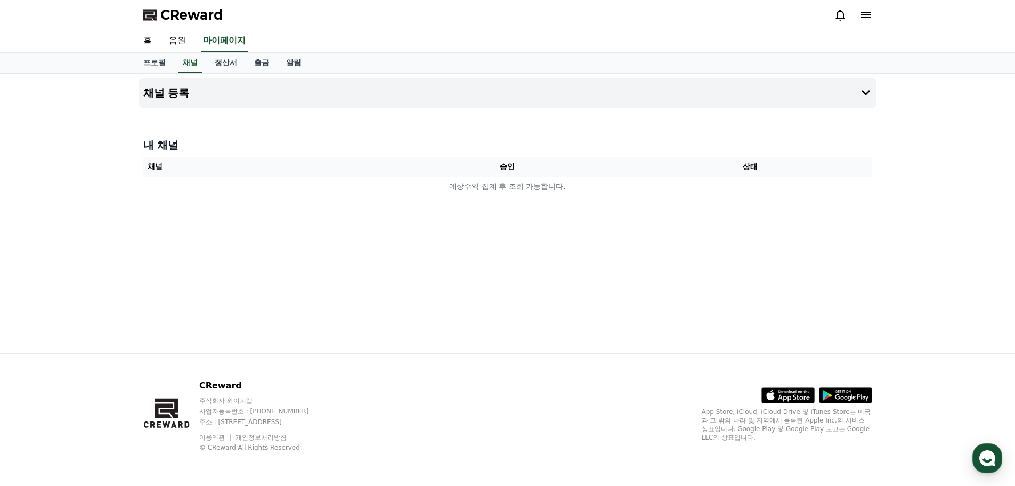
click at [600, 175] on th "승인" at bounding box center [507, 167] width 243 height 20
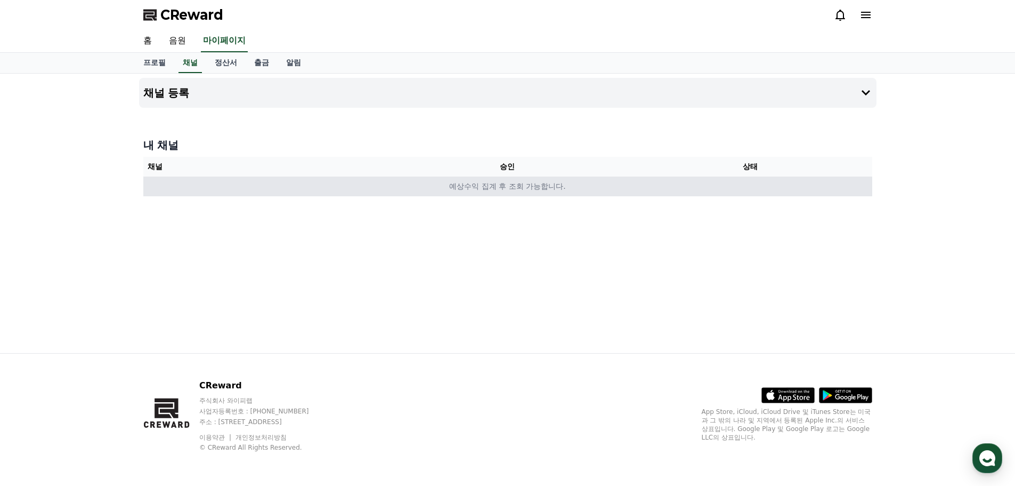
drag, startPoint x: 412, startPoint y: 116, endPoint x: 521, endPoint y: 179, distance: 125.6
click at [575, 187] on div "채널 등록 내 채널 채널 승인 상태 예상수익 집계 후 조회 가능합니다." at bounding box center [508, 213] width 746 height 279
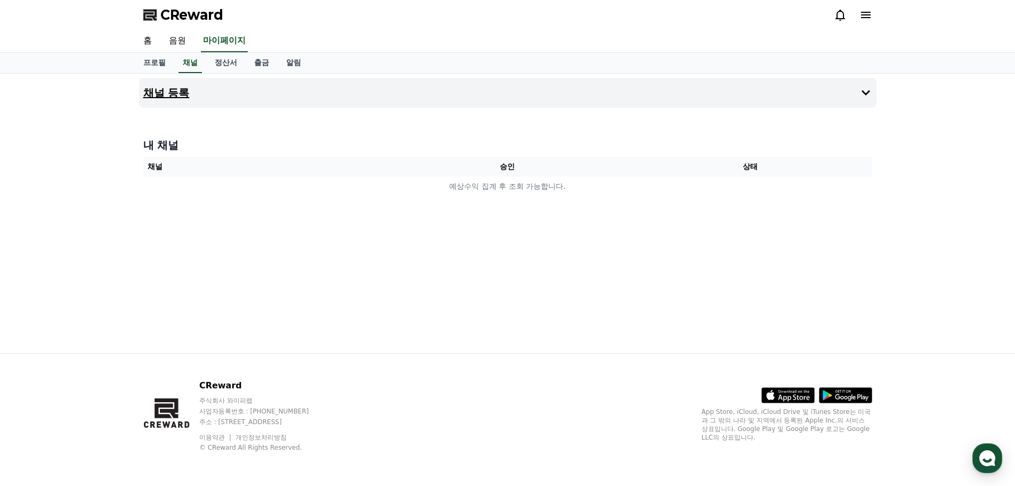
click at [401, 90] on button "채널 등록" at bounding box center [508, 93] width 738 height 30
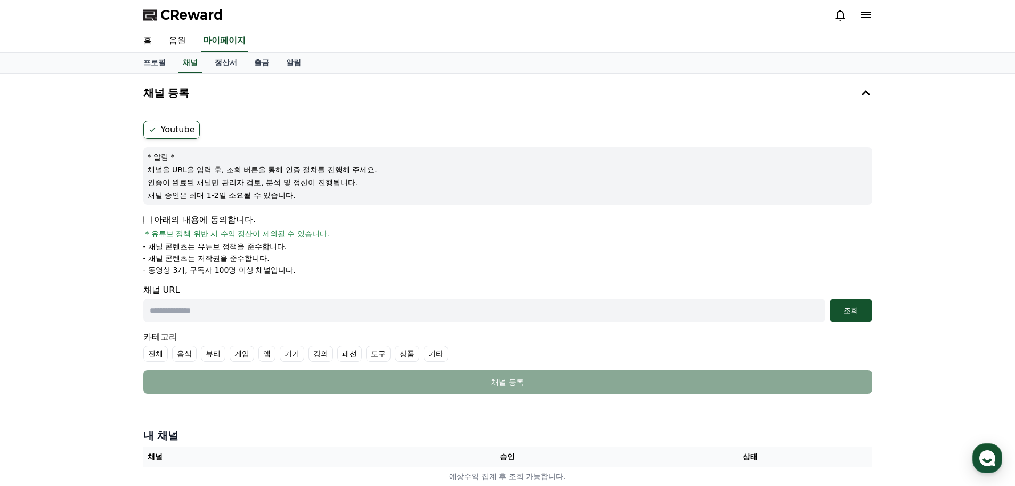
click at [187, 308] on input "text" at bounding box center [484, 309] width 682 height 23
paste input "**********"
type input "**********"
click at [857, 315] on div "조회" at bounding box center [851, 310] width 34 height 11
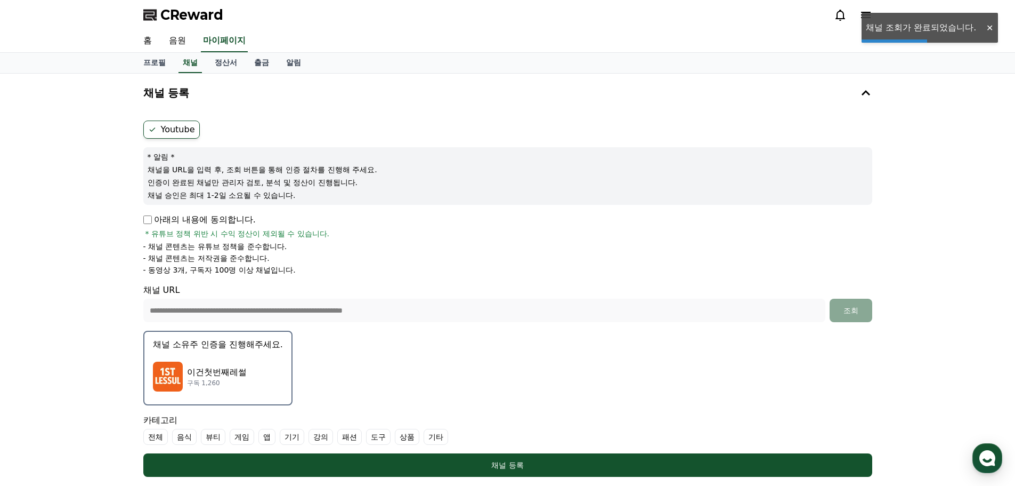
scroll to position [213, 0]
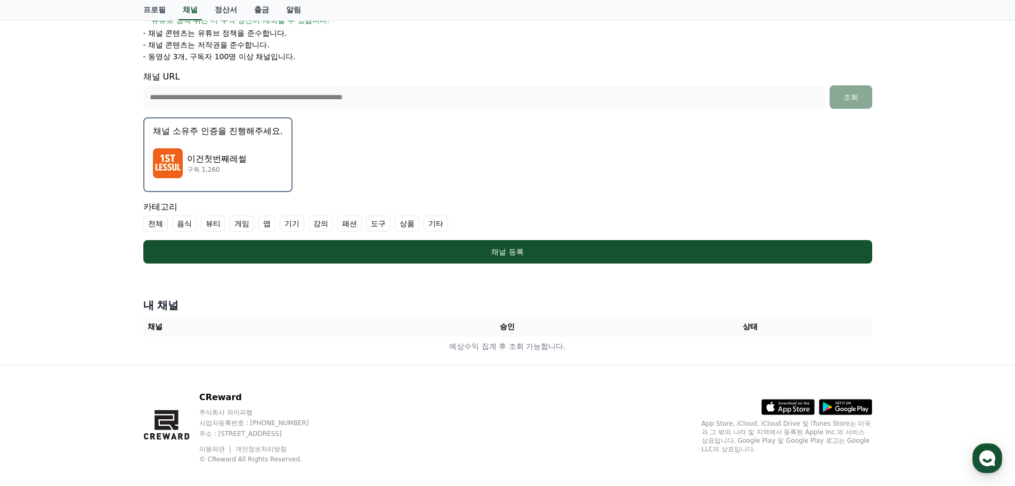
click at [239, 135] on p "채널 소유주 인증을 진행해주세요." at bounding box center [218, 131] width 130 height 13
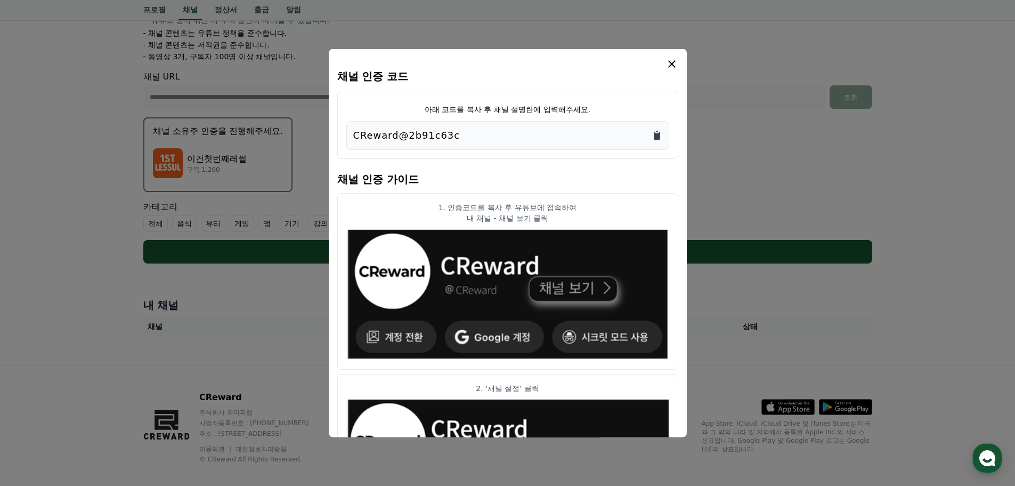
click at [661, 138] on icon "Copy to clipboard" at bounding box center [657, 135] width 11 height 11
drag, startPoint x: 445, startPoint y: 203, endPoint x: 579, endPoint y: 219, distance: 134.8
click at [578, 222] on div "1. 인증코드를 복사 후 유튜브에 접속하여 내 채널 - 채널 보기 클릭" at bounding box center [507, 211] width 323 height 21
click at [579, 219] on p "내 채널 - 채널 보기 클릭" at bounding box center [507, 217] width 323 height 11
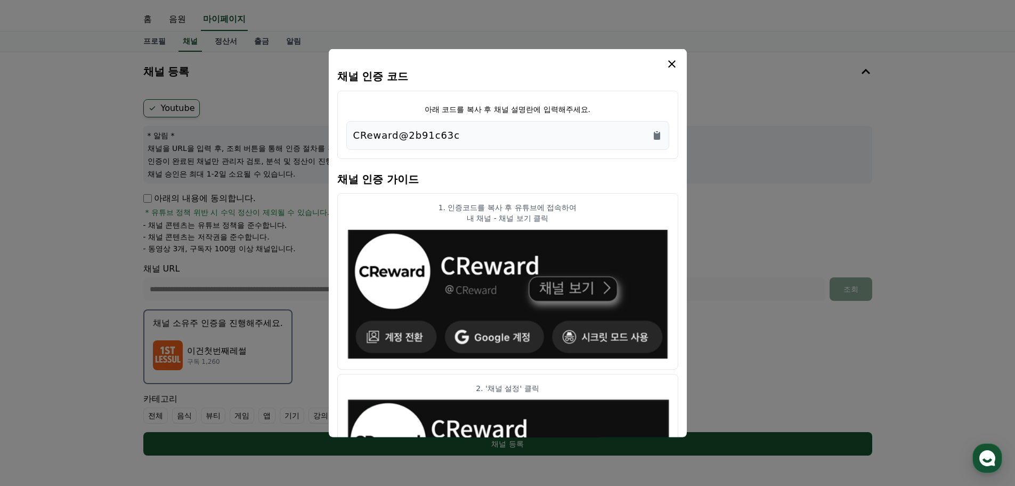
scroll to position [12, 0]
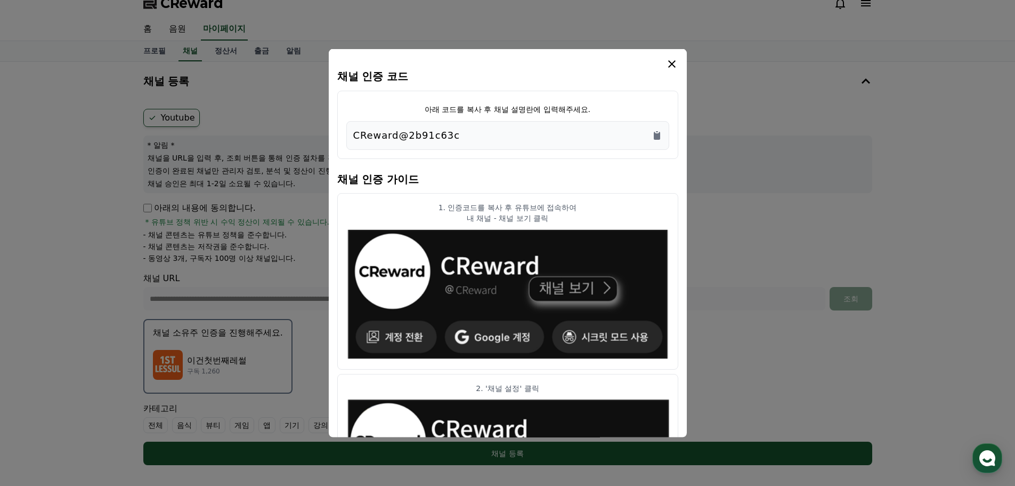
click at [671, 66] on icon "modal" at bounding box center [672, 63] width 13 height 13
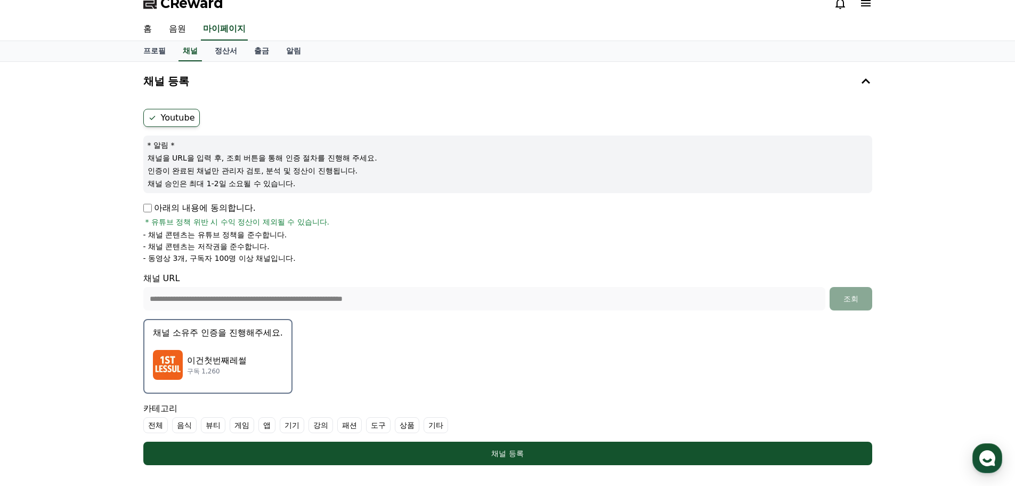
drag, startPoint x: 226, startPoint y: 240, endPoint x: 160, endPoint y: 231, distance: 66.2
click at [160, 231] on form "**********" at bounding box center [507, 287] width 729 height 356
click at [160, 231] on p "- 채널 콘텐츠는 유튜브 정책을 준수합니다." at bounding box center [215, 234] width 144 height 11
drag, startPoint x: 142, startPoint y: 220, endPoint x: 328, endPoint y: 276, distance: 193.6
click at [326, 276] on div "**********" at bounding box center [508, 286] width 738 height 365
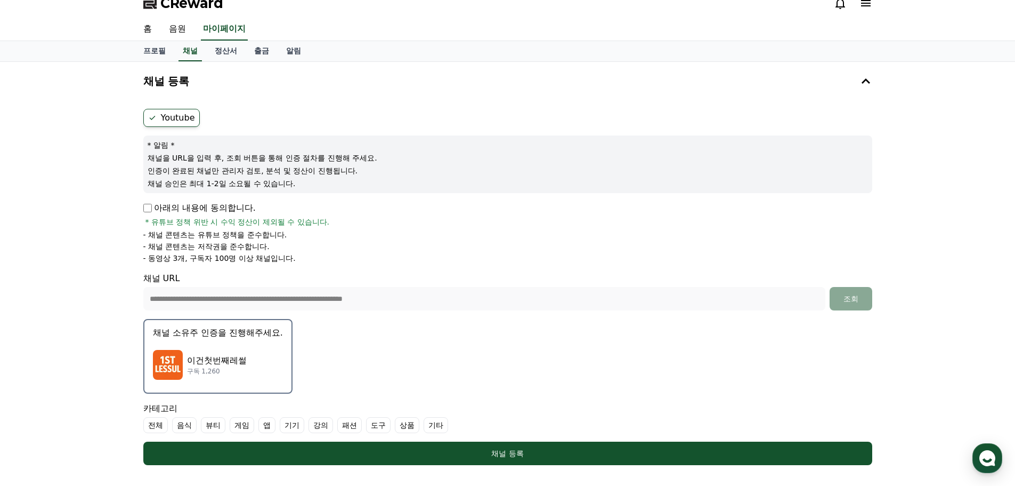
click at [328, 275] on div "**********" at bounding box center [507, 291] width 729 height 38
click at [330, 271] on form "**********" at bounding box center [507, 287] width 729 height 356
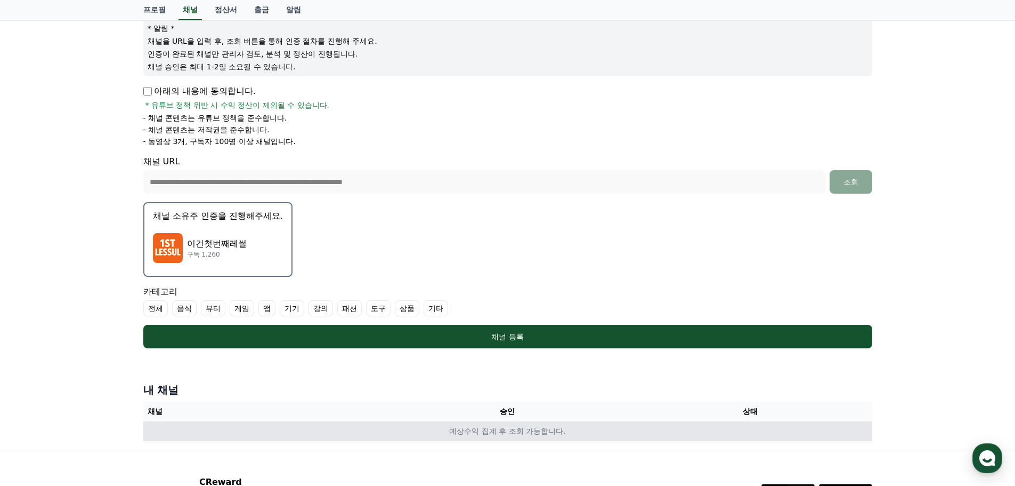
scroll to position [225, 0]
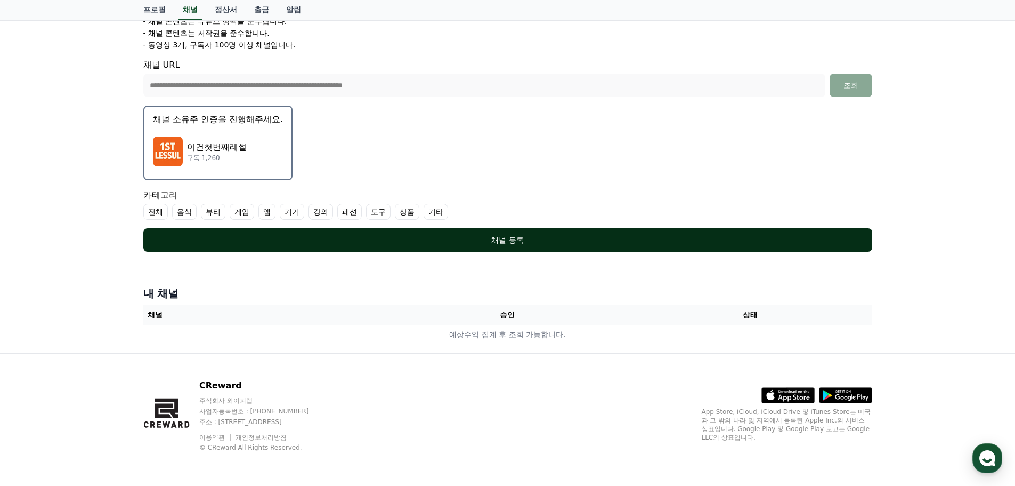
click at [516, 245] on button "채널 등록" at bounding box center [507, 239] width 729 height 23
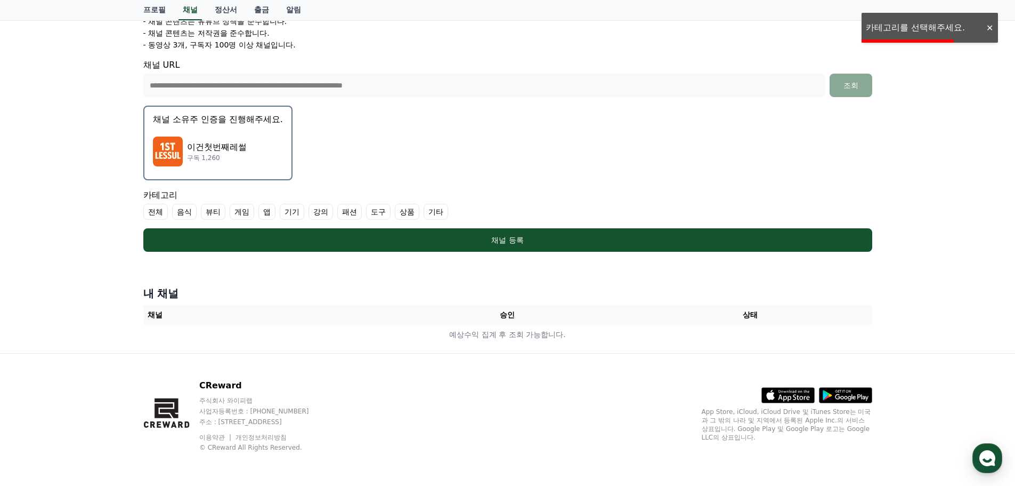
click at [433, 215] on label "기타" at bounding box center [436, 212] width 25 height 16
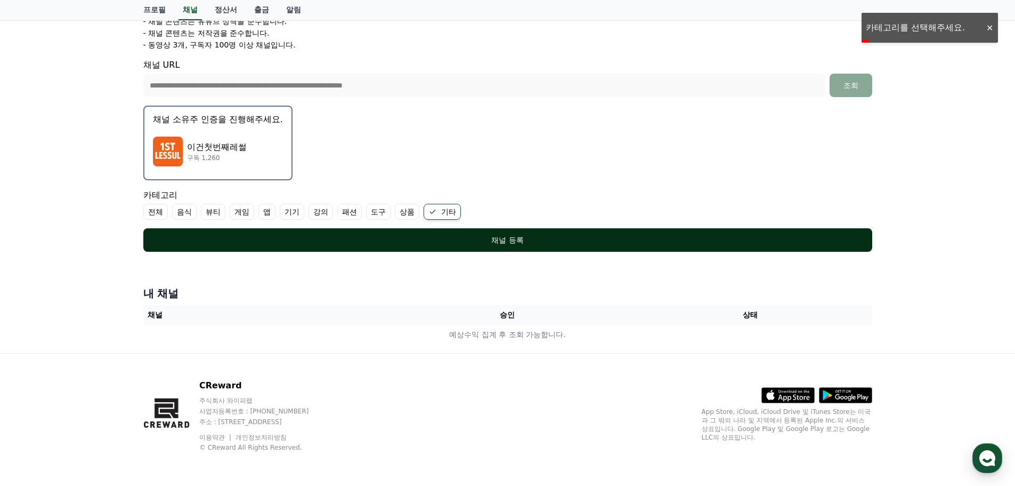
click at [472, 238] on div "채널 등록" at bounding box center [508, 240] width 686 height 11
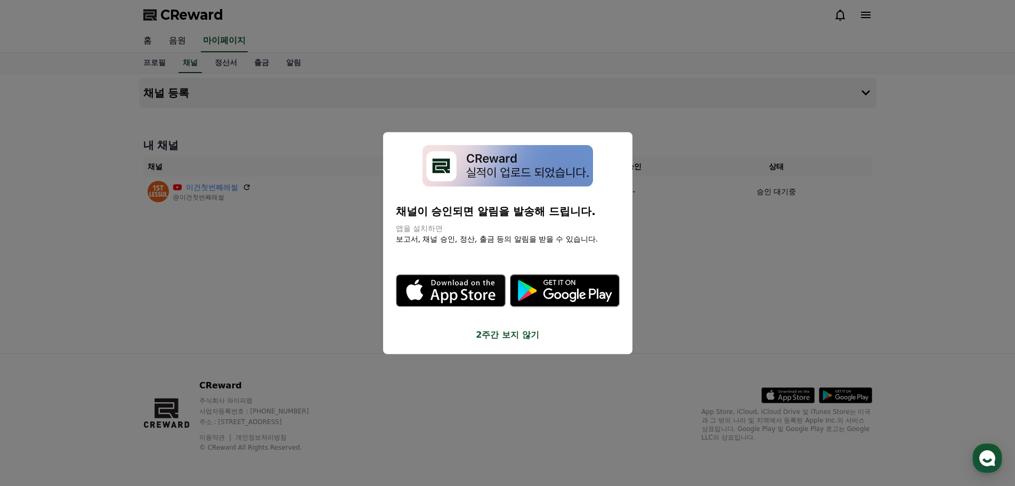
click at [521, 338] on button "2주간 보지 않기" at bounding box center [508, 334] width 224 height 13
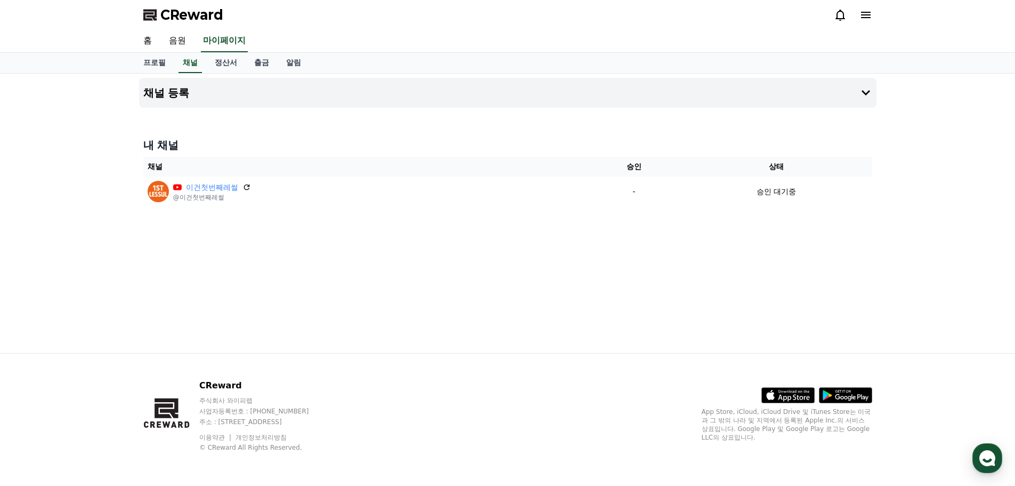
click at [411, 310] on div "채널 등록 내 채널 채널 승인 상태 이건첫번째레썰 @이건첫번째레썰 - 승인 대기중" at bounding box center [508, 213] width 746 height 279
click at [405, 285] on div "채널 등록 내 채널 채널 승인 상태 이건첫번째레썰 @이건첫번째레썰 - 승인 대기중" at bounding box center [508, 213] width 746 height 279
